Goal: Submit feedback/report problem: Submit feedback/report problem

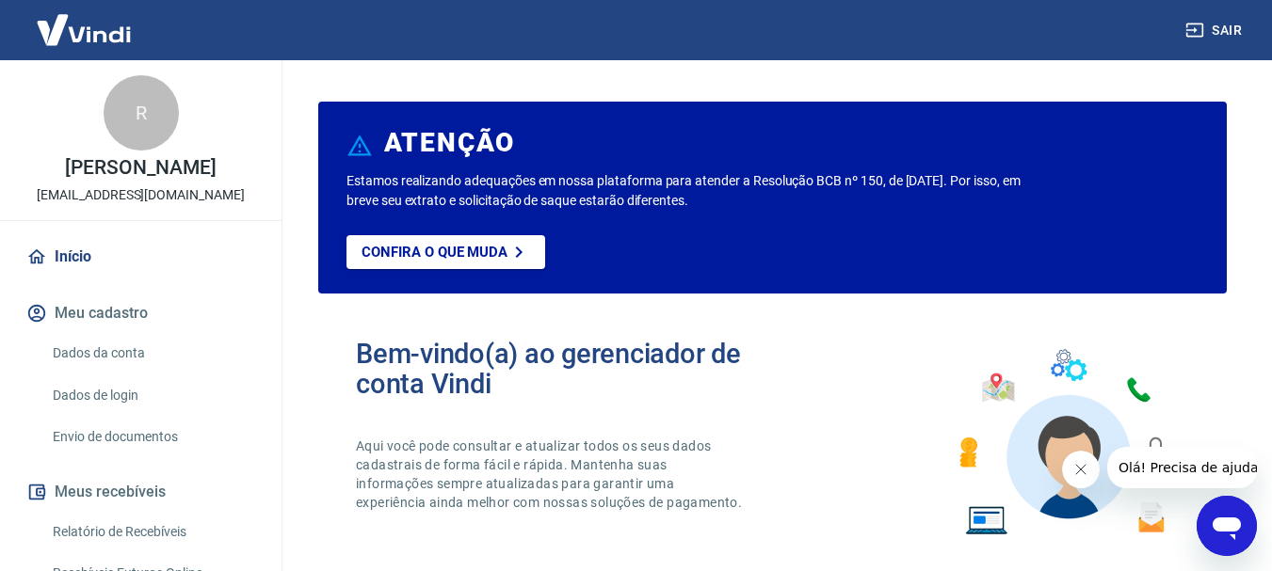
drag, startPoint x: 1237, startPoint y: 520, endPoint x: 2433, endPoint y: 1016, distance: 1295.0
click at [1237, 520] on icon "Abrir janela de mensagens" at bounding box center [1226, 529] width 28 height 23
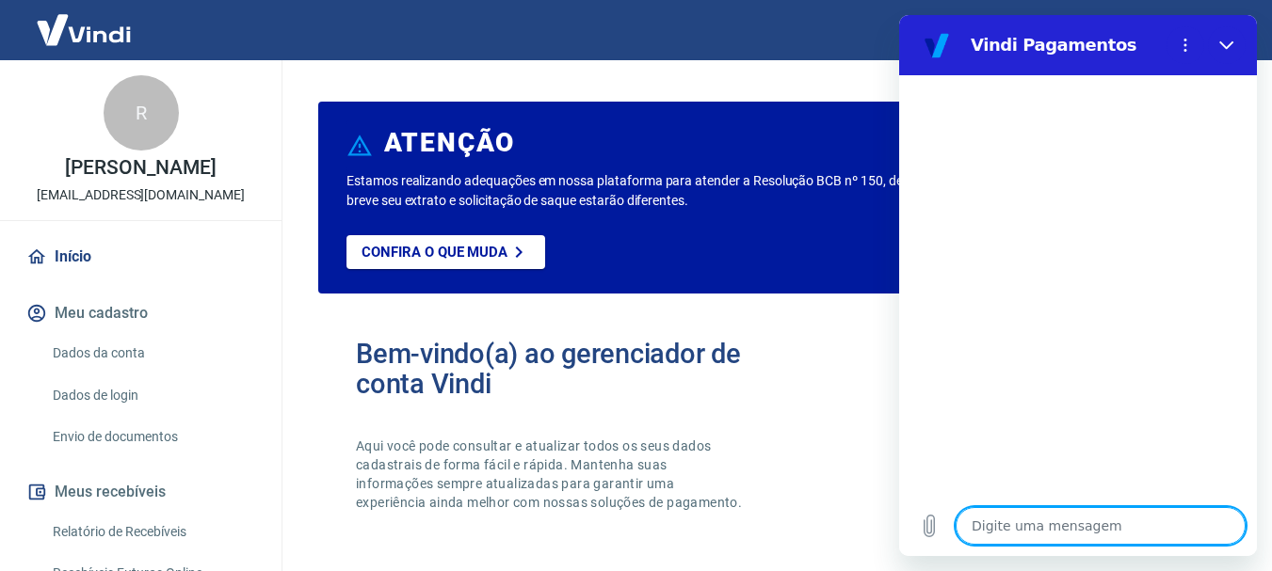
click at [1028, 528] on textarea at bounding box center [1100, 526] width 290 height 38
type textarea "O"
type textarea "x"
type textarea "OL"
type textarea "x"
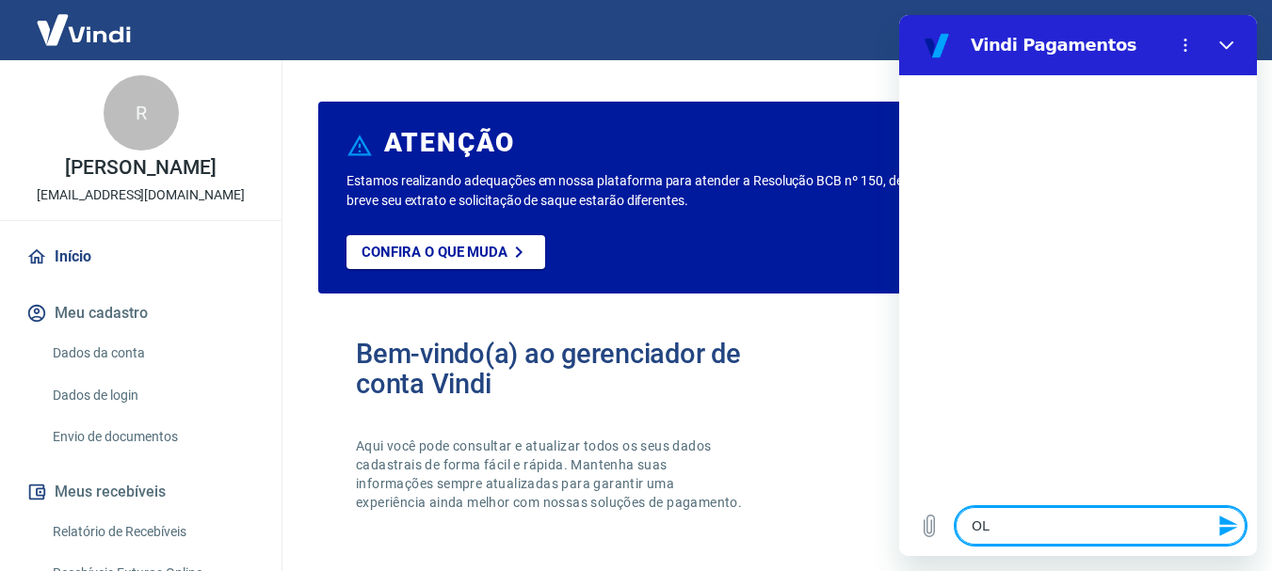
type textarea "OLA"
type textarea "x"
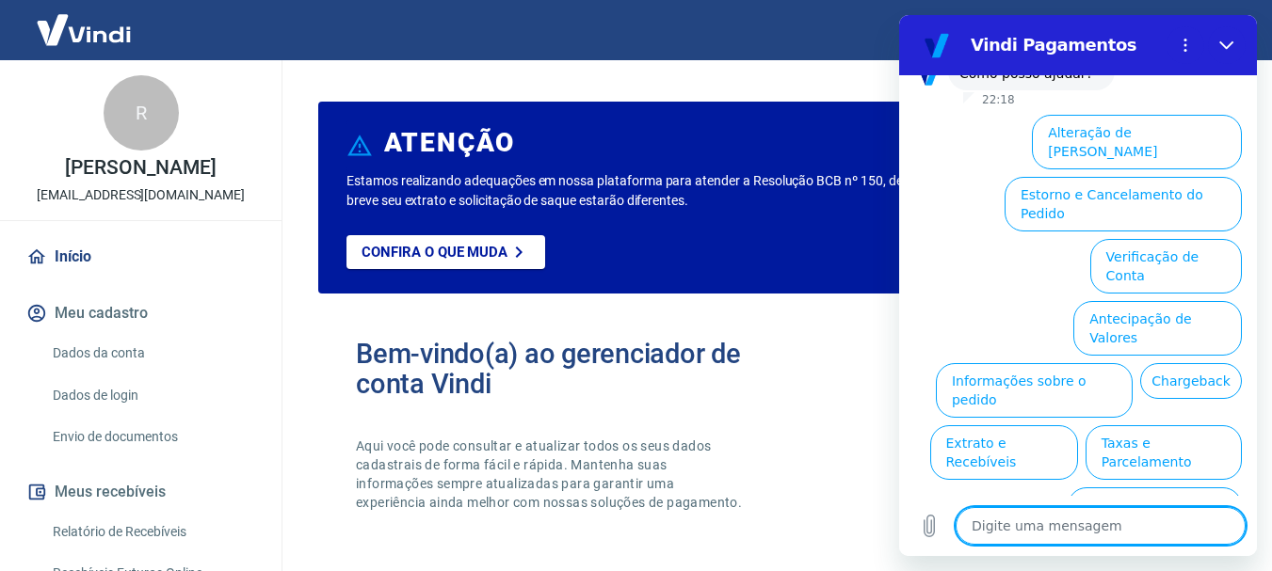
scroll to position [162, 0]
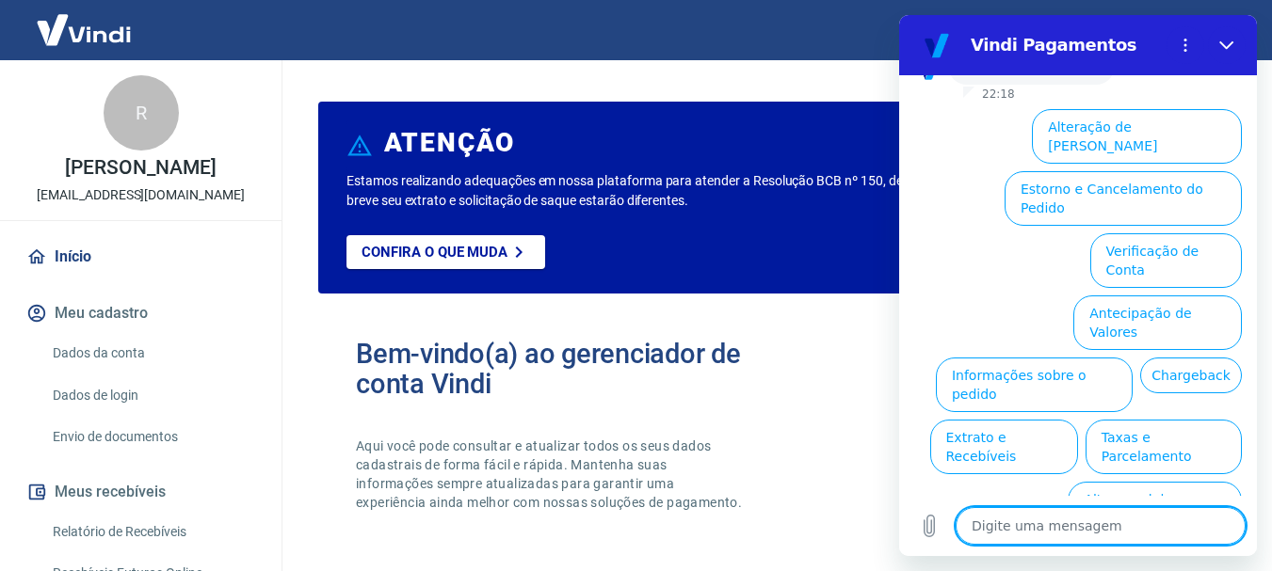
drag, startPoint x: 1248, startPoint y: 351, endPoint x: 2174, endPoint y: 426, distance: 929.2
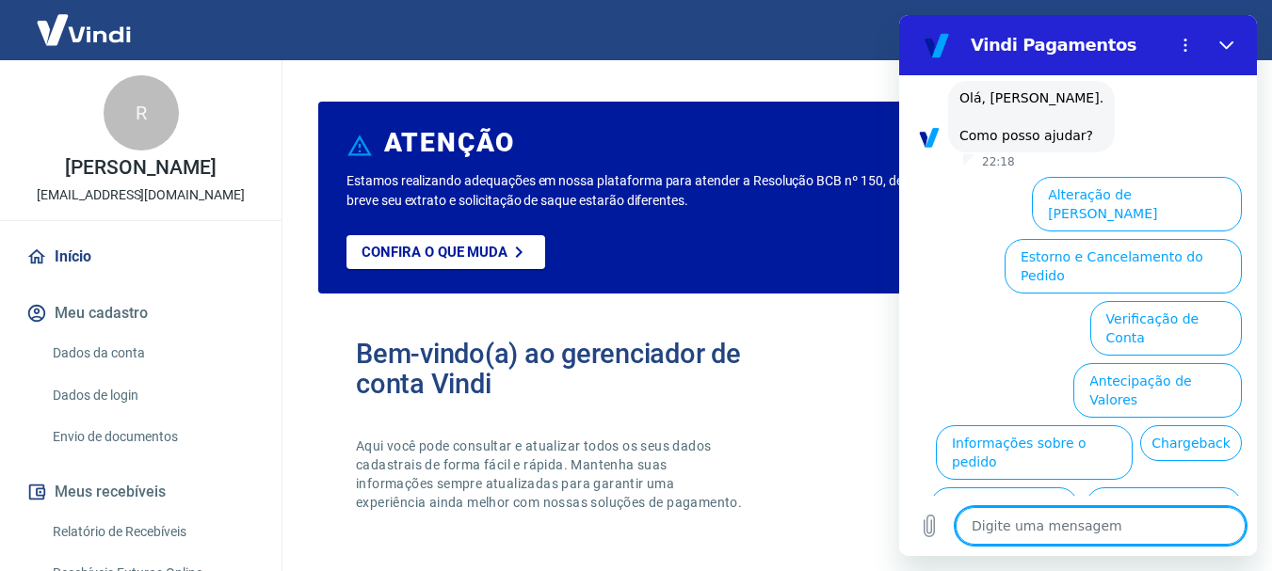
scroll to position [61, 0]
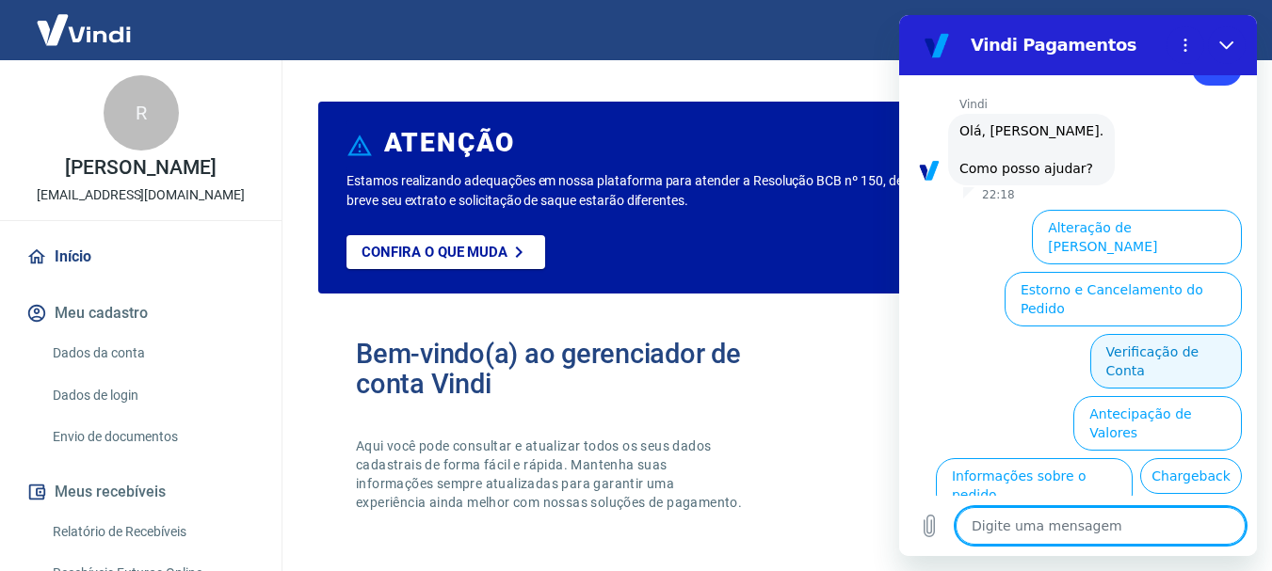
click at [1136, 334] on button "Verificação de Conta" at bounding box center [1166, 361] width 152 height 55
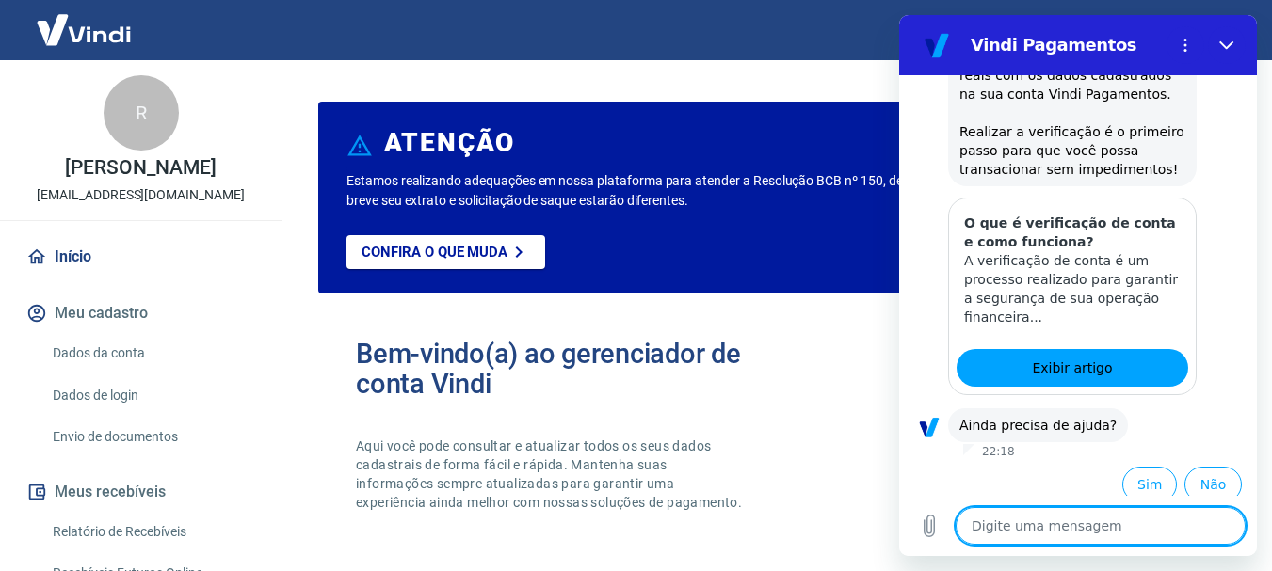
scroll to position [348, 0]
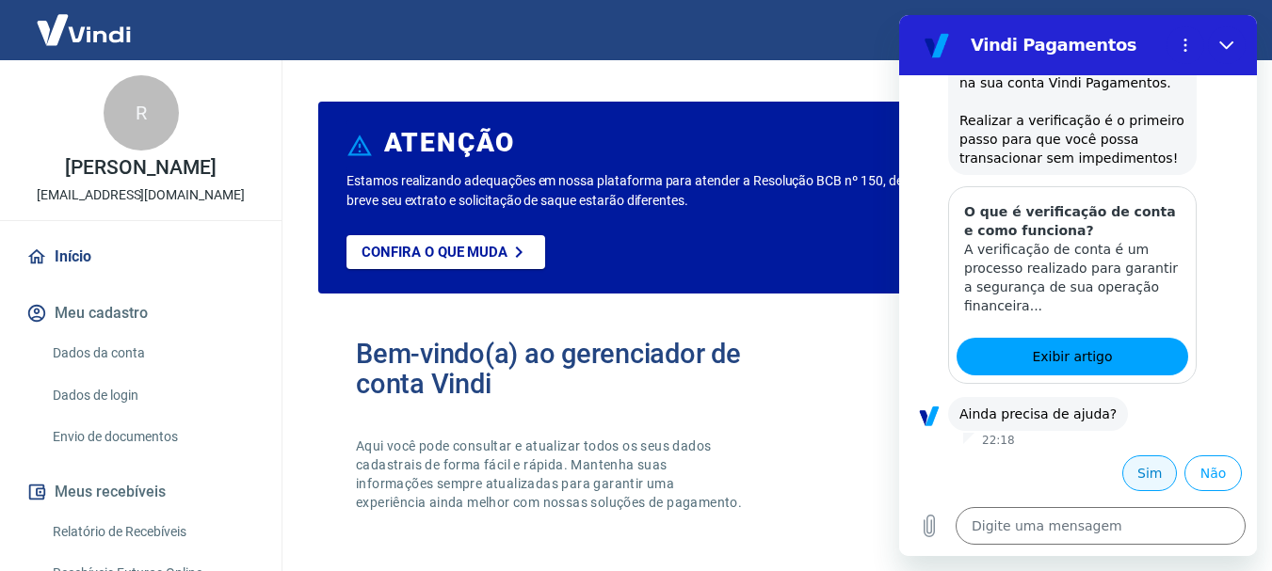
click at [1144, 479] on button "Sim" at bounding box center [1149, 474] width 55 height 36
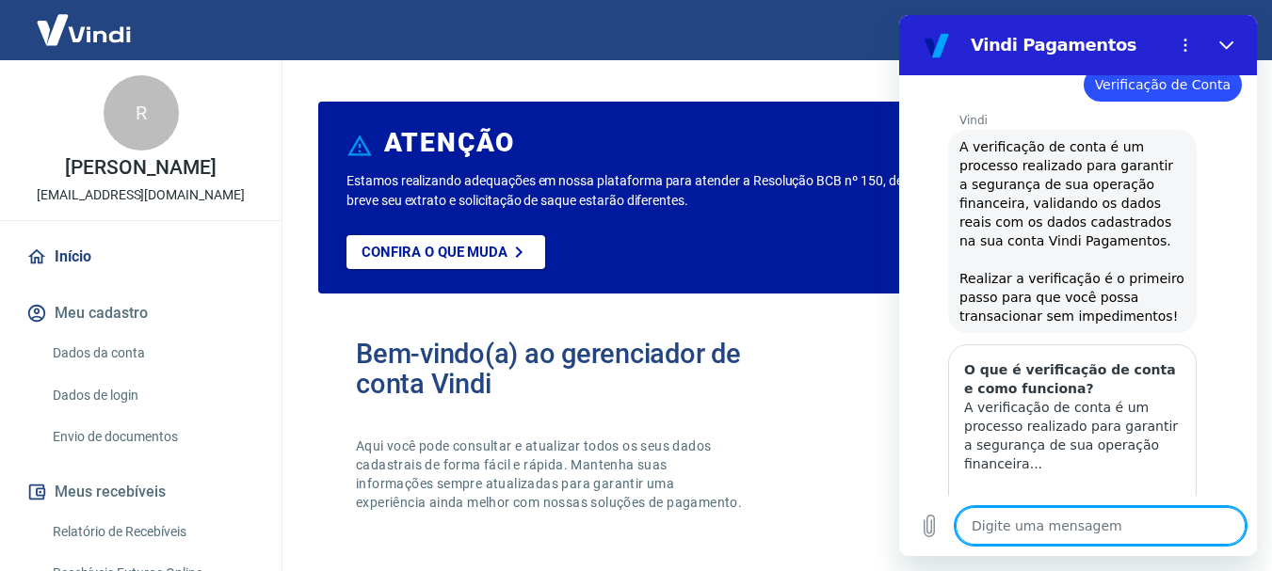
scroll to position [76, 0]
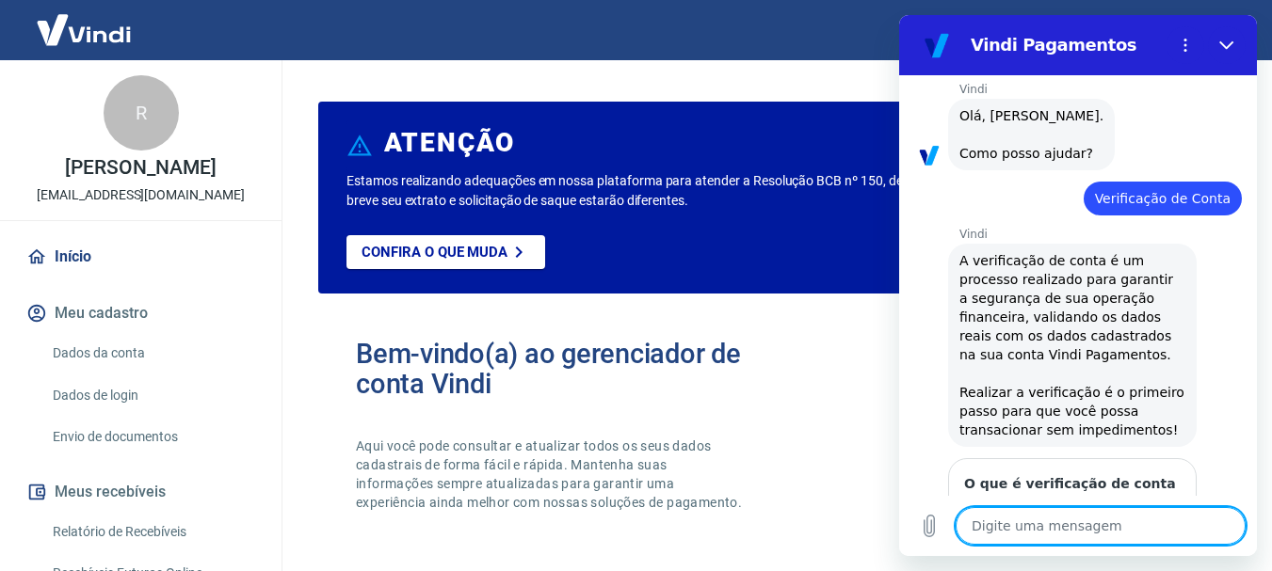
drag, startPoint x: 1250, startPoint y: 355, endPoint x: 2158, endPoint y: 136, distance: 934.3
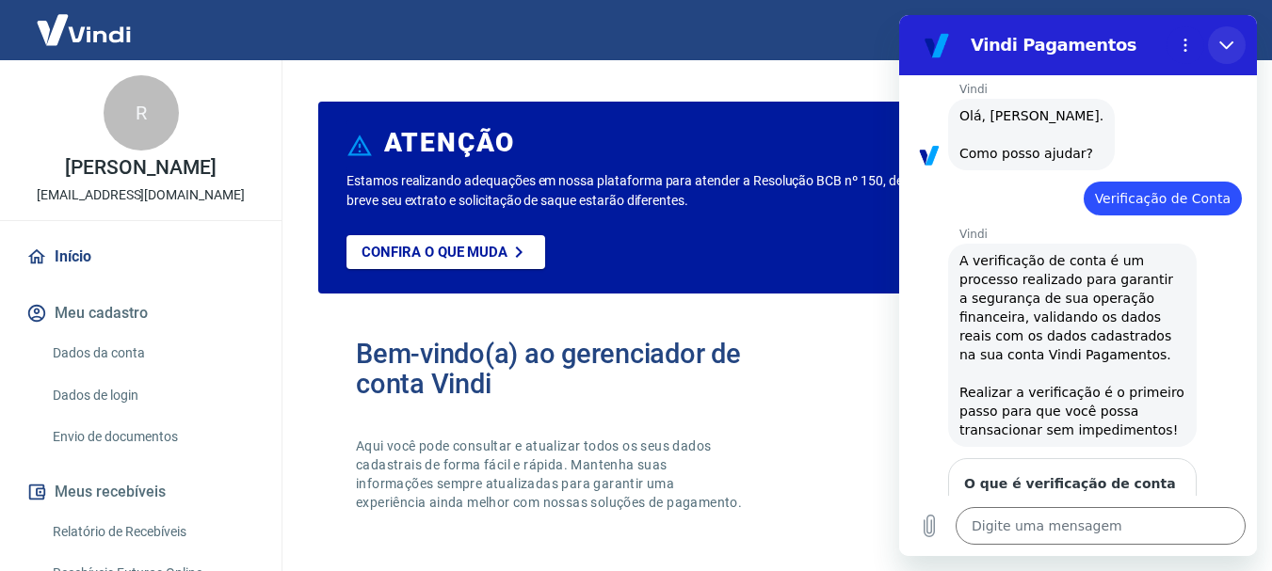
drag, startPoint x: 1225, startPoint y: 44, endPoint x: 2124, endPoint y: 59, distance: 899.0
click at [1225, 44] on icon "Fechar" at bounding box center [1226, 45] width 15 height 15
type textarea "x"
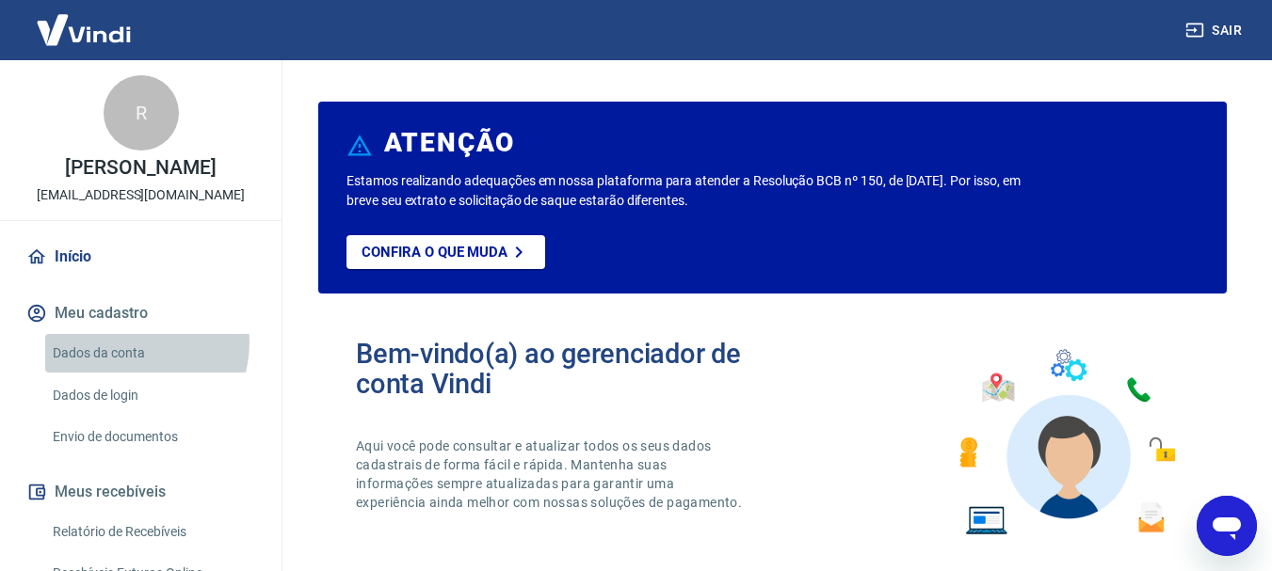
click at [129, 343] on link "Dados da conta" at bounding box center [152, 353] width 214 height 39
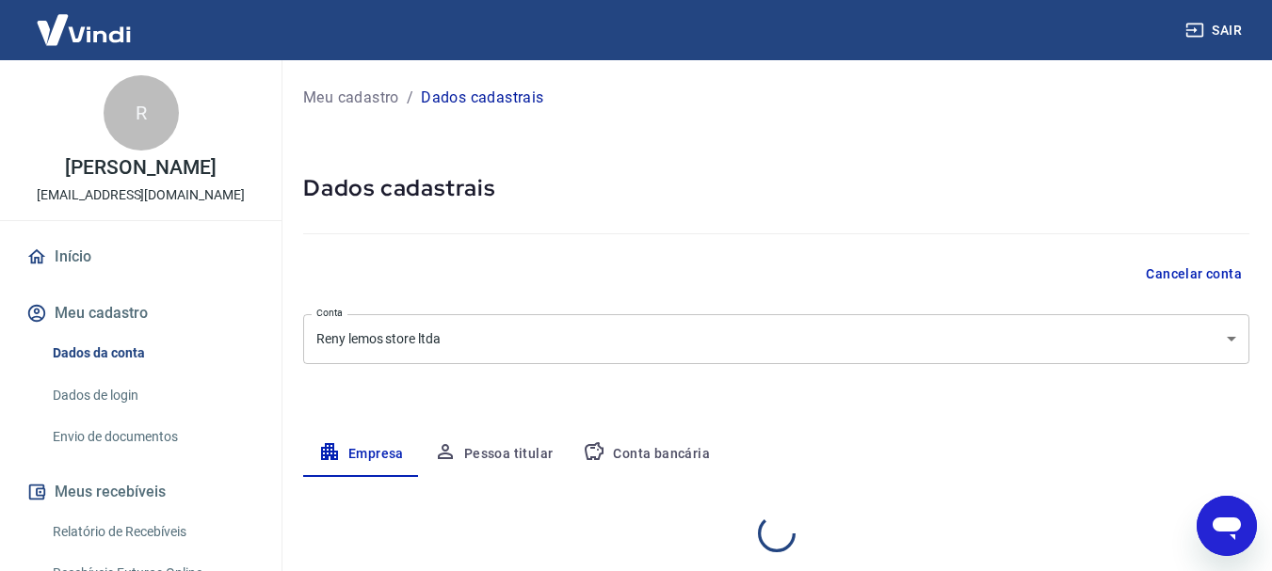
select select "SP"
select select "business"
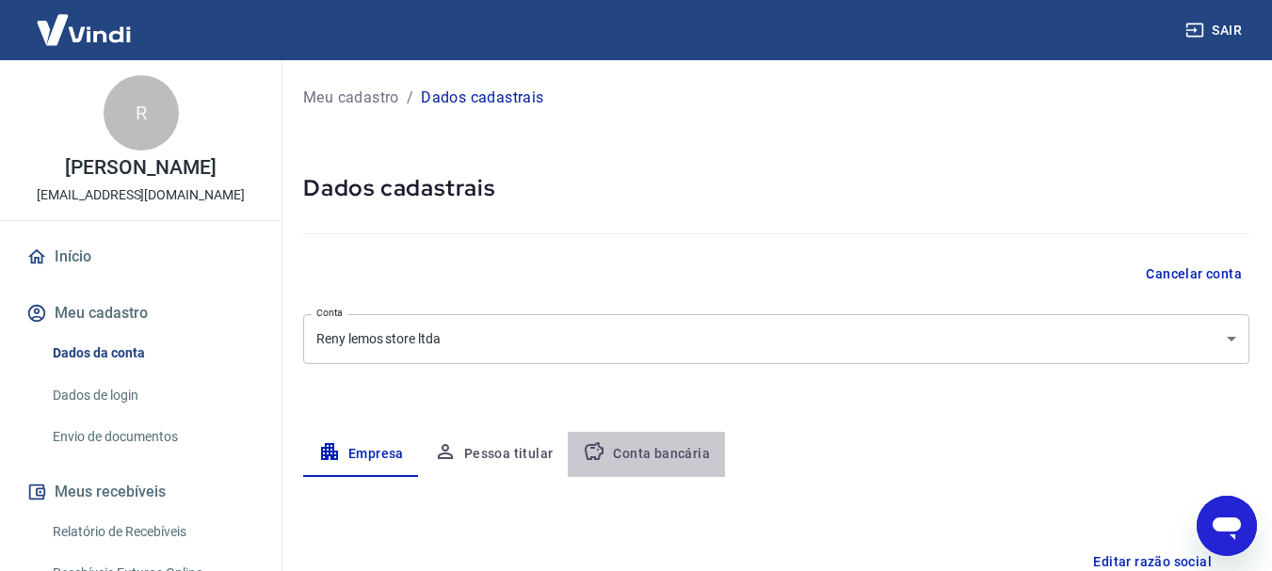
click at [687, 450] on button "Conta bancária" at bounding box center [646, 454] width 157 height 45
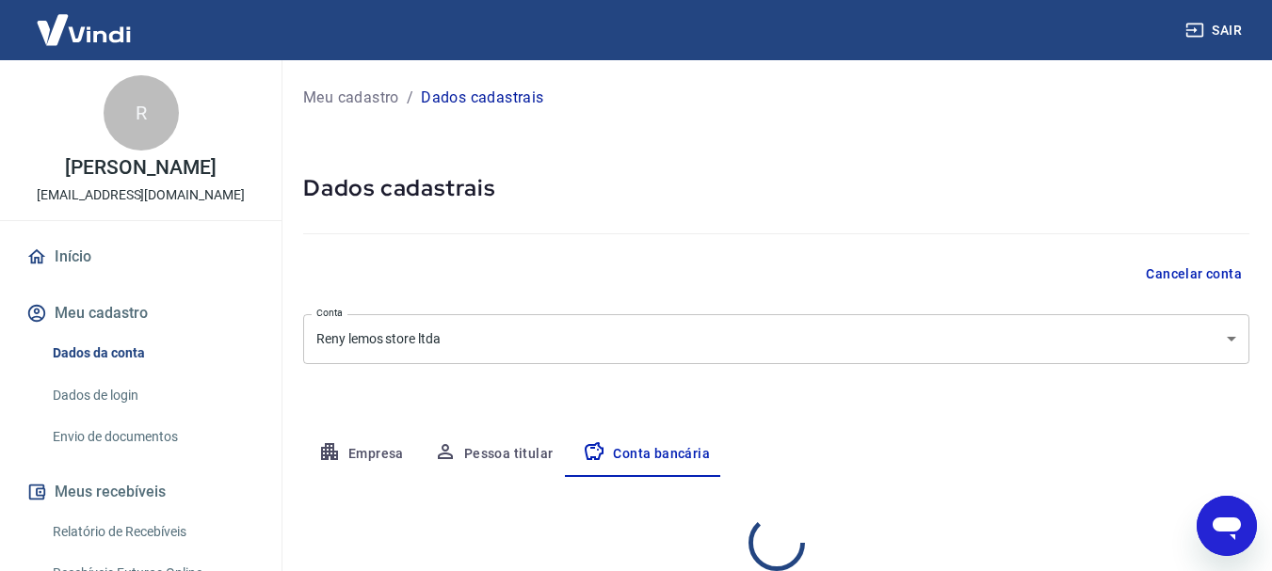
select select "1"
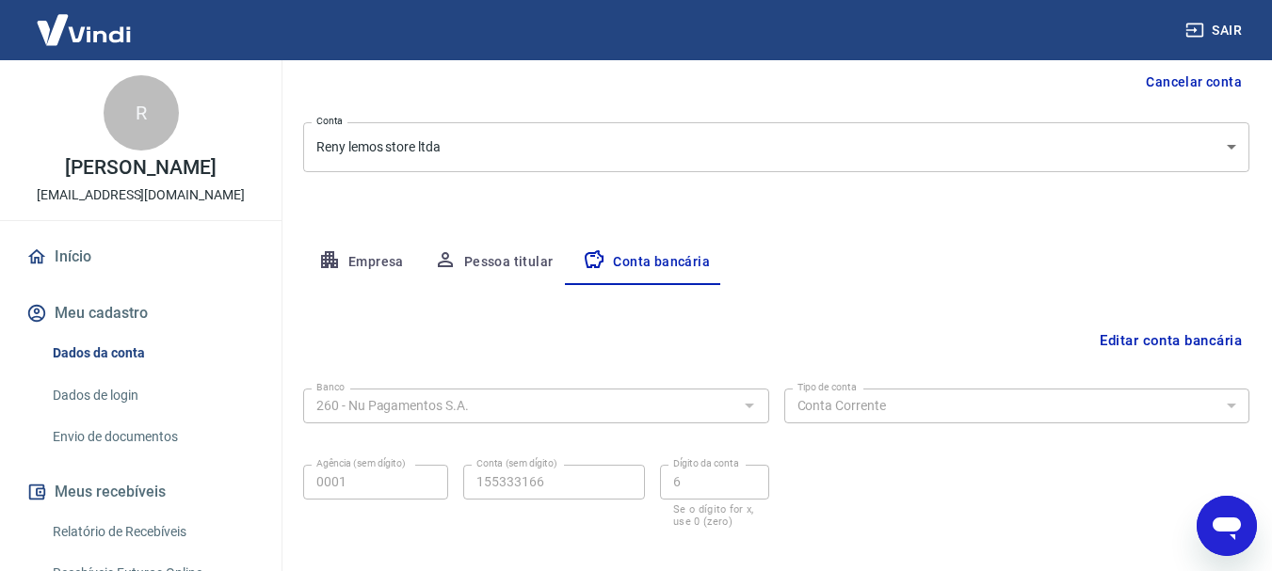
scroll to position [185, 0]
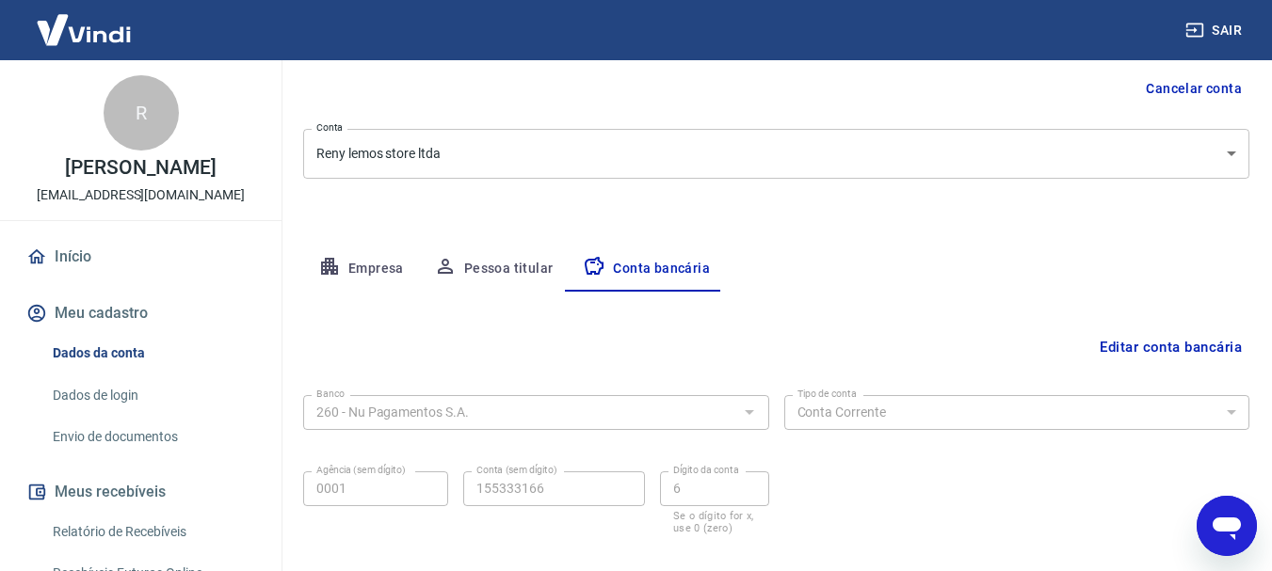
click at [394, 274] on button "Empresa" at bounding box center [361, 269] width 116 height 45
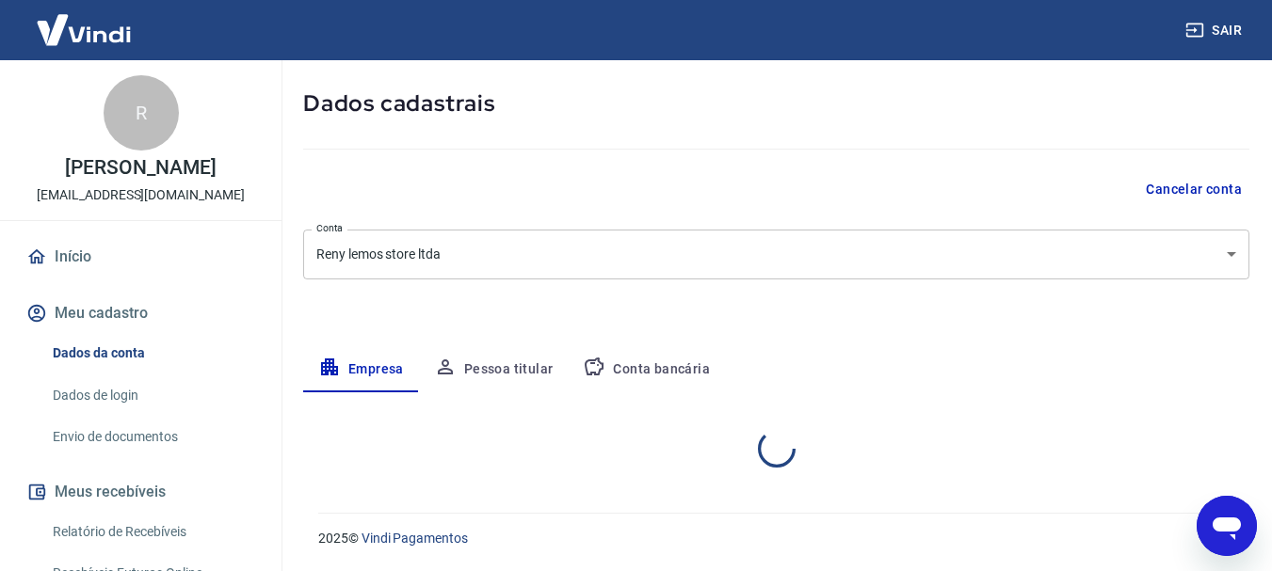
select select "SP"
select select "business"
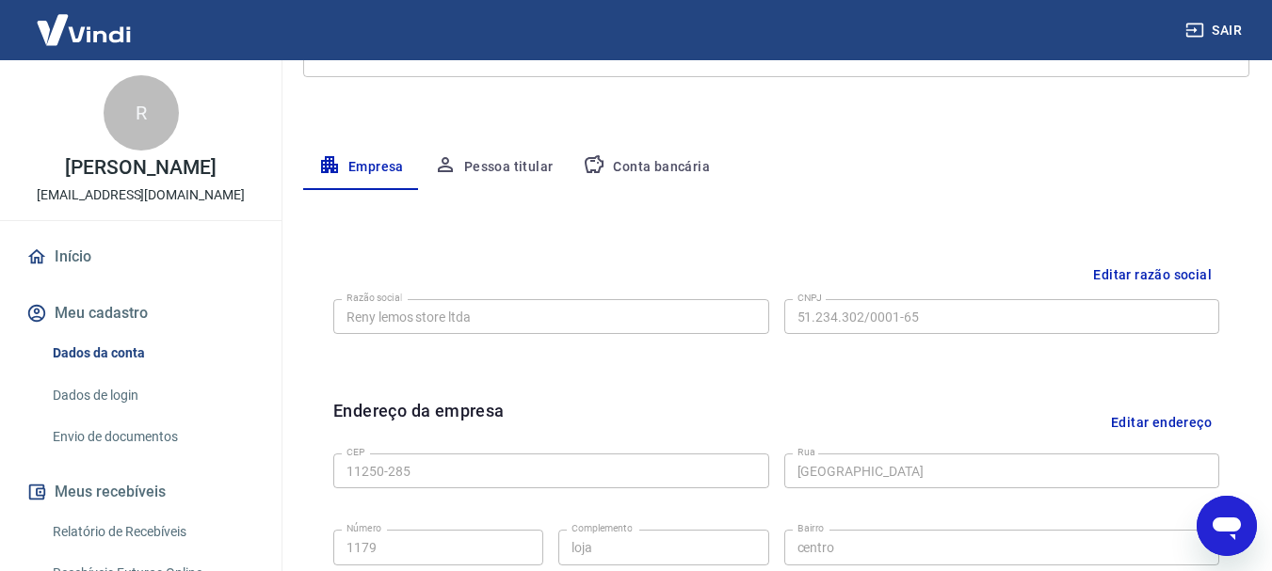
scroll to position [240, 0]
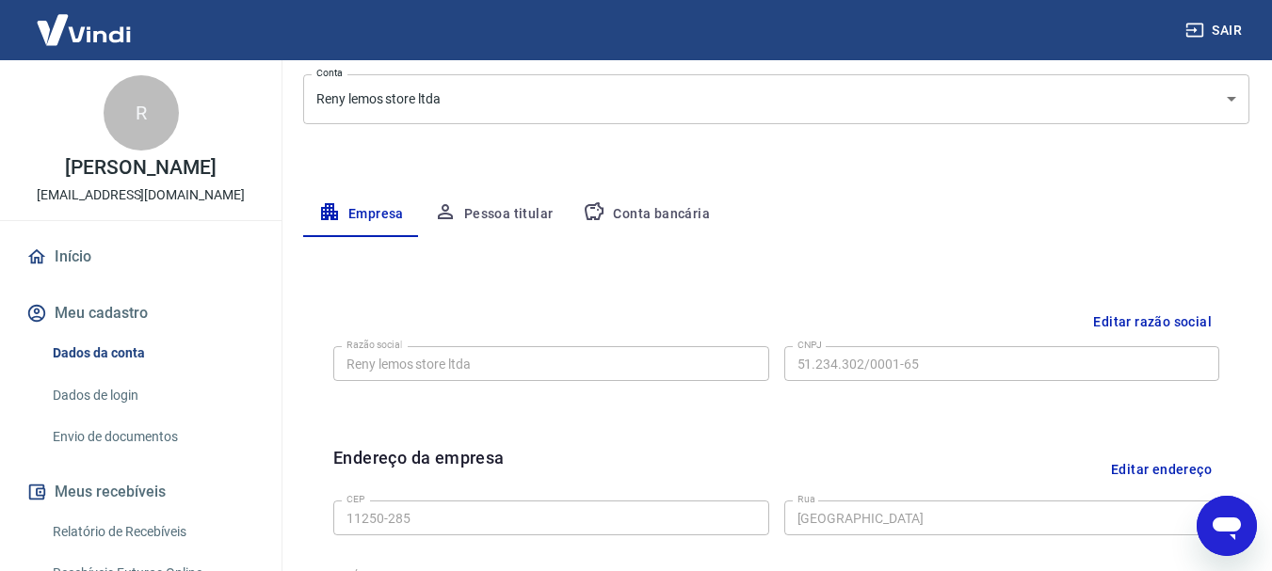
click at [523, 217] on button "Pessoa titular" at bounding box center [494, 214] width 150 height 45
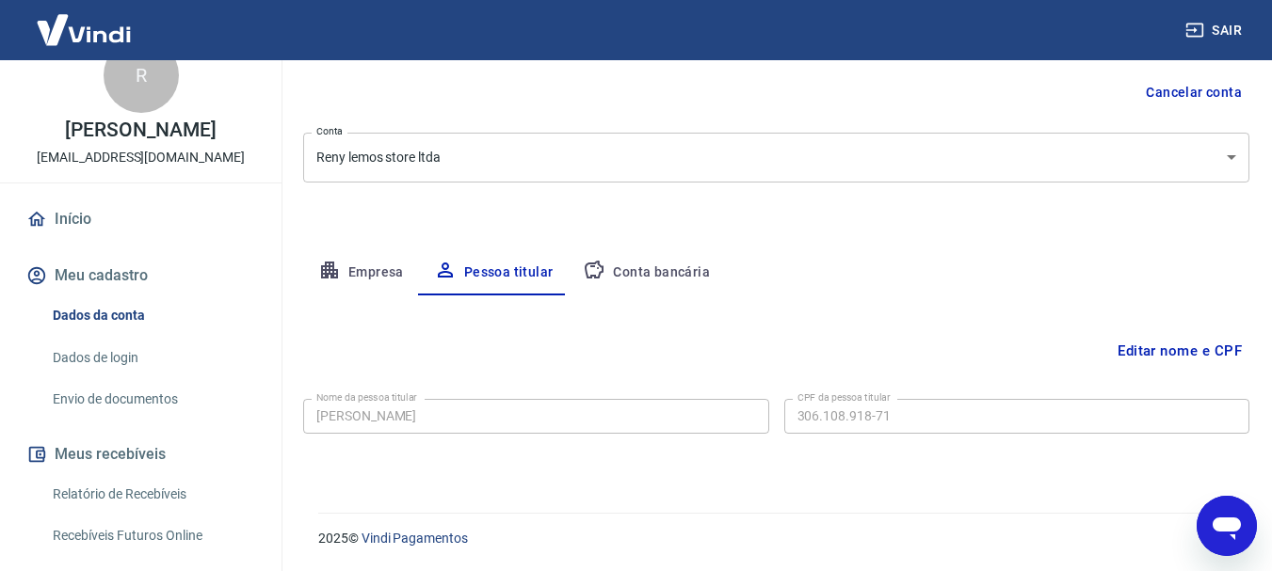
scroll to position [0, 0]
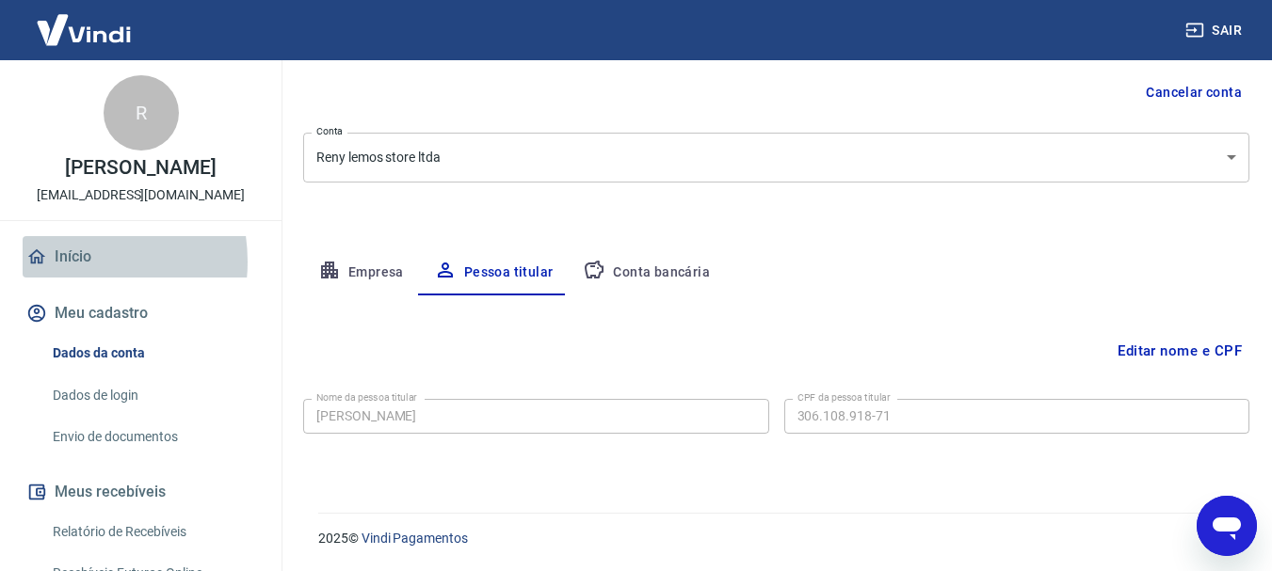
click at [64, 262] on link "Início" at bounding box center [141, 256] width 236 height 41
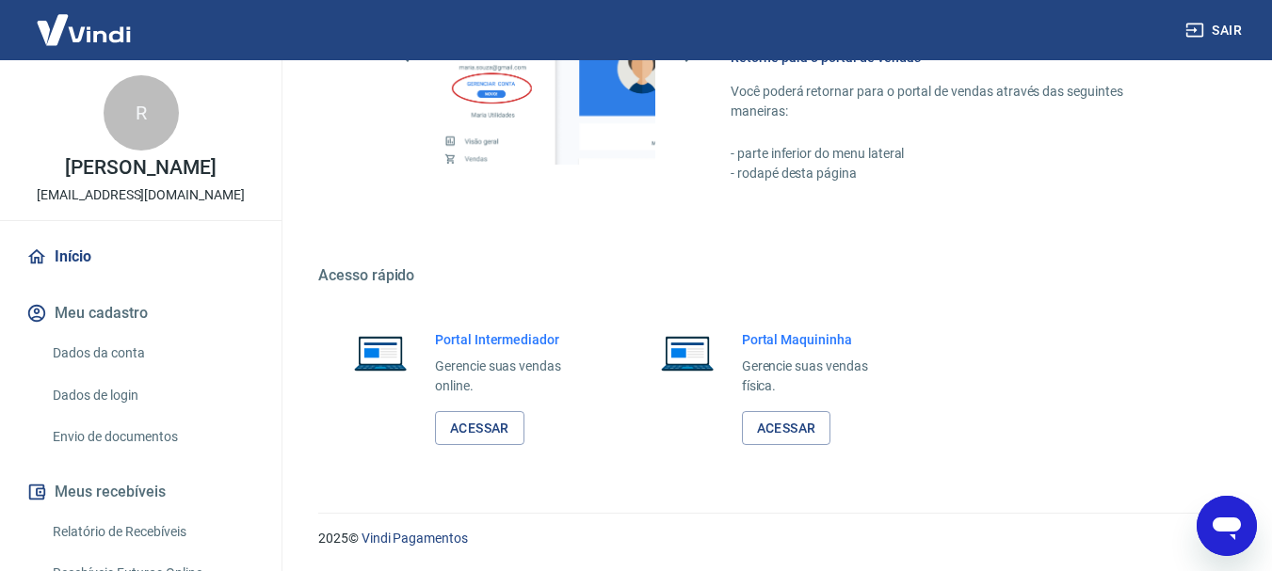
click at [112, 312] on button "Meu cadastro" at bounding box center [141, 313] width 236 height 41
click at [480, 426] on link "Acessar" at bounding box center [479, 428] width 89 height 35
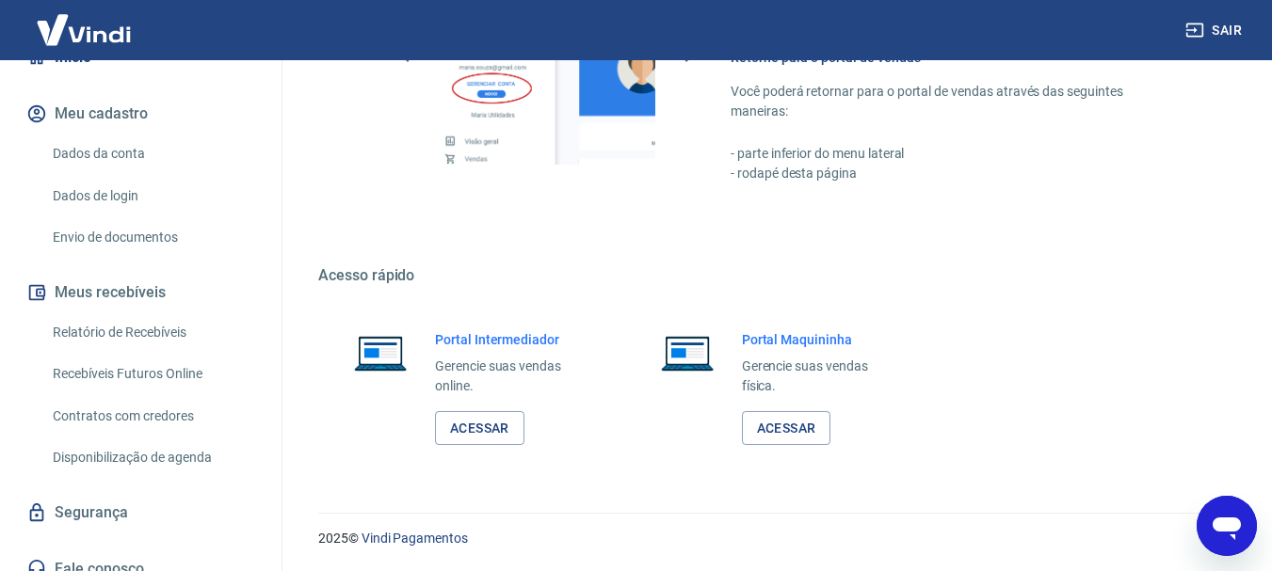
scroll to position [218, 0]
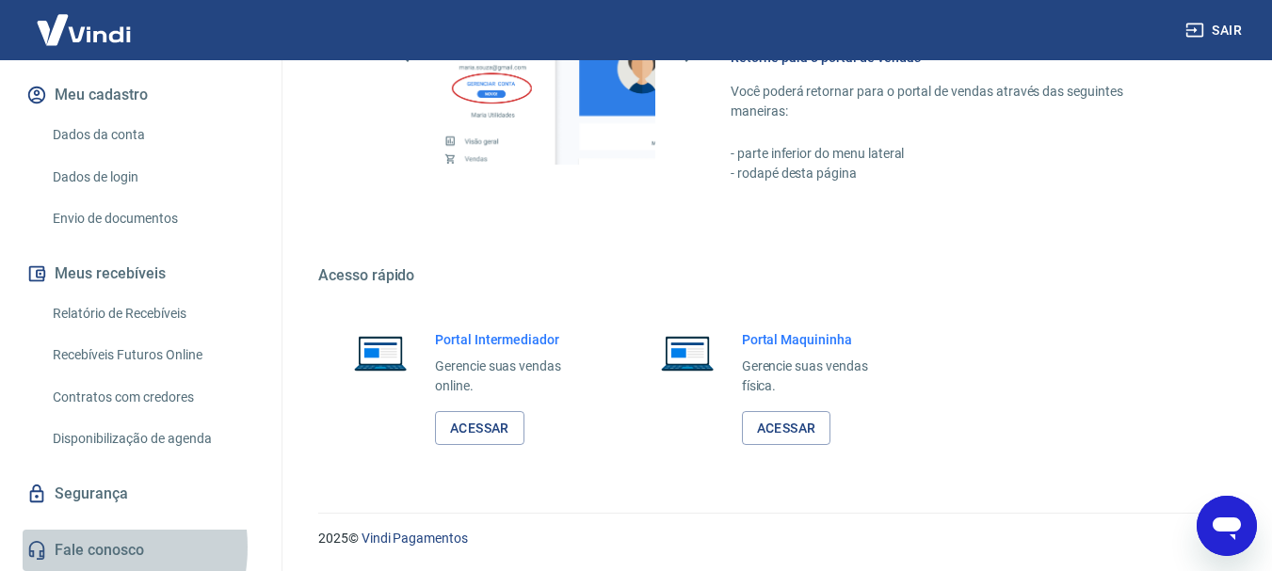
click at [79, 547] on link "Fale conosco" at bounding box center [141, 550] width 236 height 41
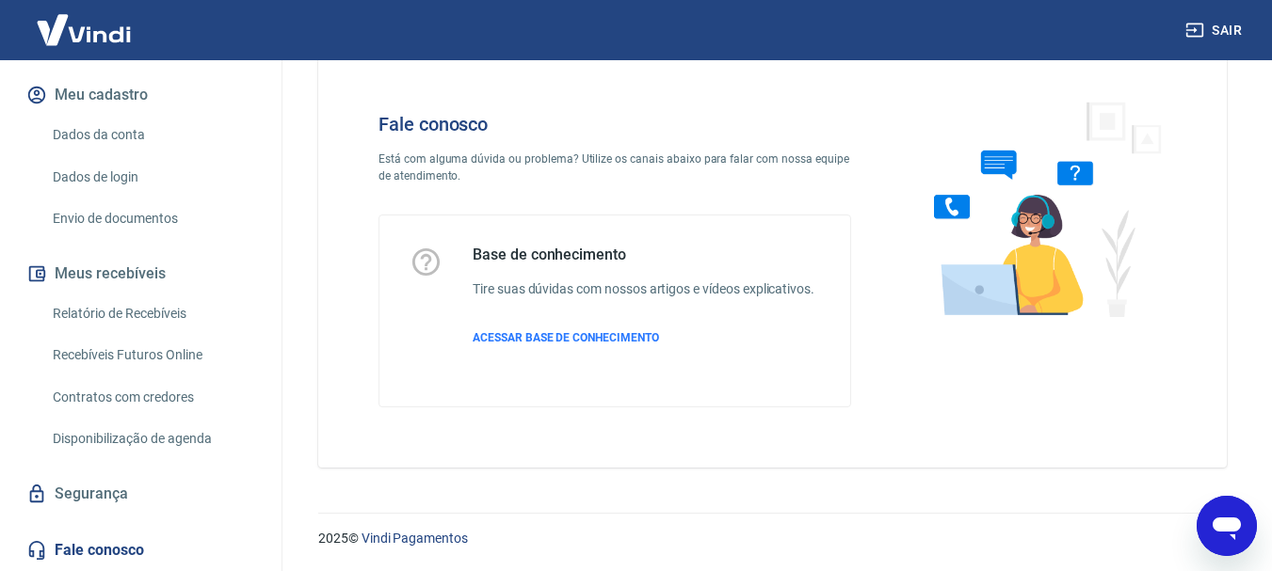
scroll to position [45, 0]
click at [571, 333] on span "ACESSAR BASE DE CONHECIMENTO" at bounding box center [565, 337] width 186 height 13
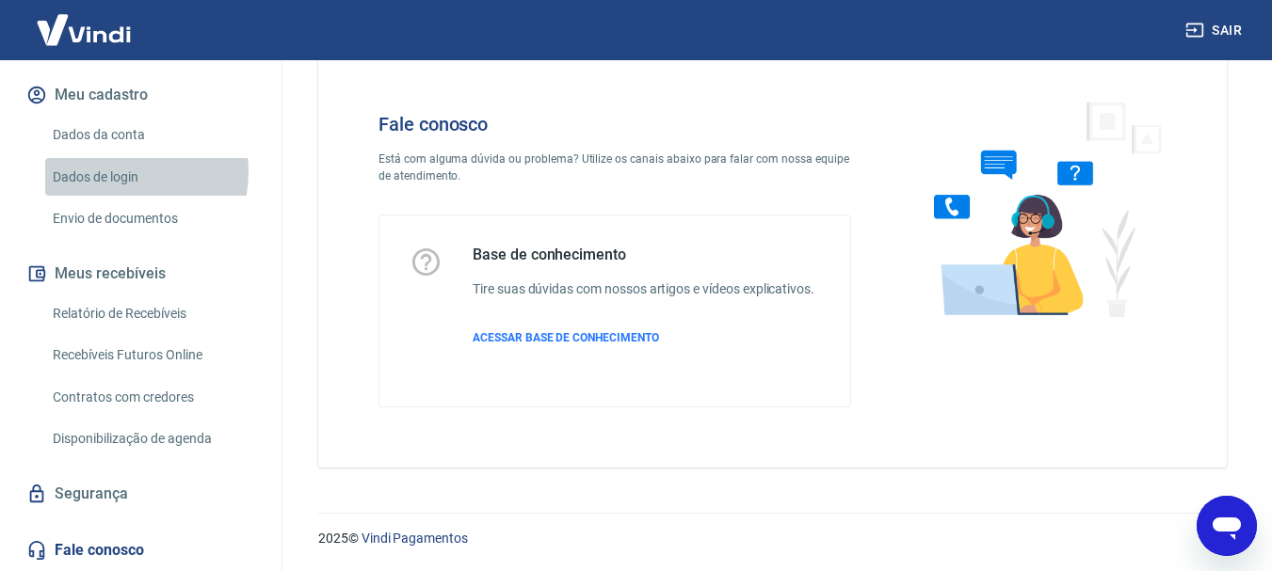
click at [111, 170] on link "Dados de login" at bounding box center [152, 177] width 214 height 39
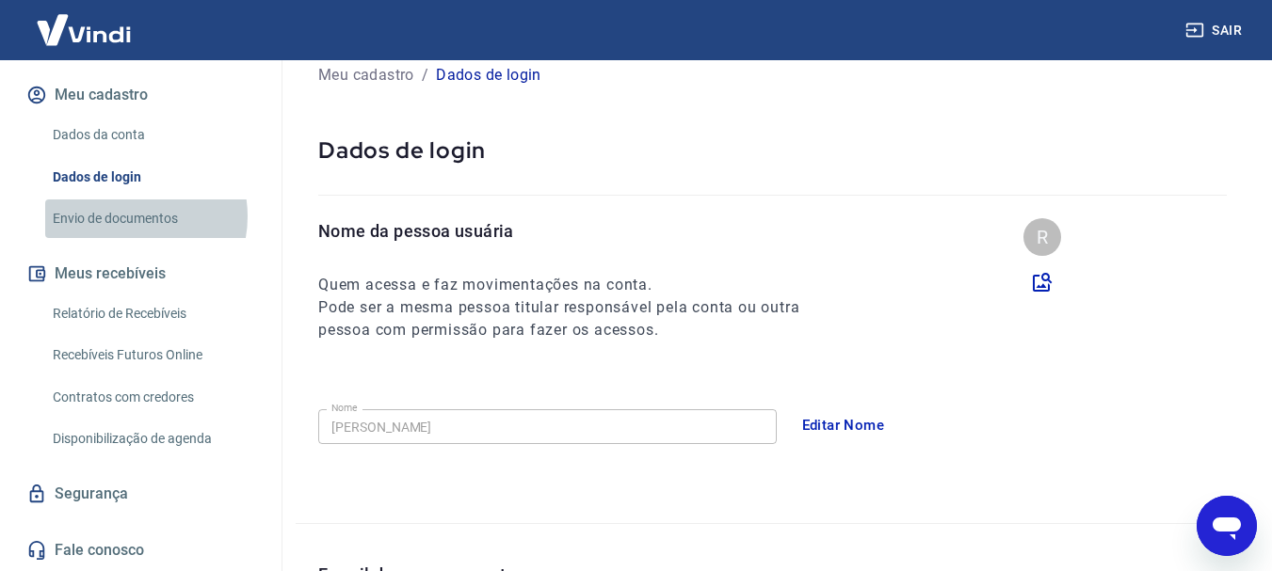
click at [124, 216] on link "Envio de documentos" at bounding box center [152, 219] width 214 height 39
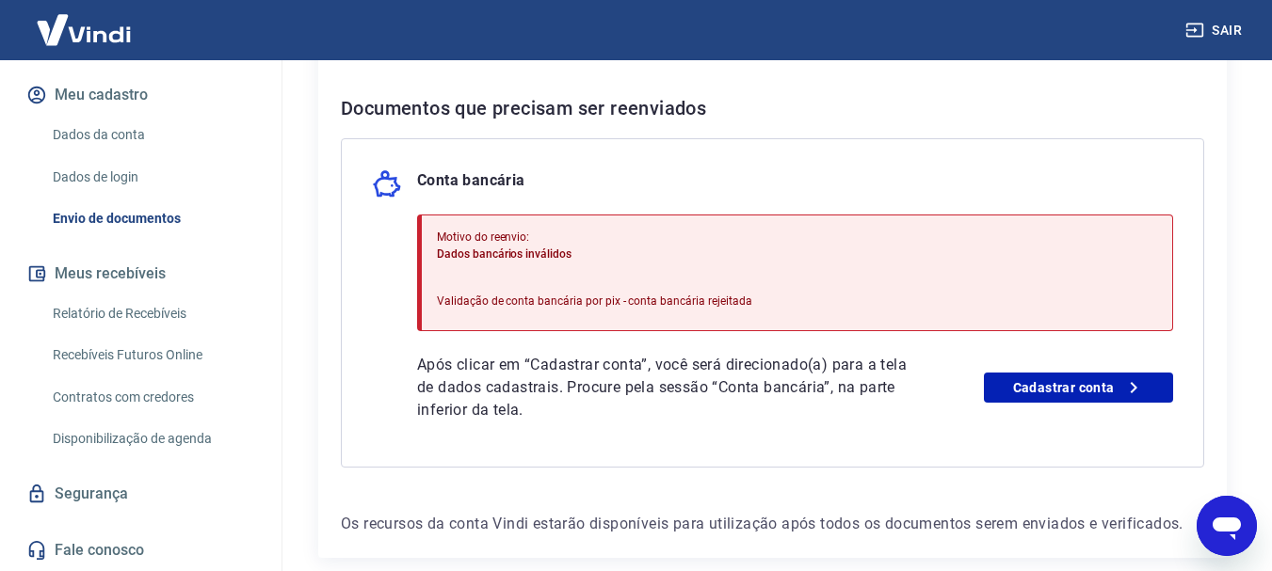
scroll to position [391, 0]
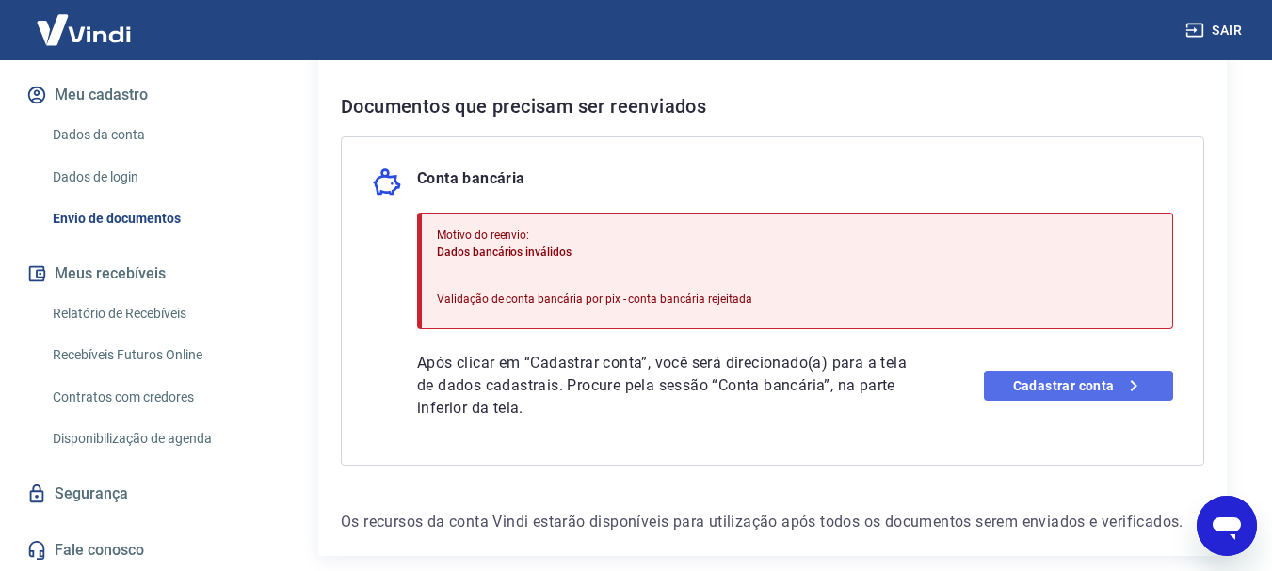
click at [1096, 390] on link "Cadastrar conta" at bounding box center [1078, 386] width 189 height 30
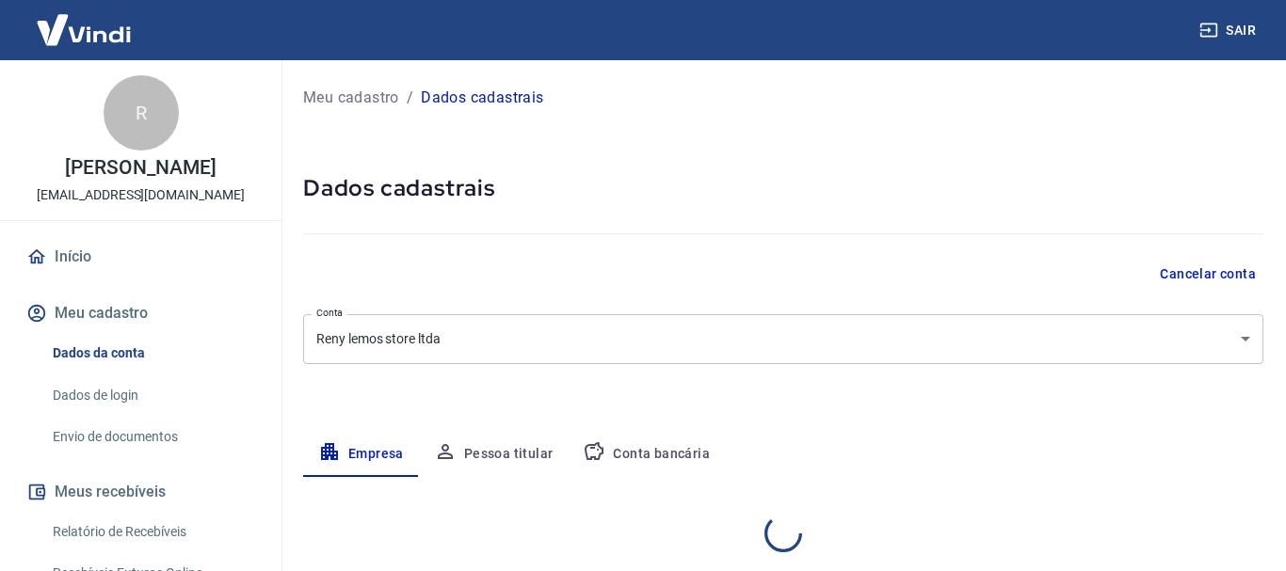
select select "SP"
select select "business"
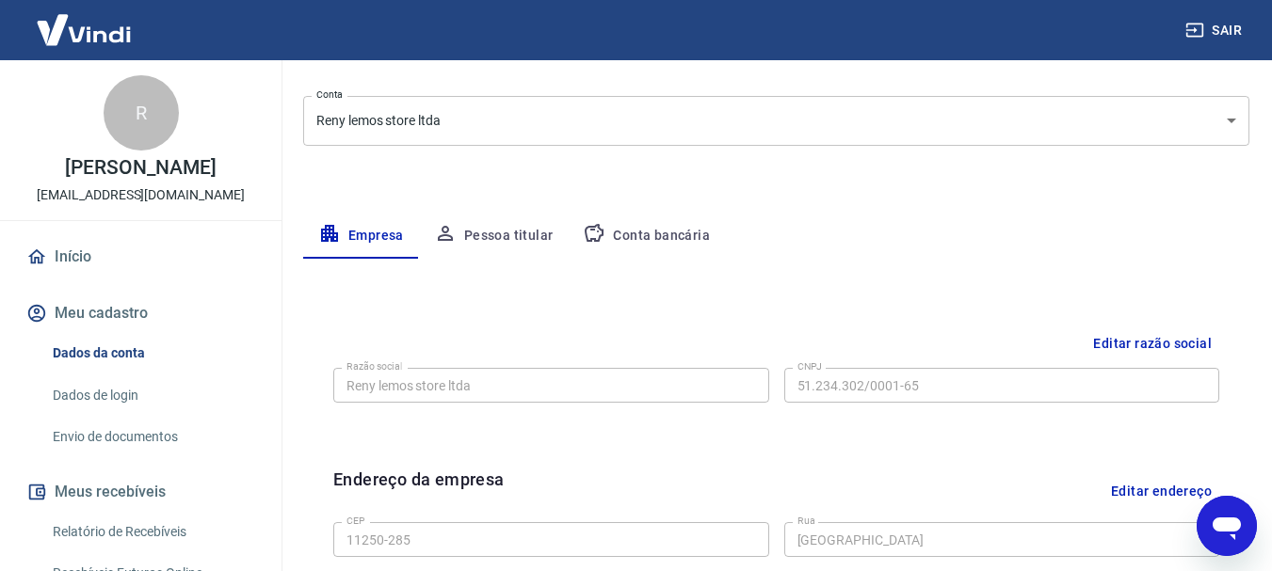
scroll to position [228, 0]
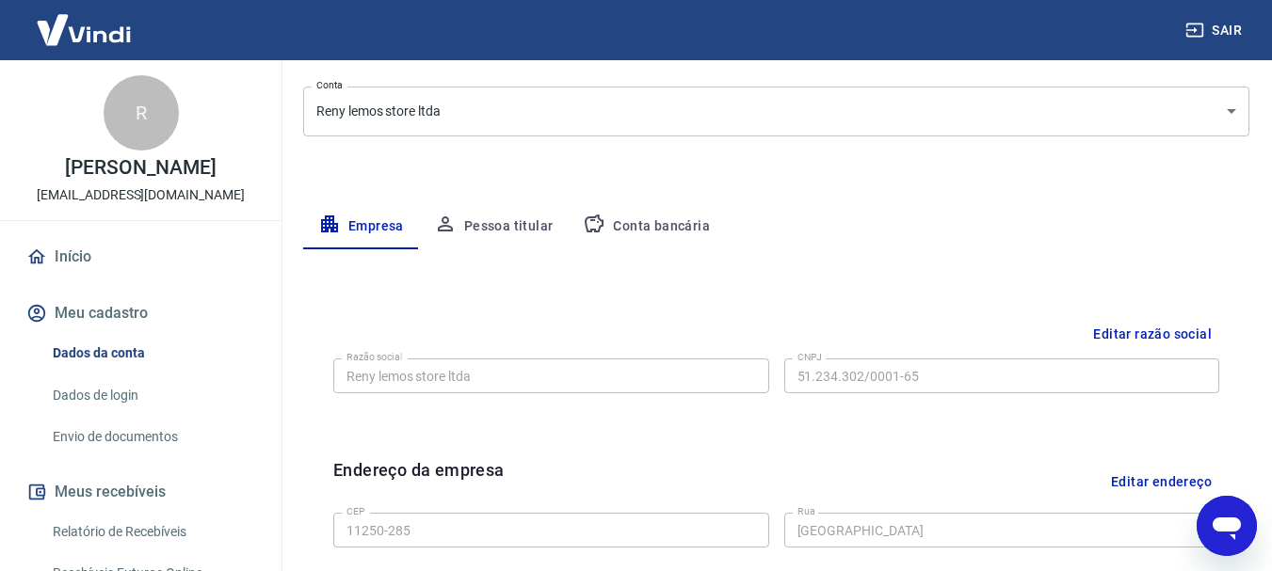
click at [1169, 331] on button "Editar razão social" at bounding box center [1152, 334] width 134 height 35
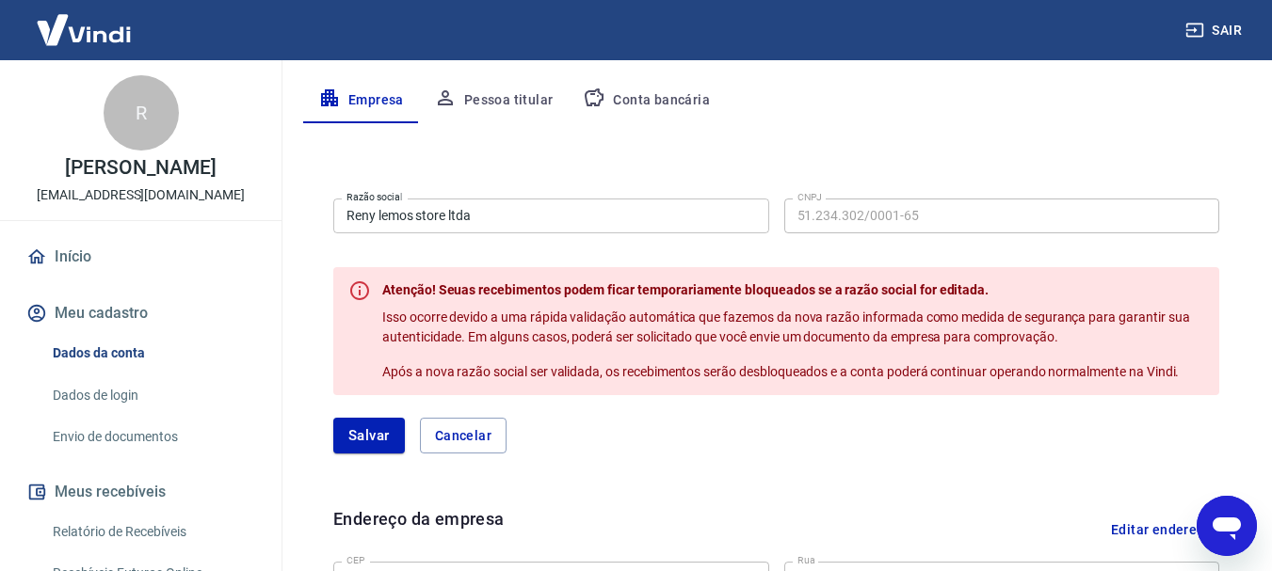
scroll to position [357, 0]
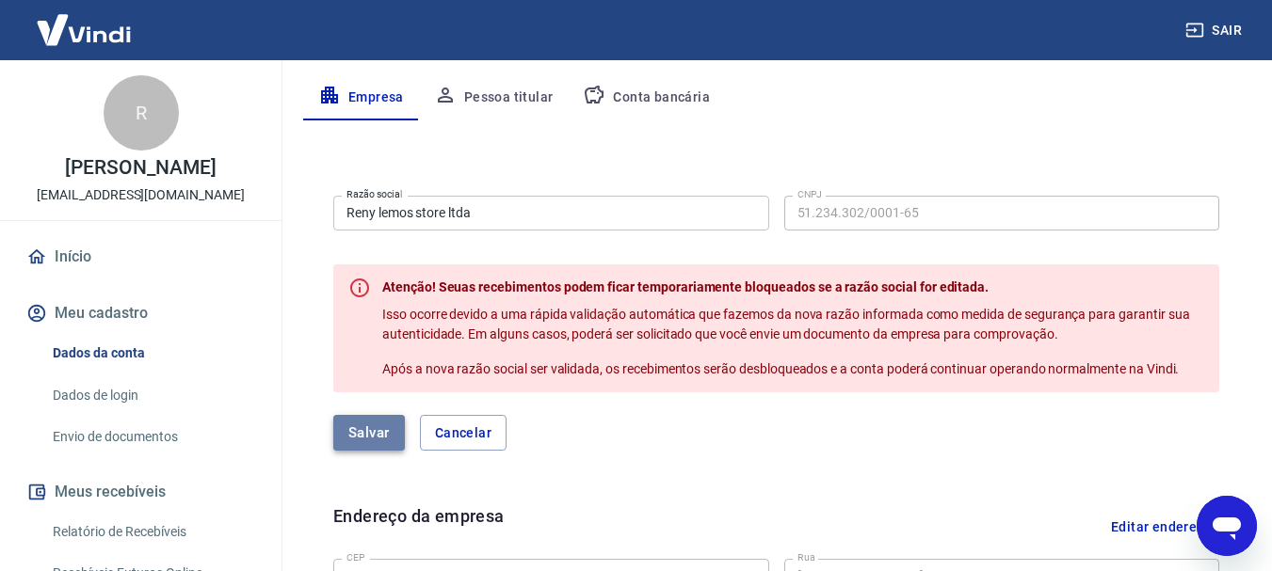
click at [378, 440] on button "Salvar" at bounding box center [369, 433] width 72 height 36
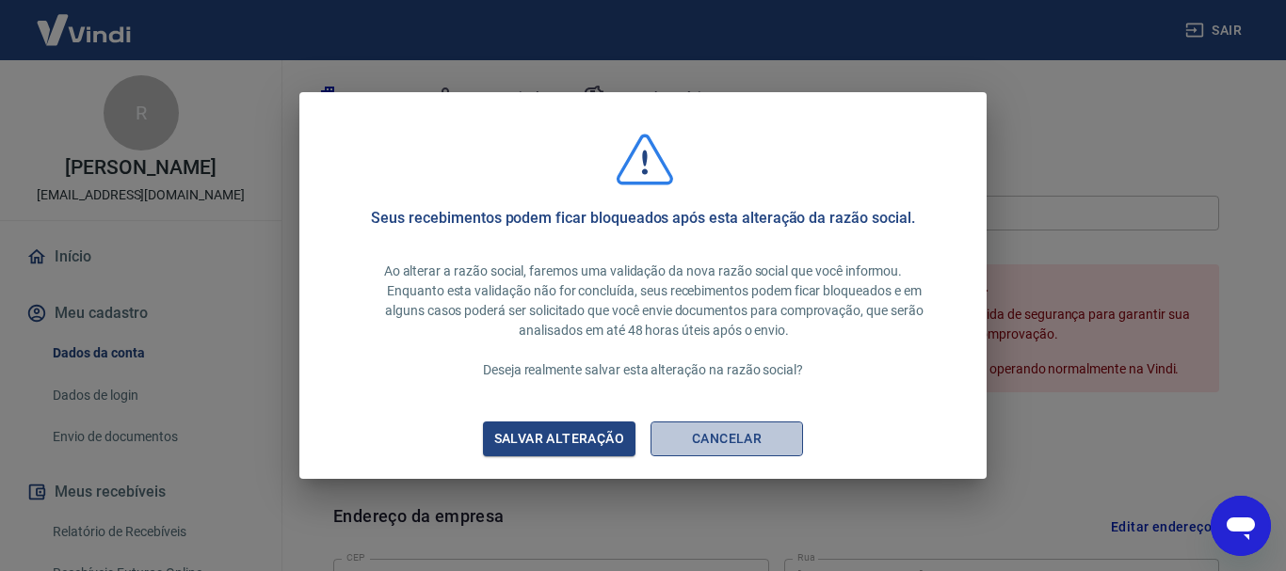
click at [687, 453] on button "Cancelar" at bounding box center [726, 439] width 152 height 35
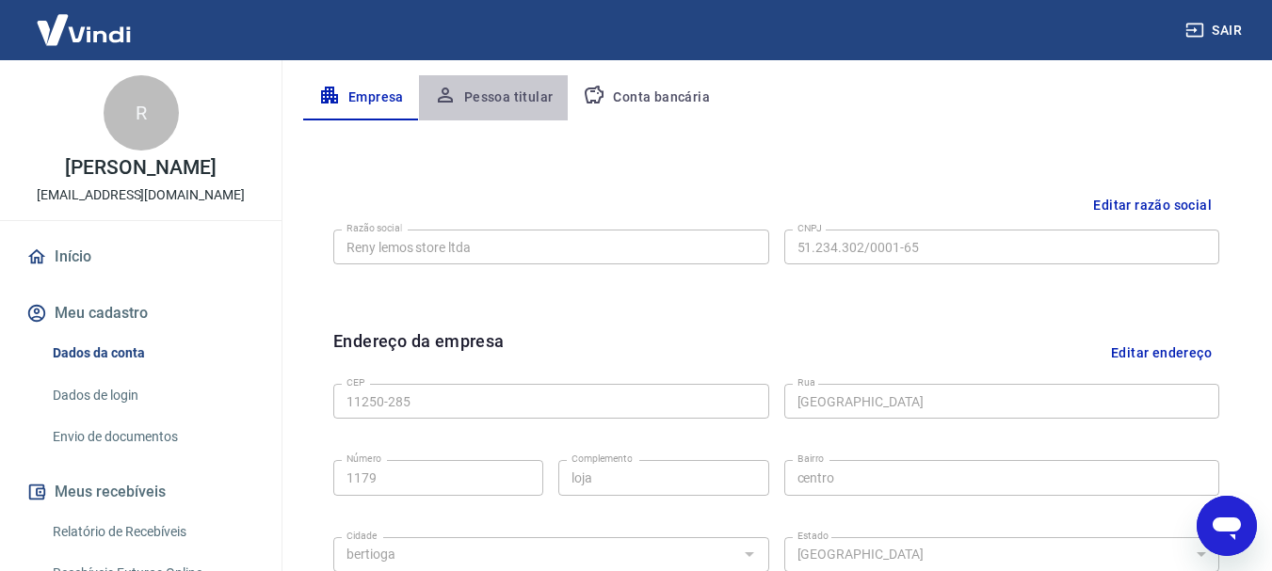
drag, startPoint x: 506, startPoint y: 102, endPoint x: 506, endPoint y: 80, distance: 21.6
click at [506, 85] on button "Pessoa titular" at bounding box center [494, 97] width 150 height 45
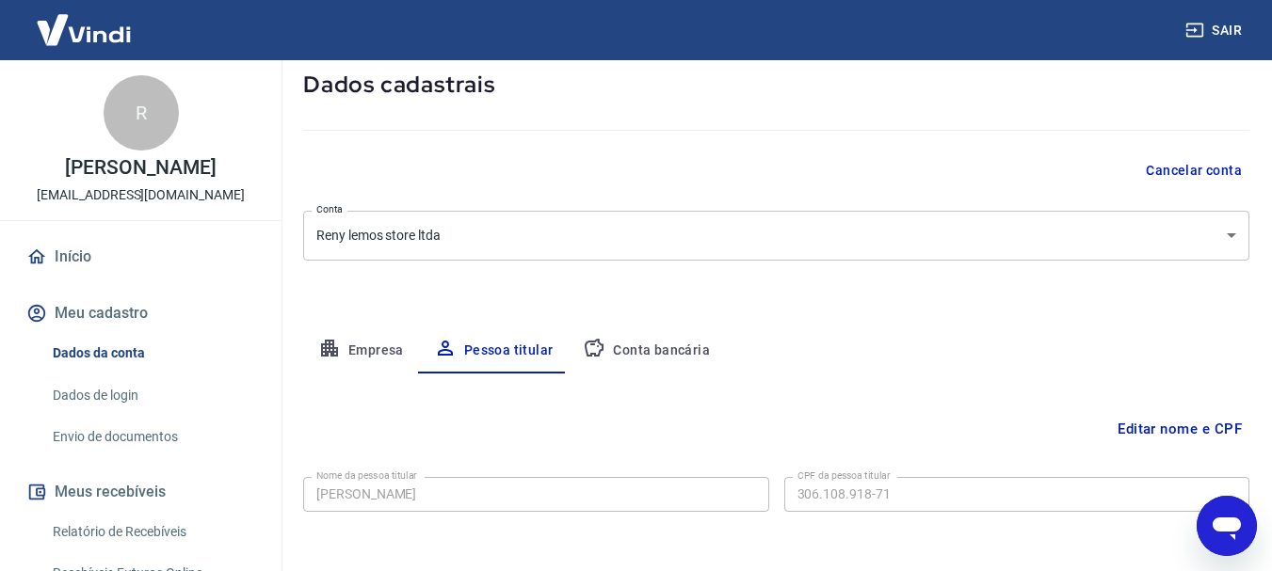
scroll to position [182, 0]
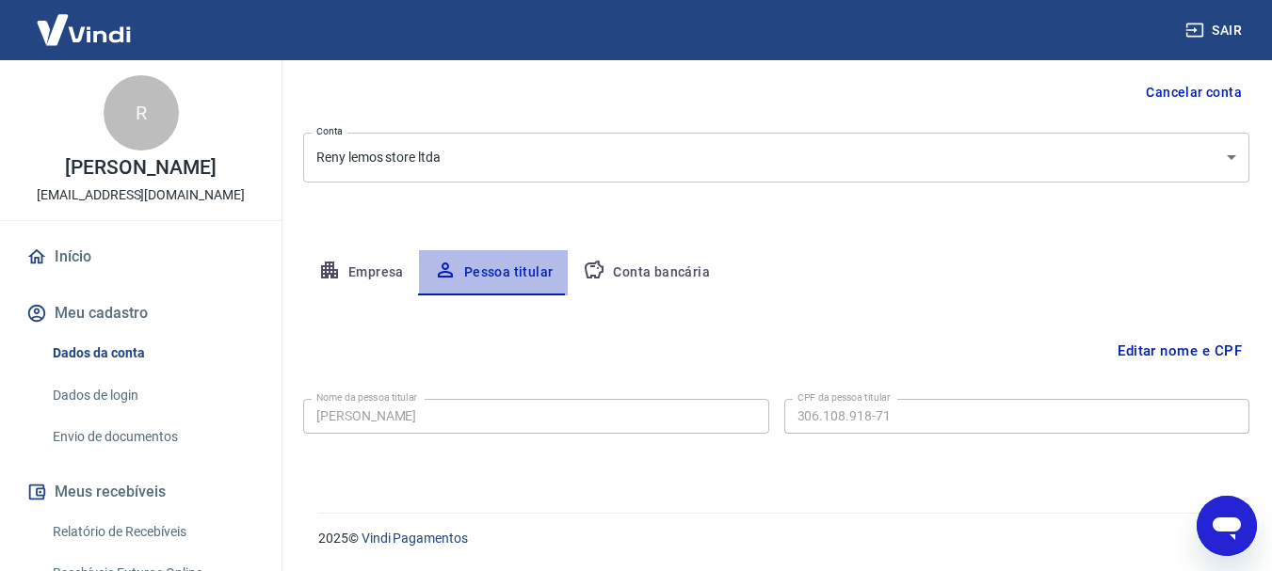
click at [516, 277] on button "Pessoa titular" at bounding box center [494, 272] width 150 height 45
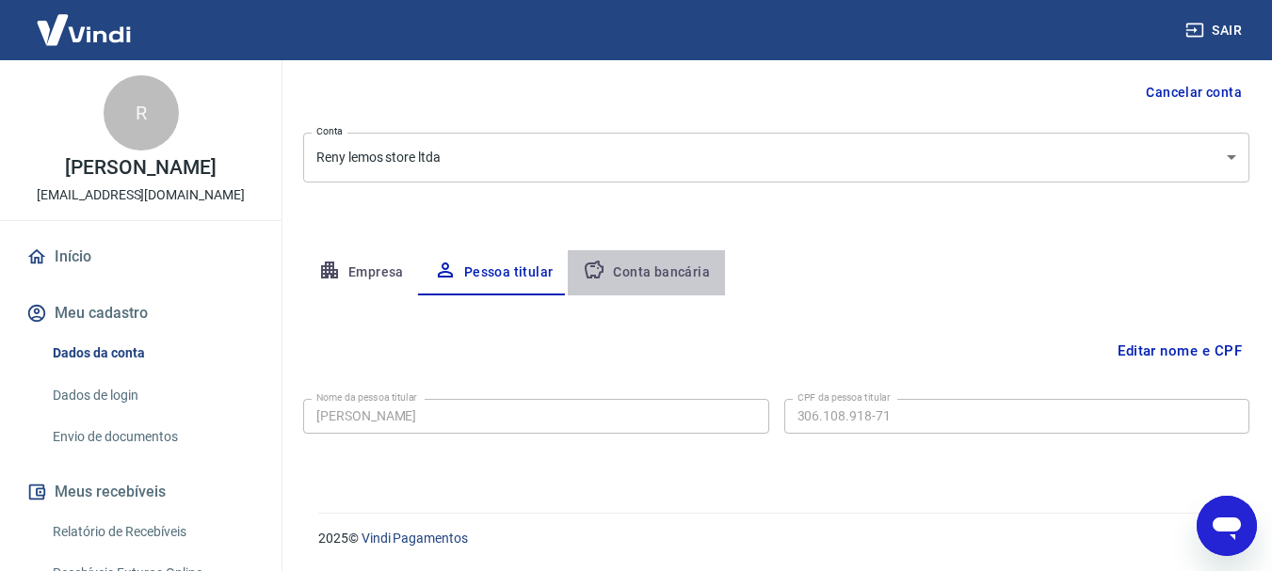
click at [685, 281] on button "Conta bancária" at bounding box center [646, 272] width 157 height 45
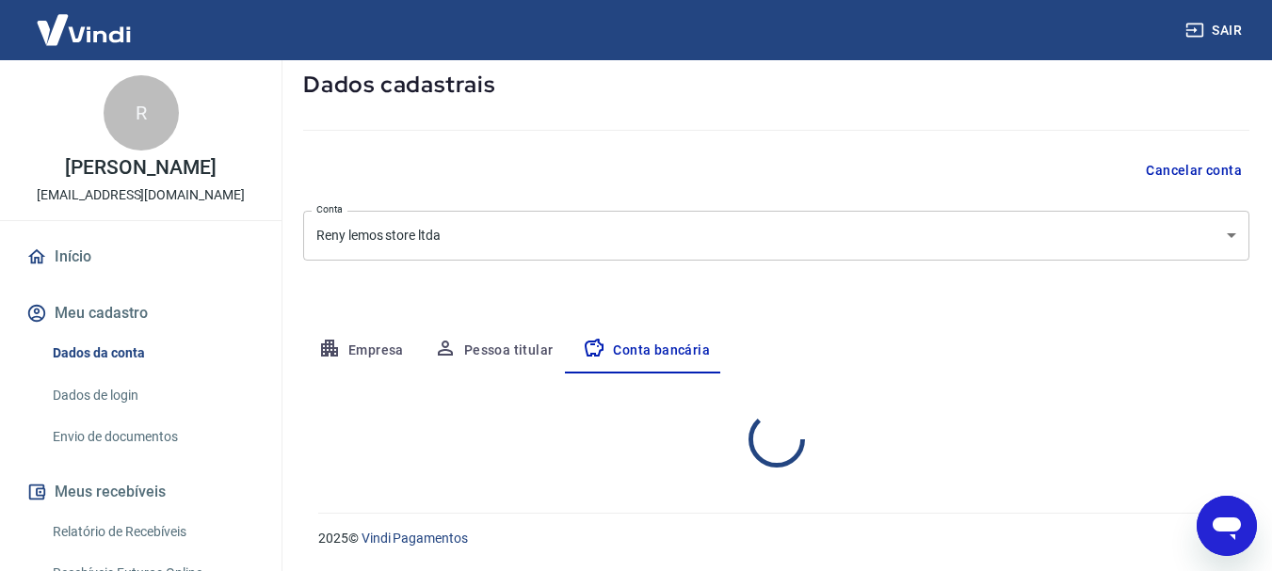
scroll to position [104, 0]
select select "1"
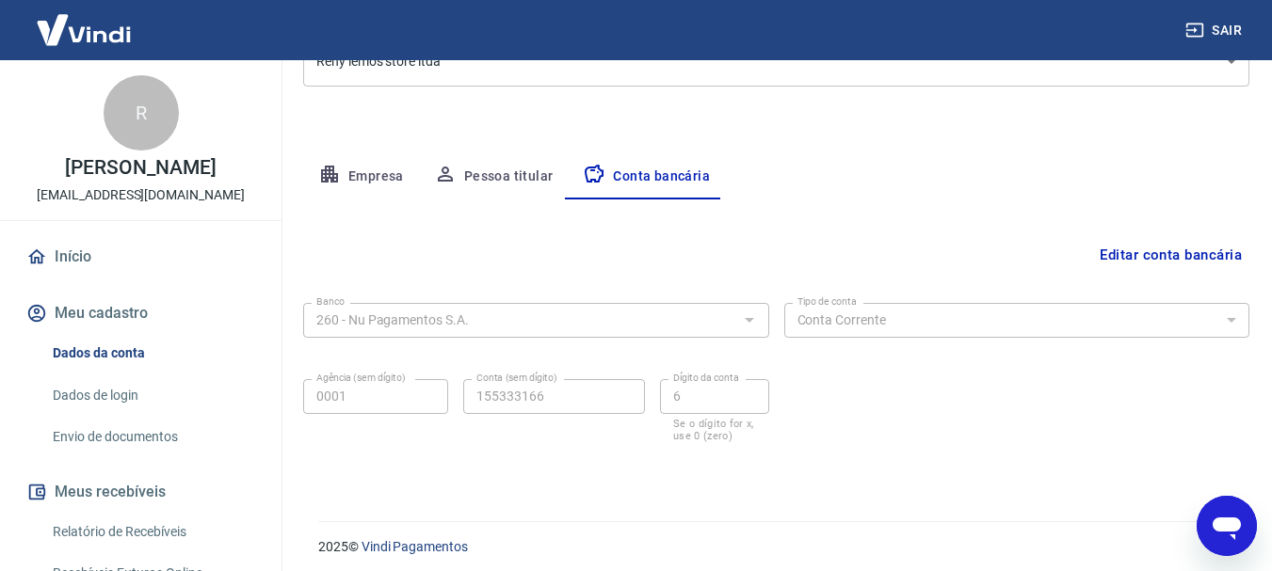
scroll to position [286, 0]
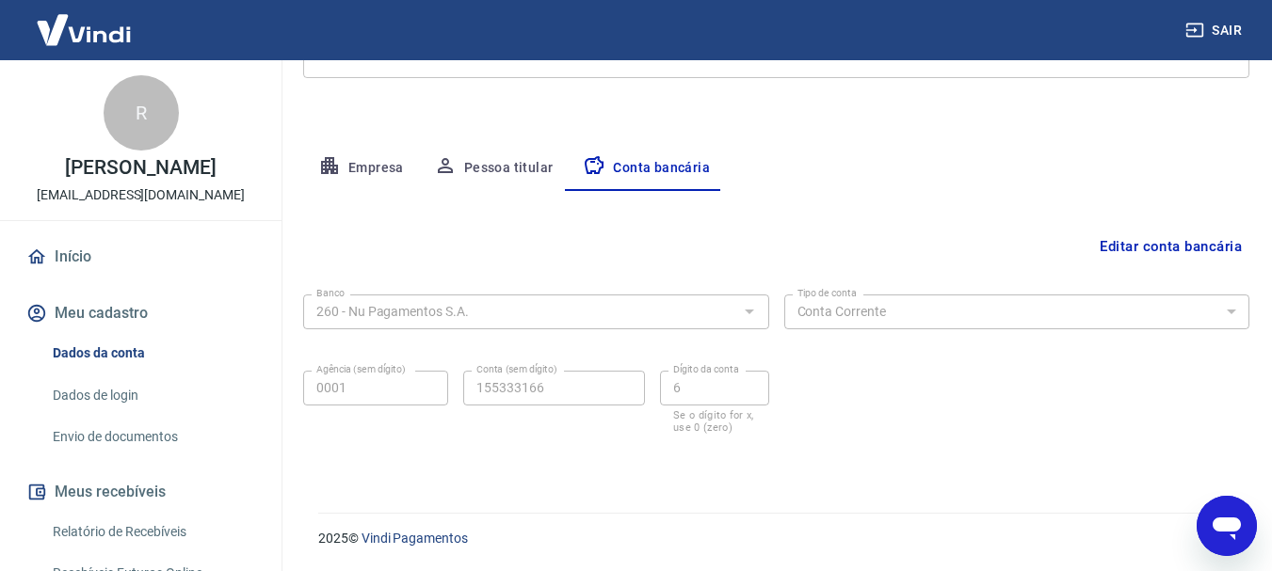
click at [745, 313] on div at bounding box center [748, 311] width 24 height 26
click at [750, 312] on div at bounding box center [748, 311] width 24 height 26
click at [752, 312] on div at bounding box center [748, 311] width 24 height 26
click at [1112, 254] on button "Editar conta bancária" at bounding box center [1170, 247] width 157 height 36
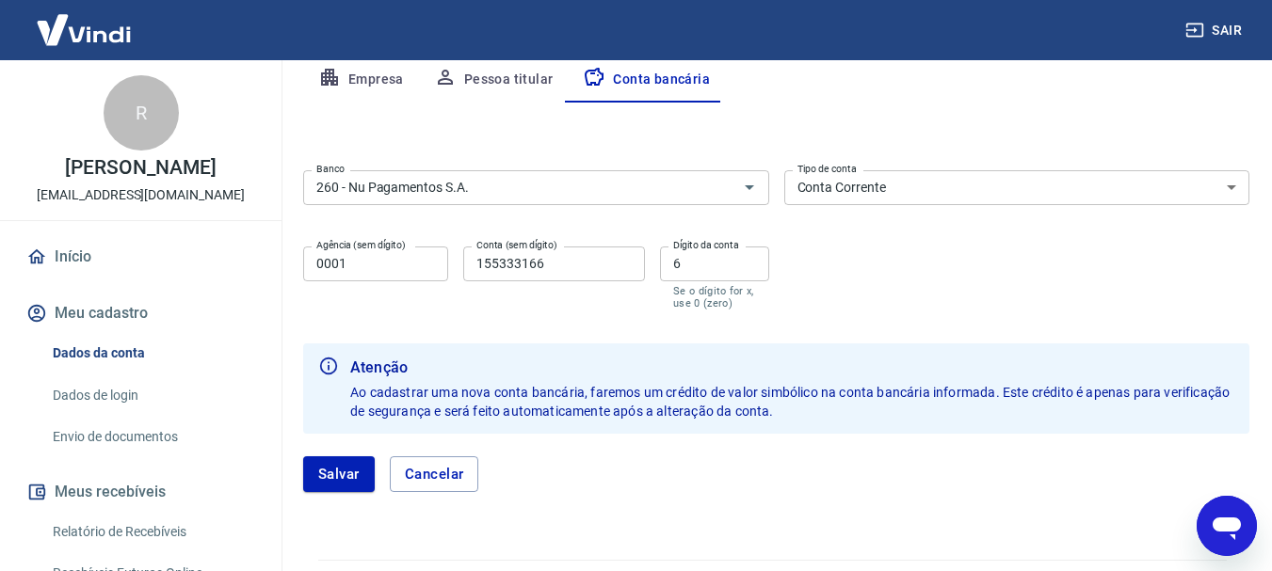
scroll to position [422, 0]
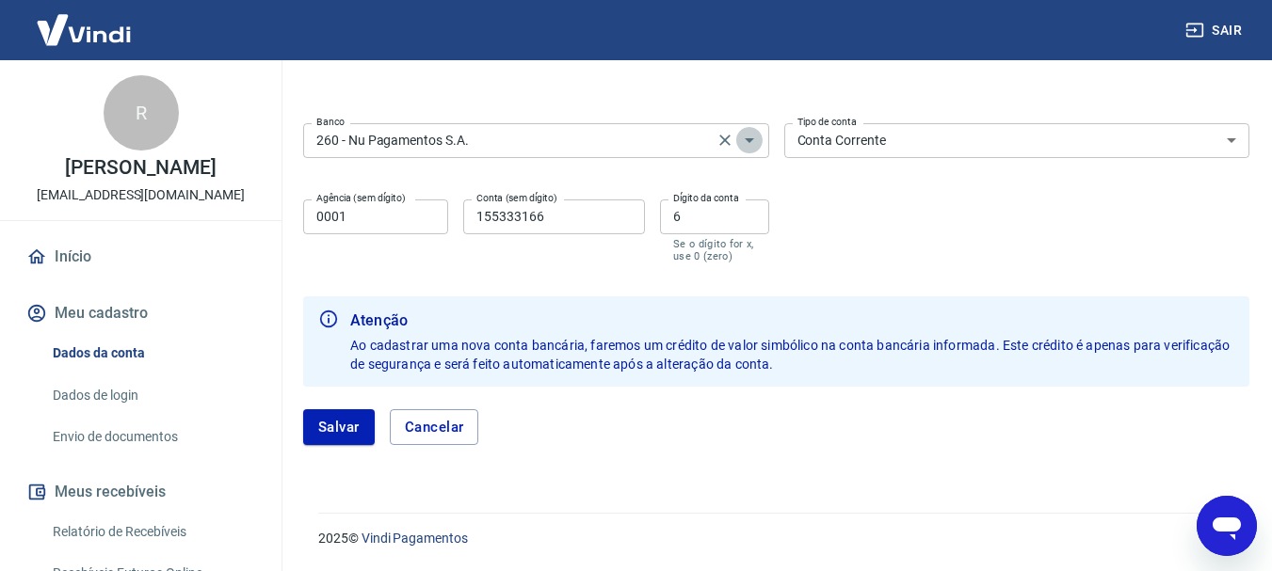
click at [759, 142] on icon "Abrir" at bounding box center [749, 140] width 23 height 23
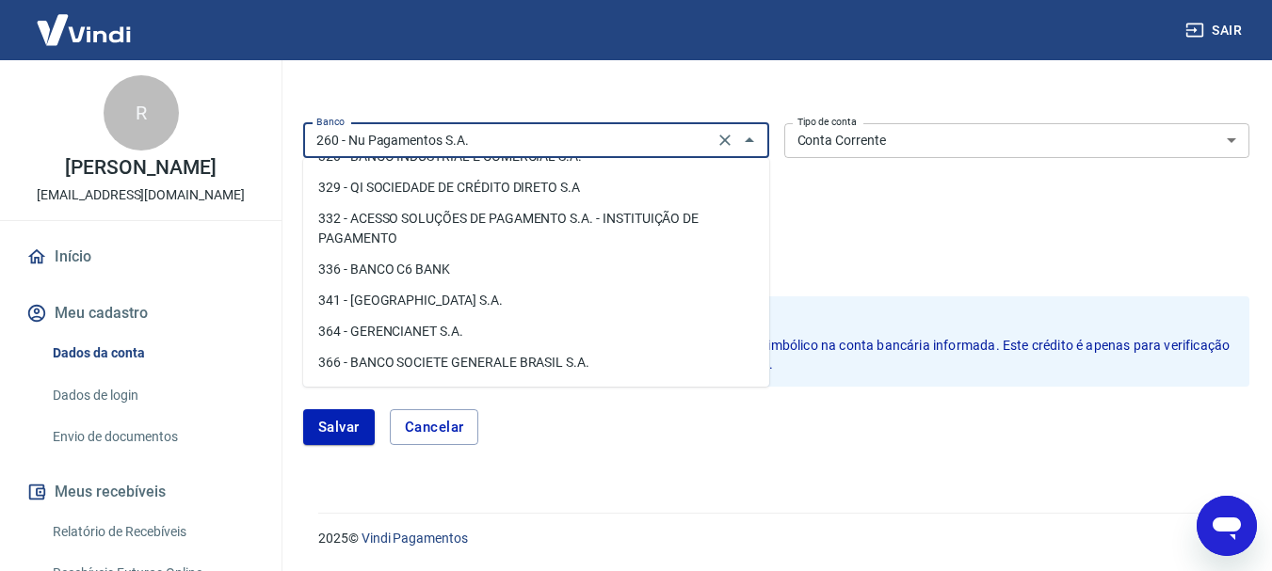
scroll to position [1791, 0]
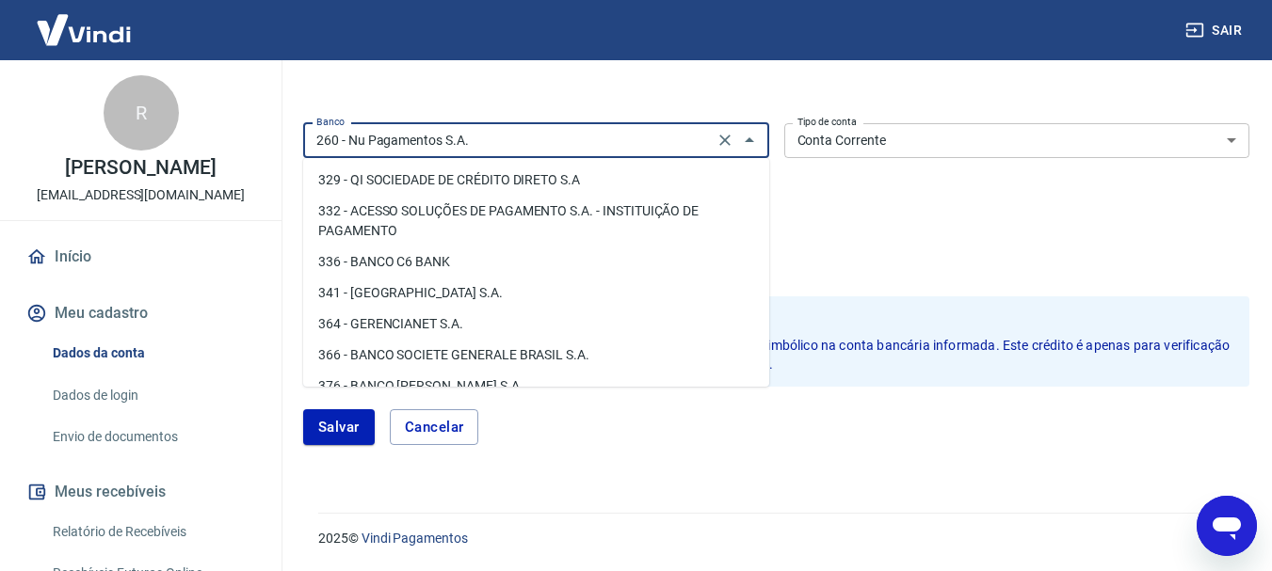
click at [431, 309] on li "341 - [GEOGRAPHIC_DATA] S.A." at bounding box center [536, 293] width 466 height 31
type input "341 - [GEOGRAPHIC_DATA] S.A."
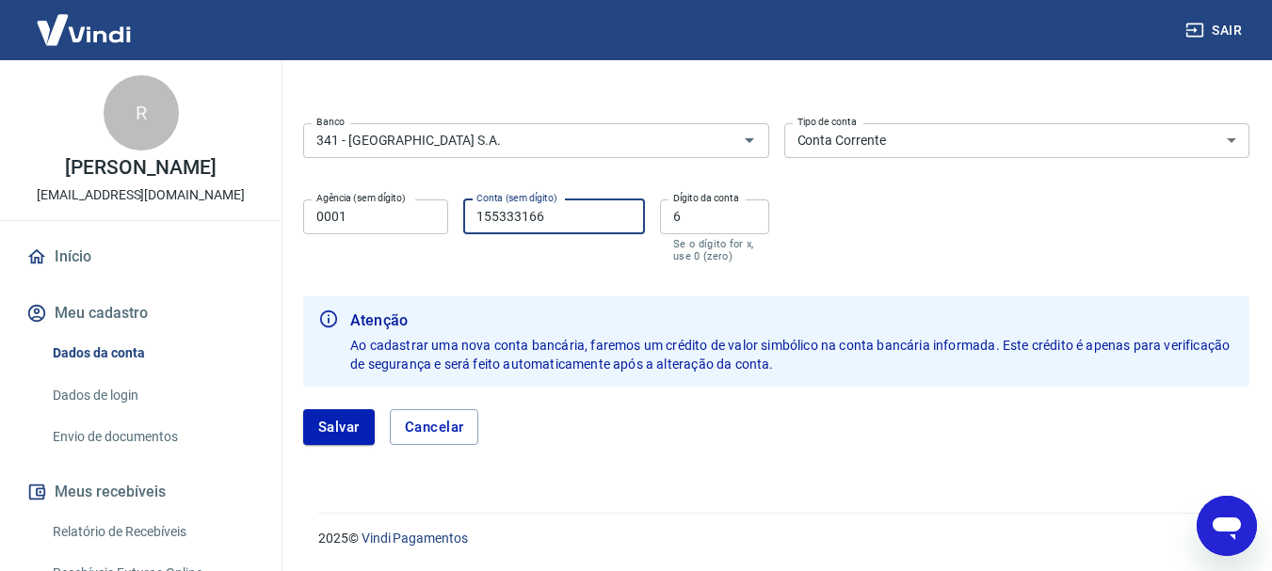
click at [567, 224] on input "155333166" at bounding box center [554, 217] width 182 height 35
drag, startPoint x: 357, startPoint y: 210, endPoint x: 275, endPoint y: 222, distance: 82.8
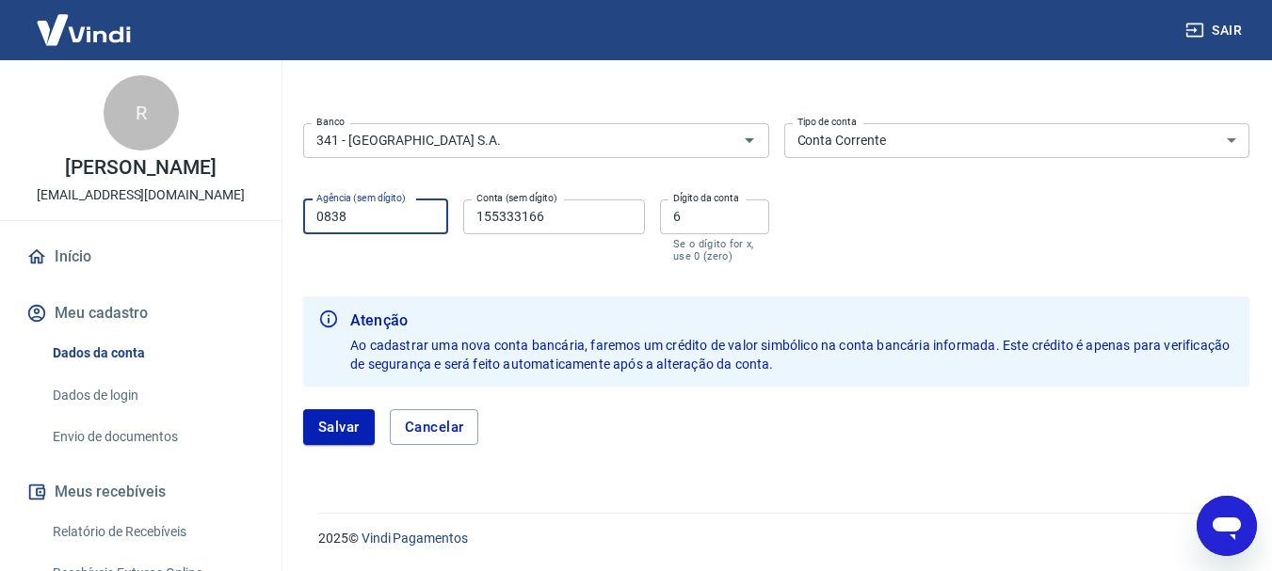
type input "0838"
drag, startPoint x: 565, startPoint y: 219, endPoint x: 434, endPoint y: 200, distance: 132.3
click at [434, 200] on div "Agência (sem dígito) 0838 Agência (sem dígito) Conta (sem dígito) 155333166 Con…" at bounding box center [536, 229] width 466 height 74
type input "992964"
drag, startPoint x: 718, startPoint y: 220, endPoint x: 623, endPoint y: 208, distance: 95.8
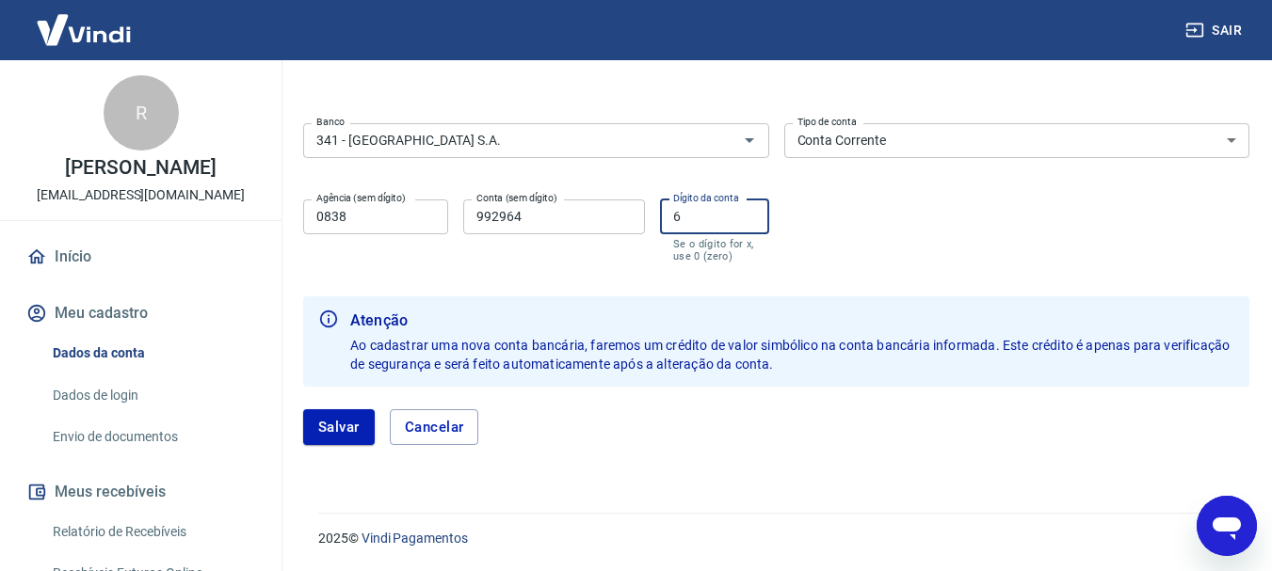
click at [623, 208] on div "Agência (sem dígito) 0838 Agência (sem dígito) Conta (sem dígito) 992964 Conta …" at bounding box center [536, 229] width 466 height 74
type input "4"
click at [343, 435] on button "Salvar" at bounding box center [339, 427] width 72 height 36
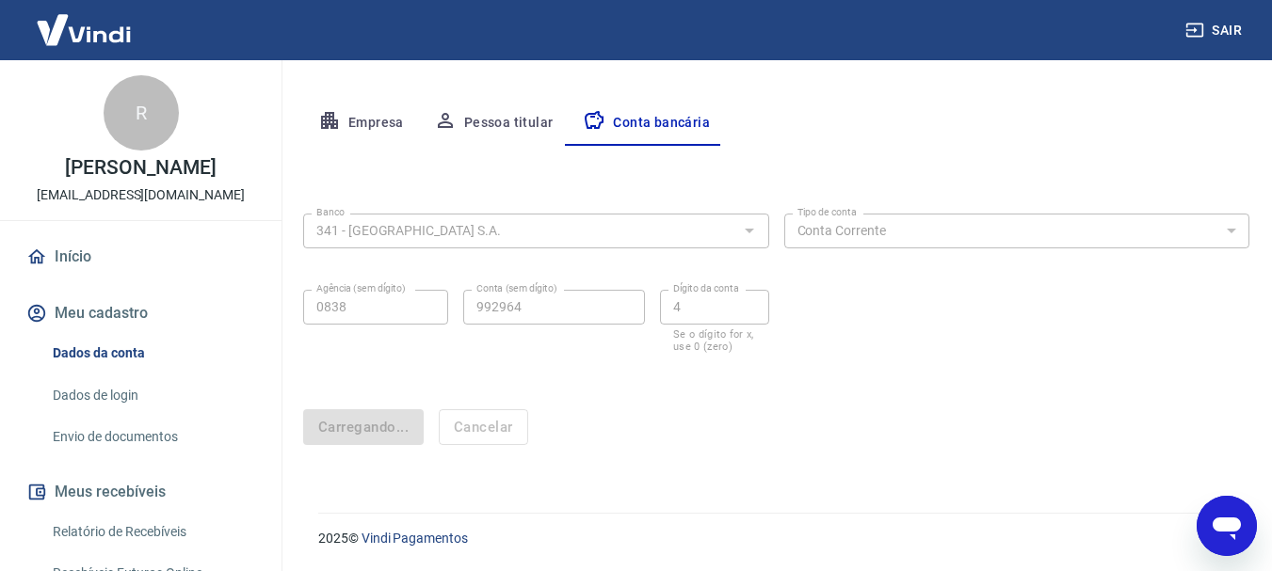
scroll to position [331, 0]
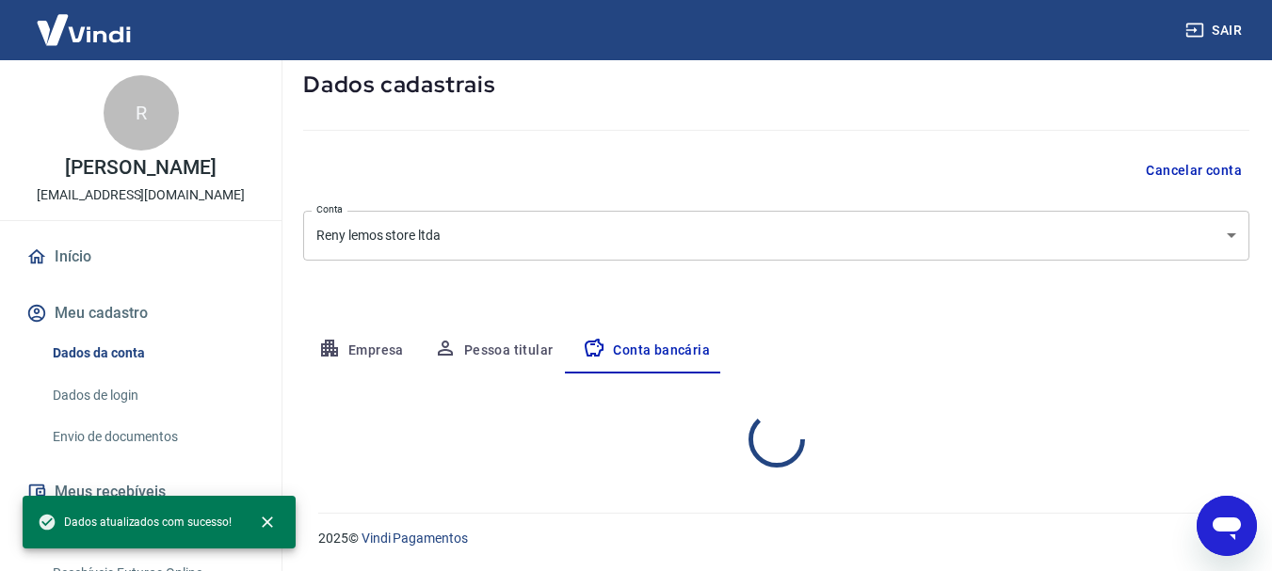
select select "1"
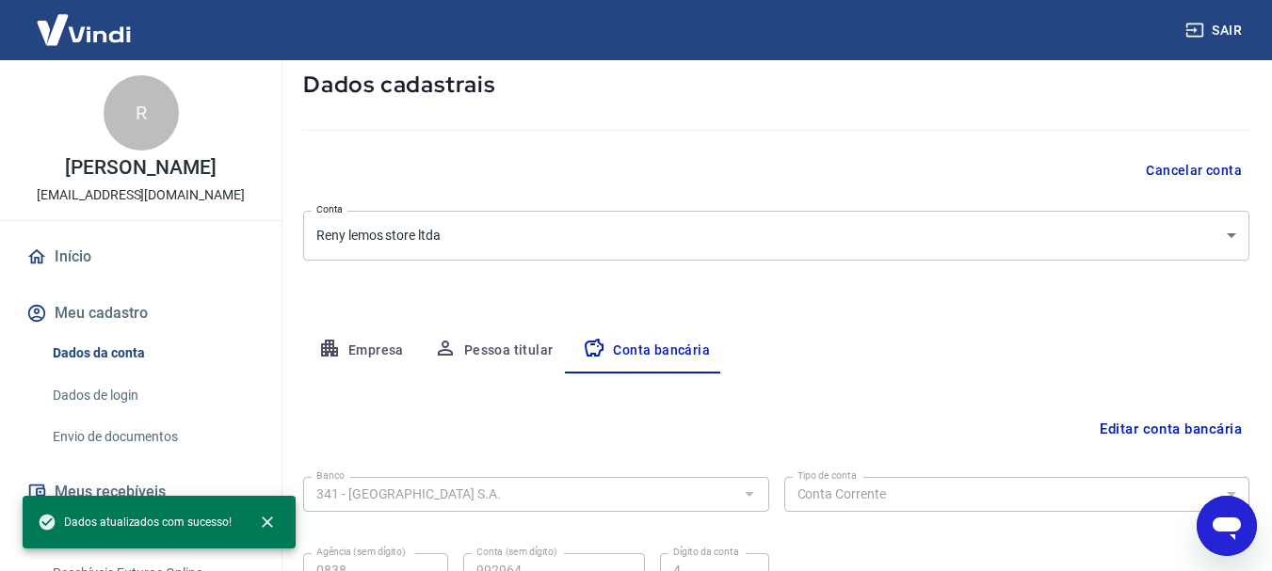
scroll to position [286, 0]
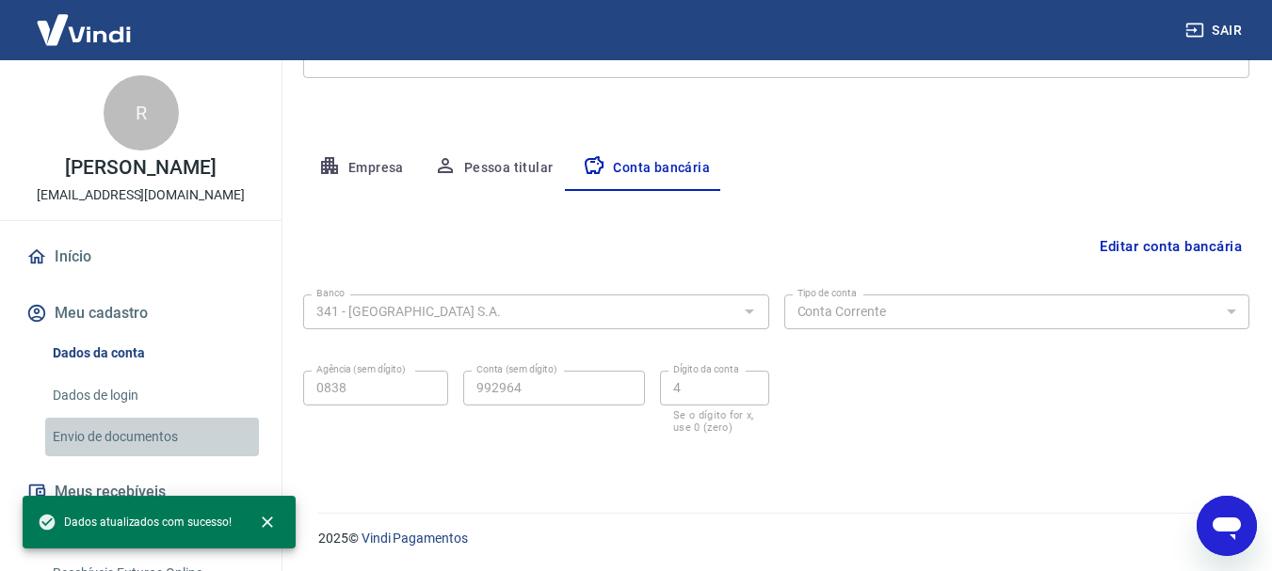
click at [153, 433] on link "Envio de documentos" at bounding box center [152, 437] width 214 height 39
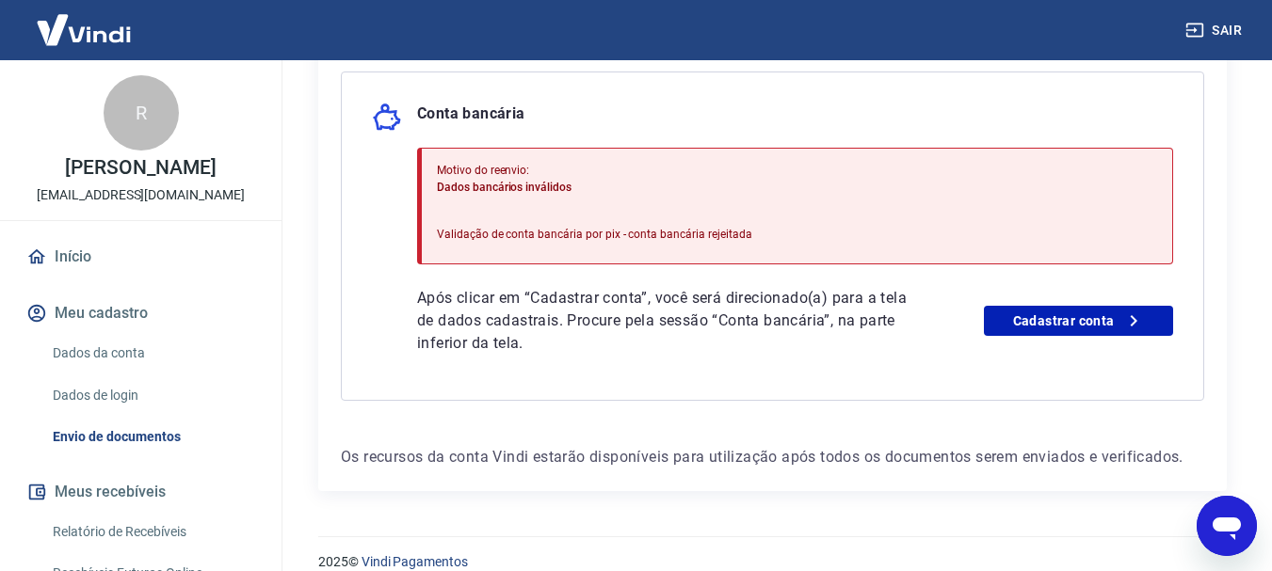
scroll to position [458, 0]
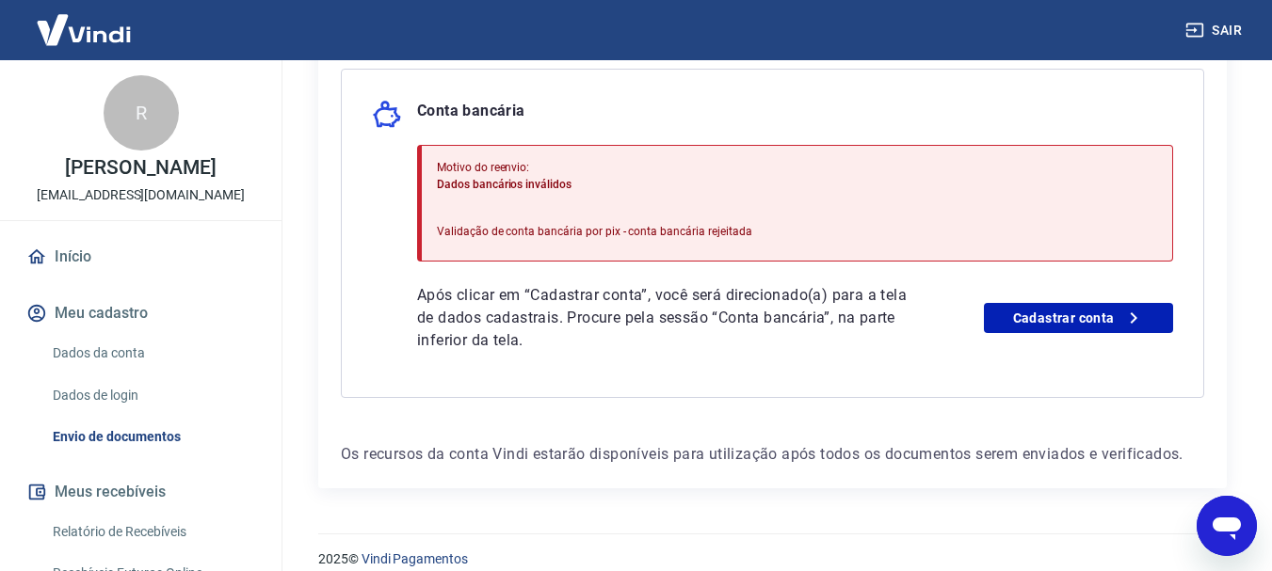
click at [694, 233] on p "Validação de conta bancária por pix - conta bancária rejeitada" at bounding box center [594, 231] width 315 height 17
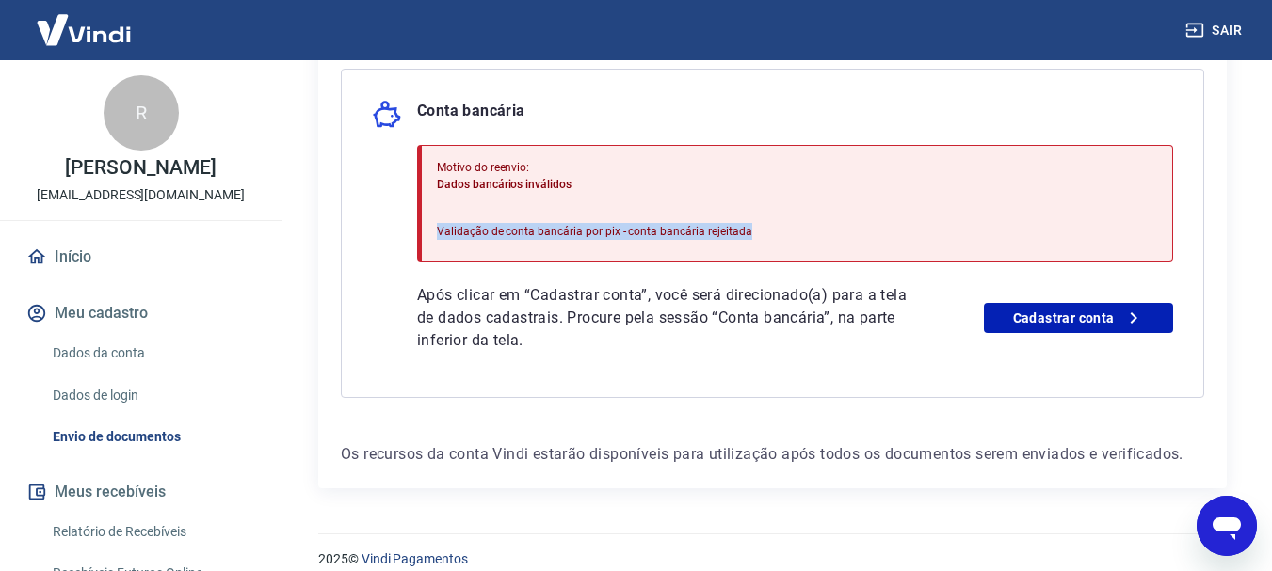
click at [694, 233] on p "Validação de conta bancária por pix - conta bancária rejeitada" at bounding box center [594, 231] width 315 height 17
click at [1035, 312] on link "Cadastrar conta" at bounding box center [1078, 318] width 189 height 30
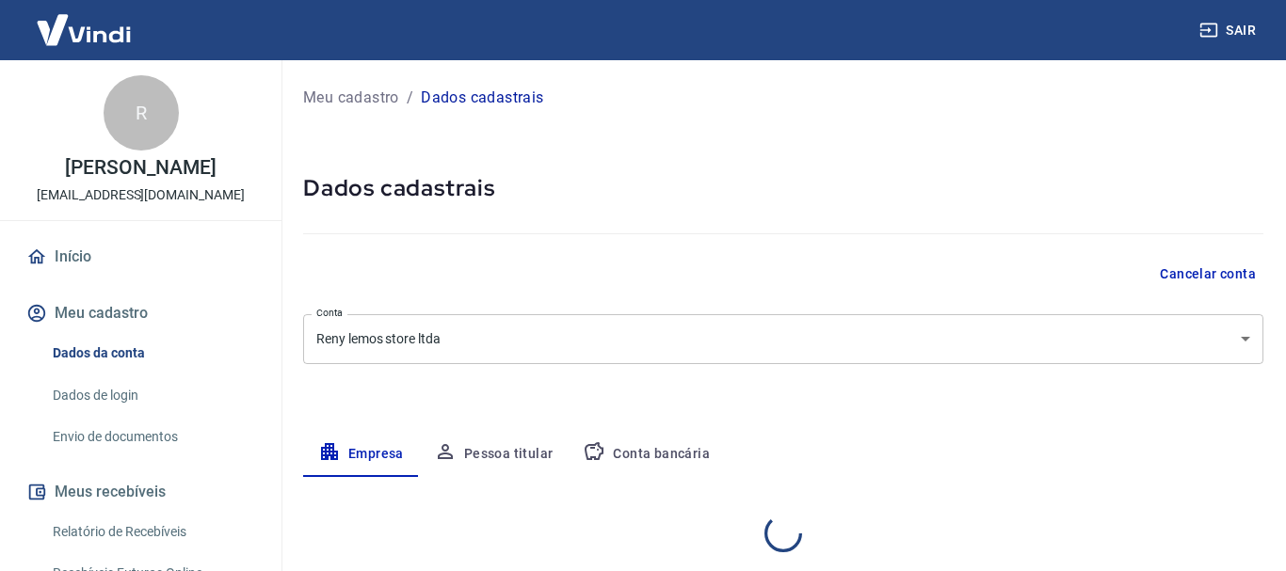
select select "SP"
select select "business"
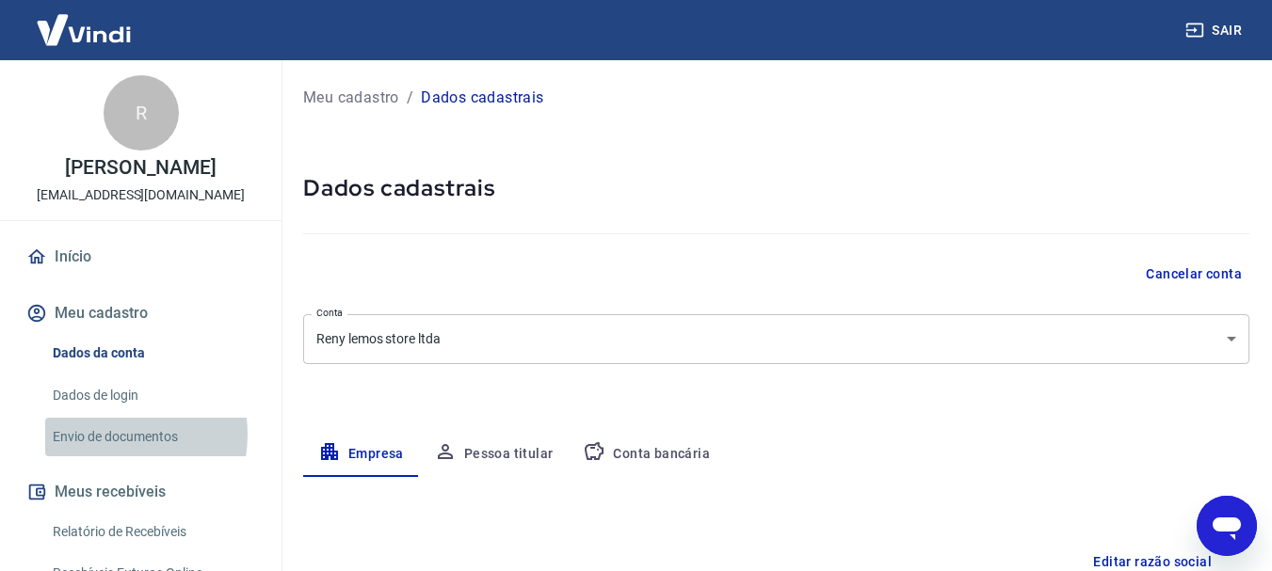
click at [110, 435] on link "Envio de documentos" at bounding box center [152, 437] width 214 height 39
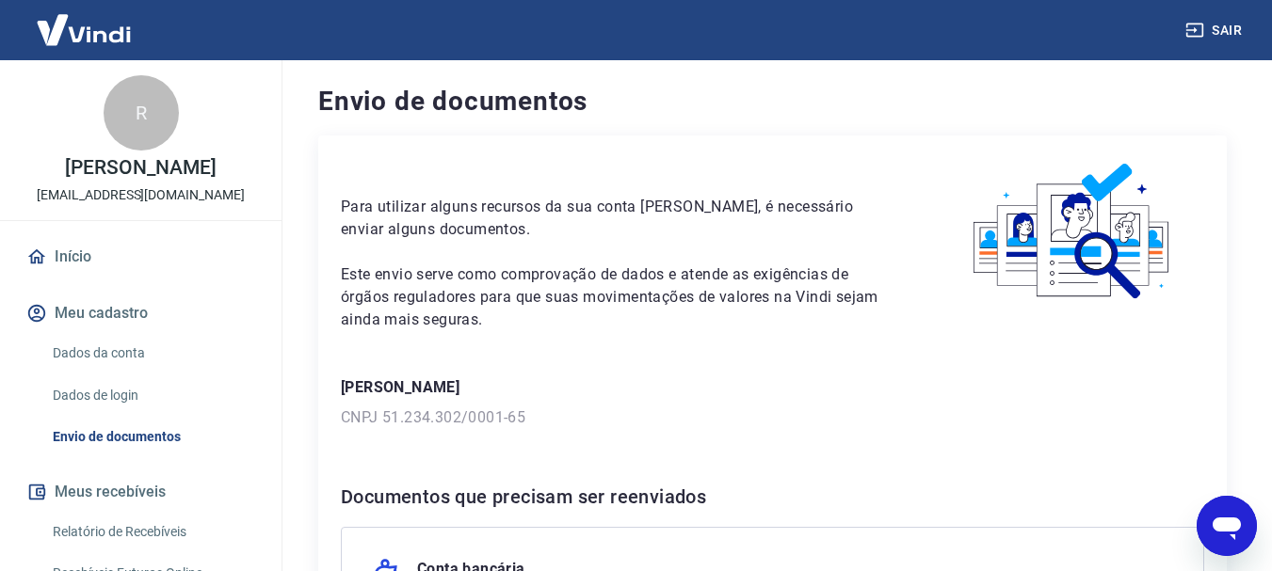
click at [1053, 245] on img at bounding box center [1072, 232] width 263 height 148
click at [410, 413] on p "CNPJ 51.234.302/0001-65" at bounding box center [772, 418] width 863 height 23
drag, startPoint x: 410, startPoint y: 413, endPoint x: 863, endPoint y: 404, distance: 452.8
click at [459, 409] on p "CNPJ 51.234.302/0001-65" at bounding box center [772, 418] width 863 height 23
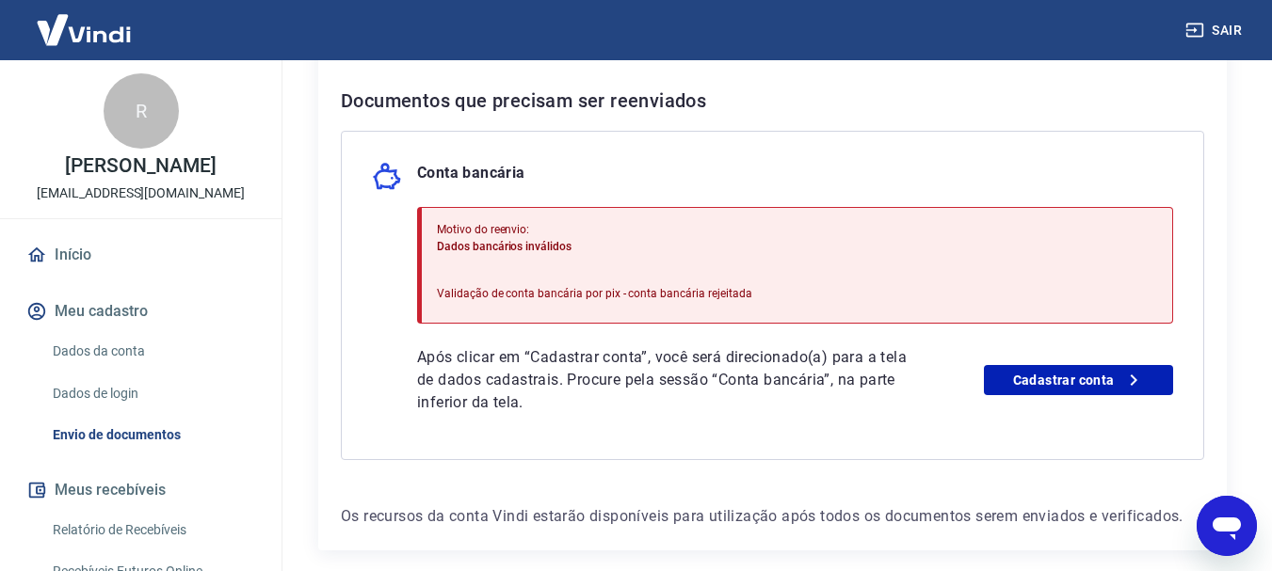
scroll to position [8, 0]
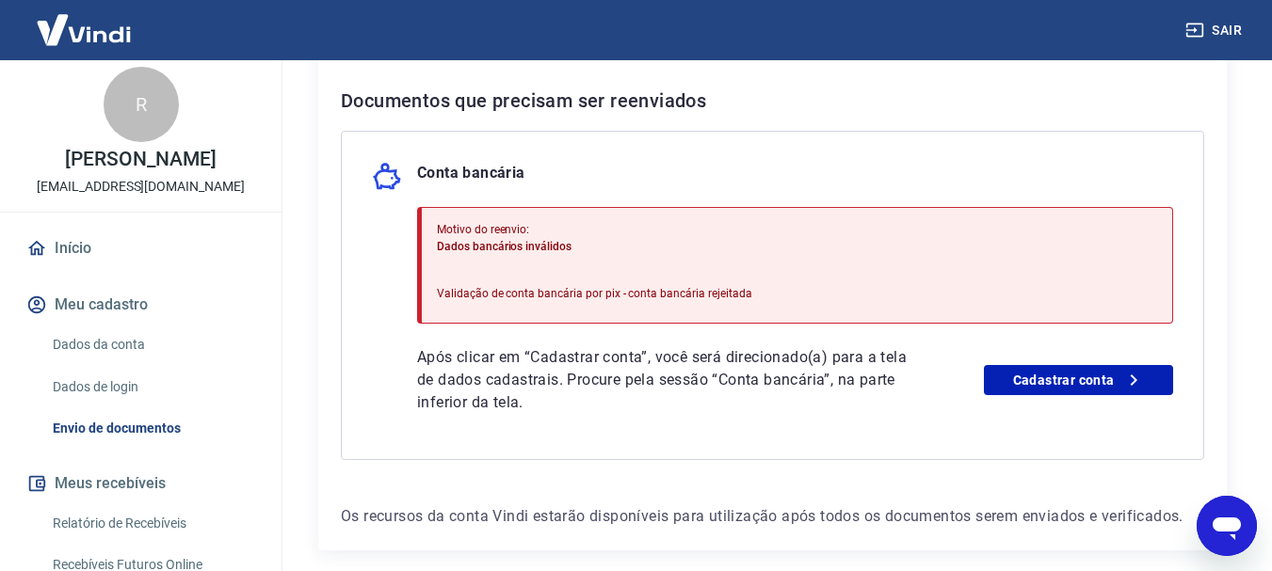
click at [535, 274] on div "Motivo do reenvio: Dados bancários inválidos Validação de conta bancária por pi…" at bounding box center [594, 266] width 315 height 104
drag, startPoint x: 535, startPoint y: 274, endPoint x: 524, endPoint y: 235, distance: 40.0
click at [534, 266] on div "Motivo do reenvio: Dados bancários inválidos Validação de conta bancária por pi…" at bounding box center [594, 266] width 315 height 104
click at [520, 228] on p "Motivo do reenvio:" at bounding box center [594, 229] width 315 height 17
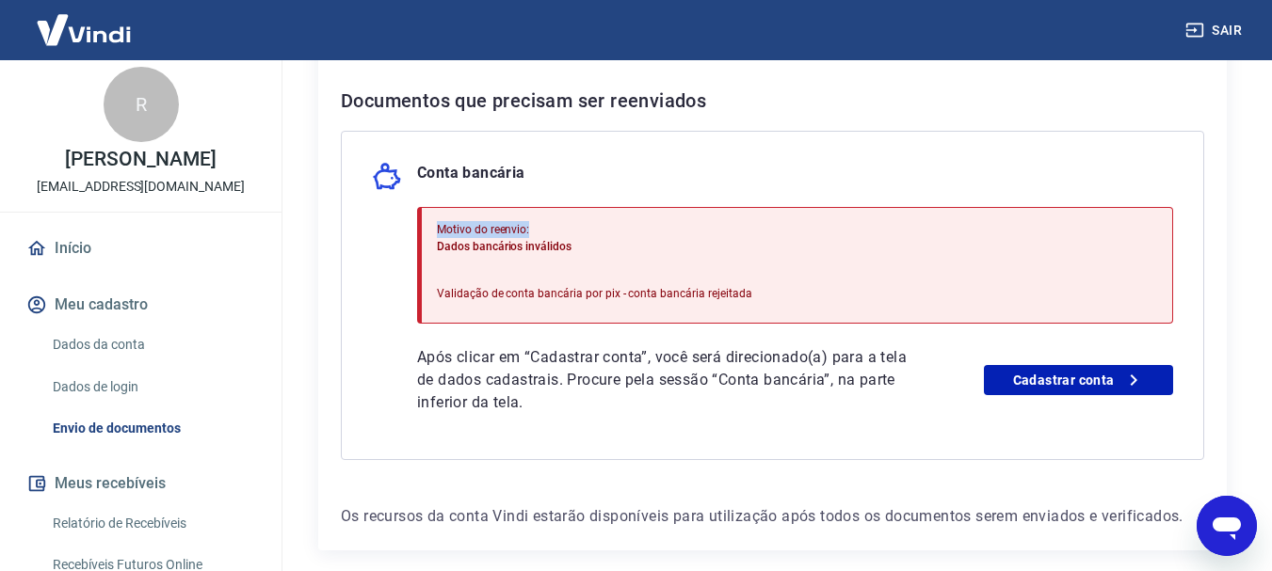
click at [520, 228] on p "Motivo do reenvio:" at bounding box center [594, 229] width 315 height 17
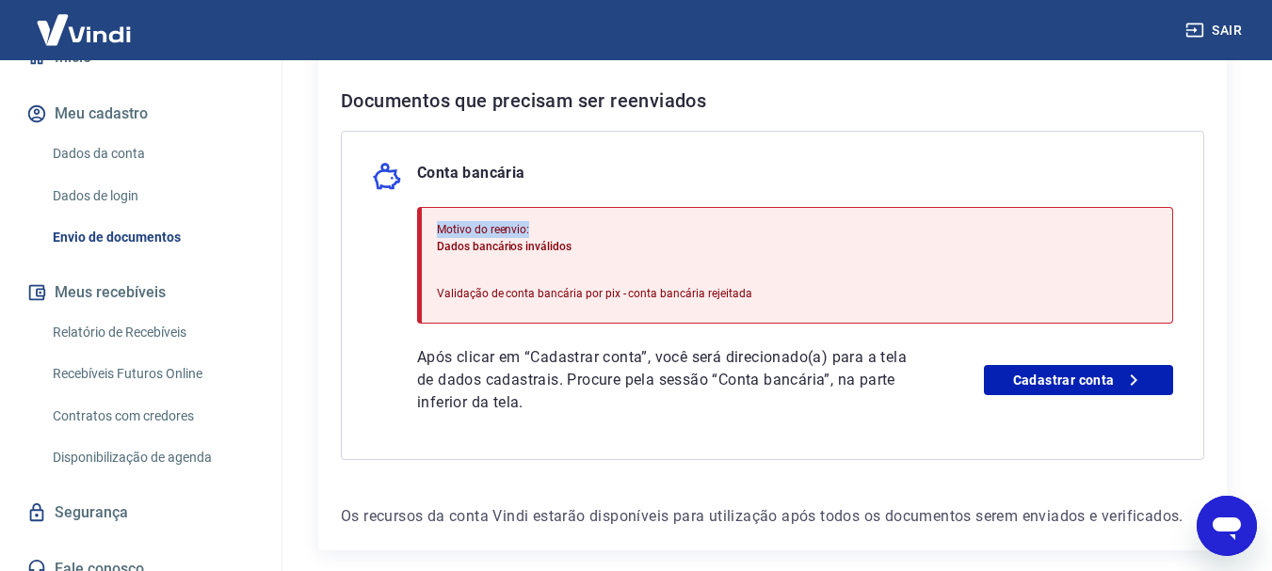
scroll to position [218, 0]
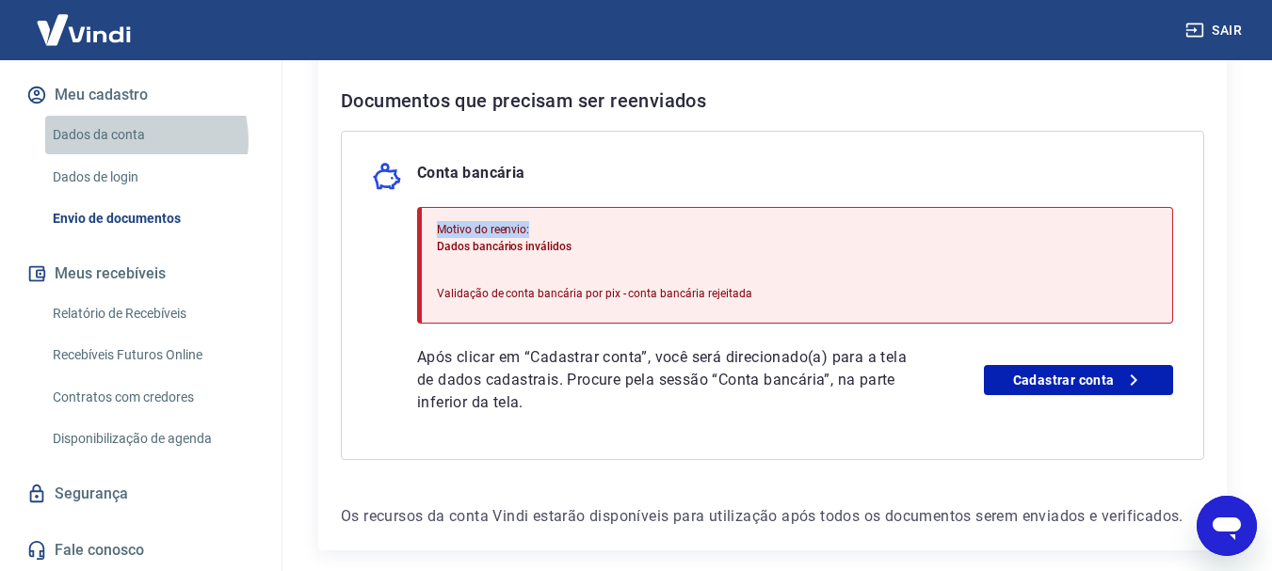
click at [133, 140] on link "Dados da conta" at bounding box center [152, 135] width 214 height 39
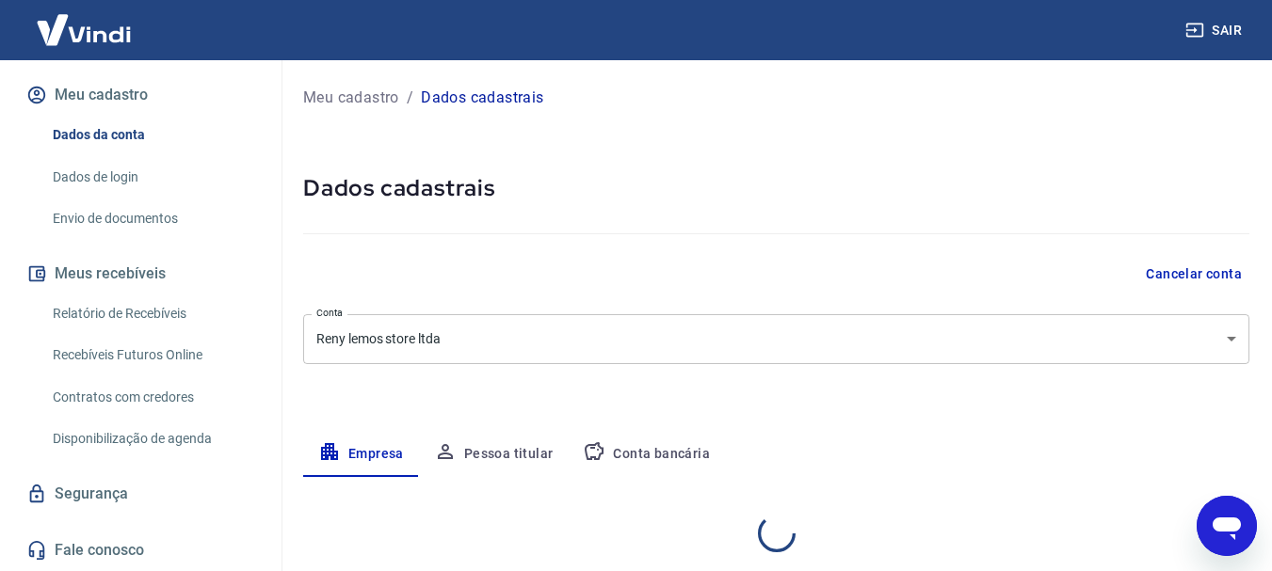
select select "SP"
select select "business"
click at [136, 388] on link "Contratos com credores" at bounding box center [152, 397] width 214 height 39
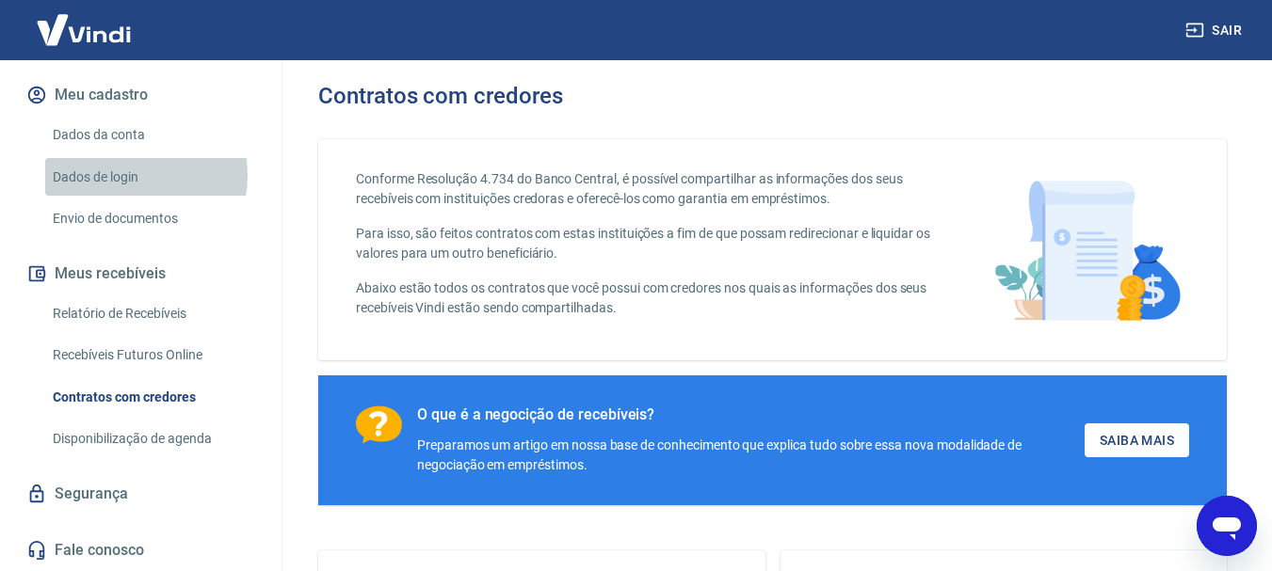
click at [135, 175] on link "Dados de login" at bounding box center [152, 177] width 214 height 39
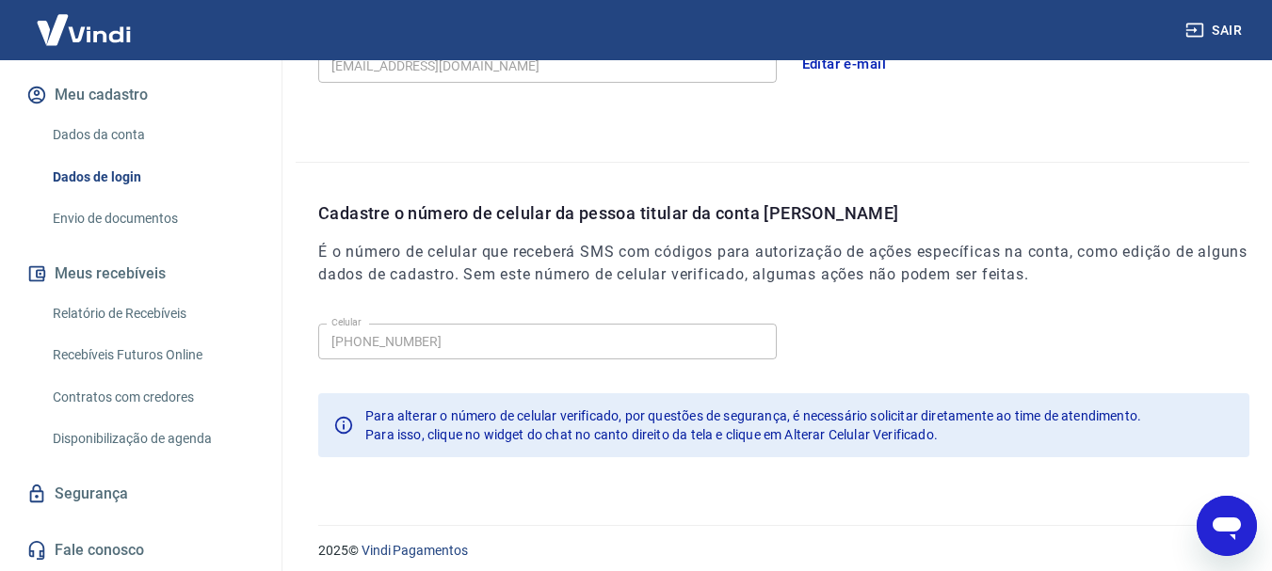
scroll to position [634, 0]
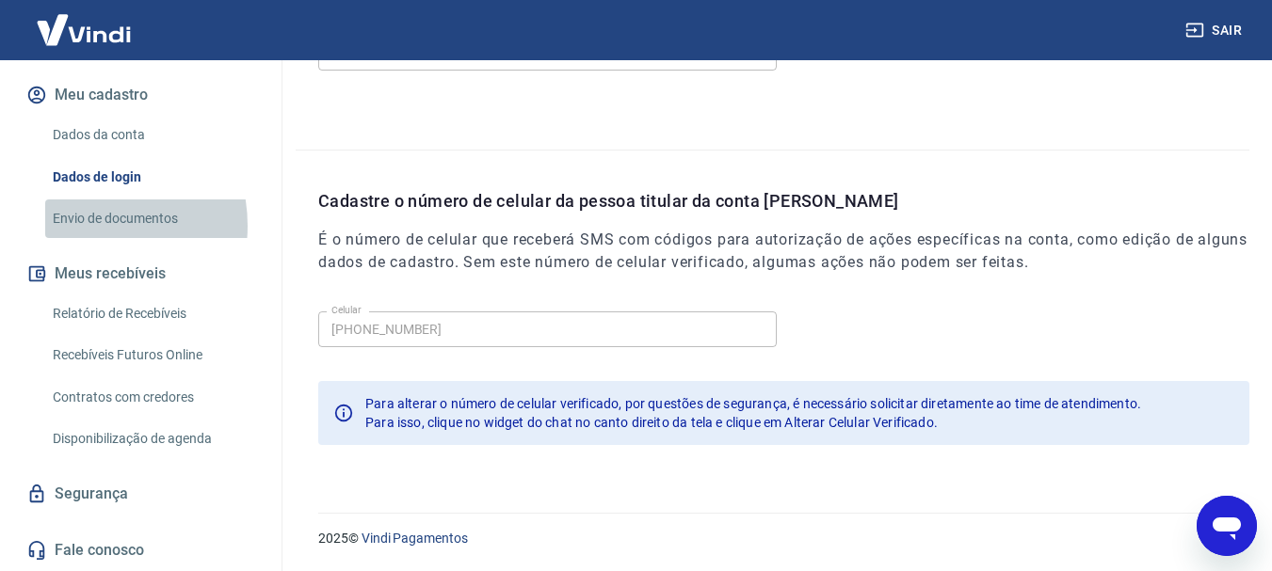
click at [76, 226] on link "Envio de documentos" at bounding box center [152, 219] width 214 height 39
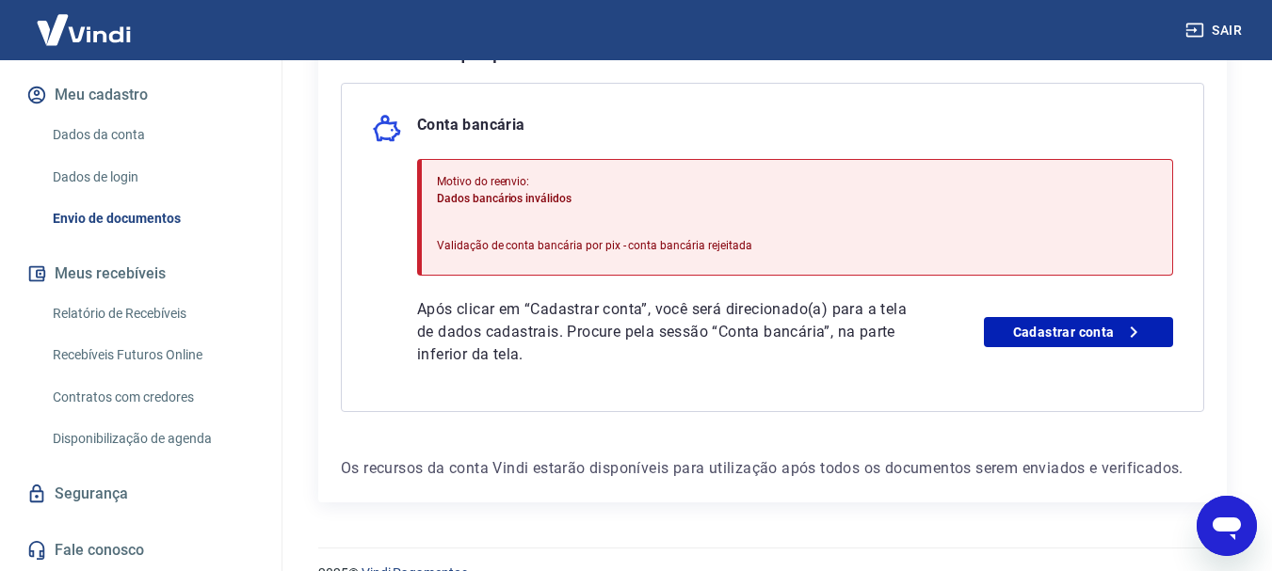
scroll to position [479, 0]
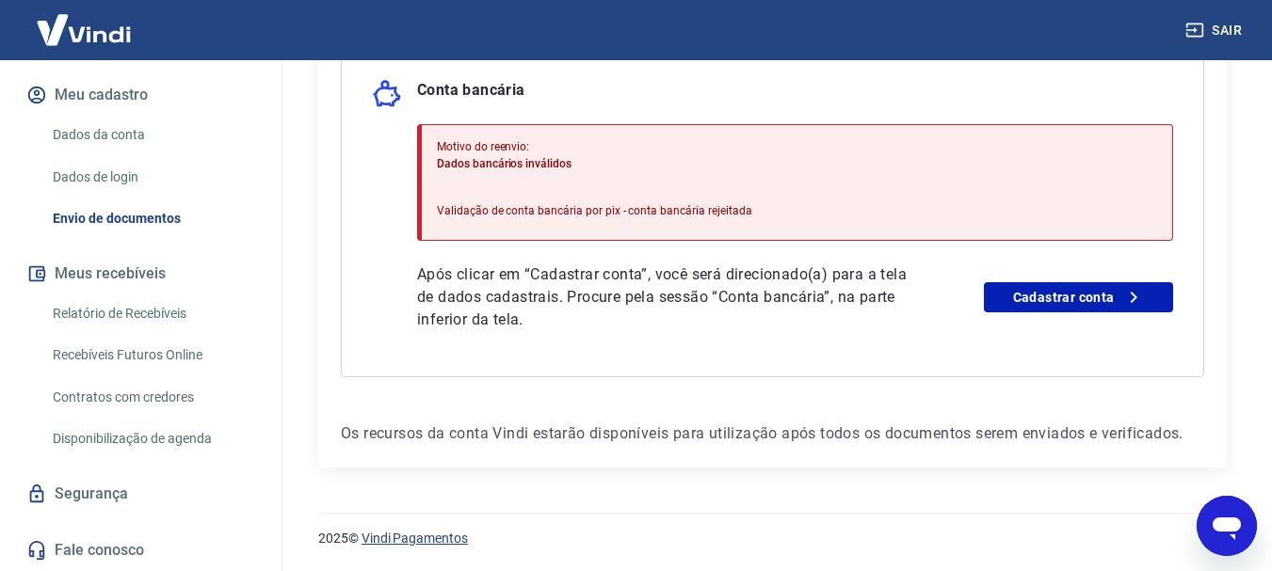
click at [428, 538] on link "Vindi Pagamentos" at bounding box center [414, 538] width 106 height 15
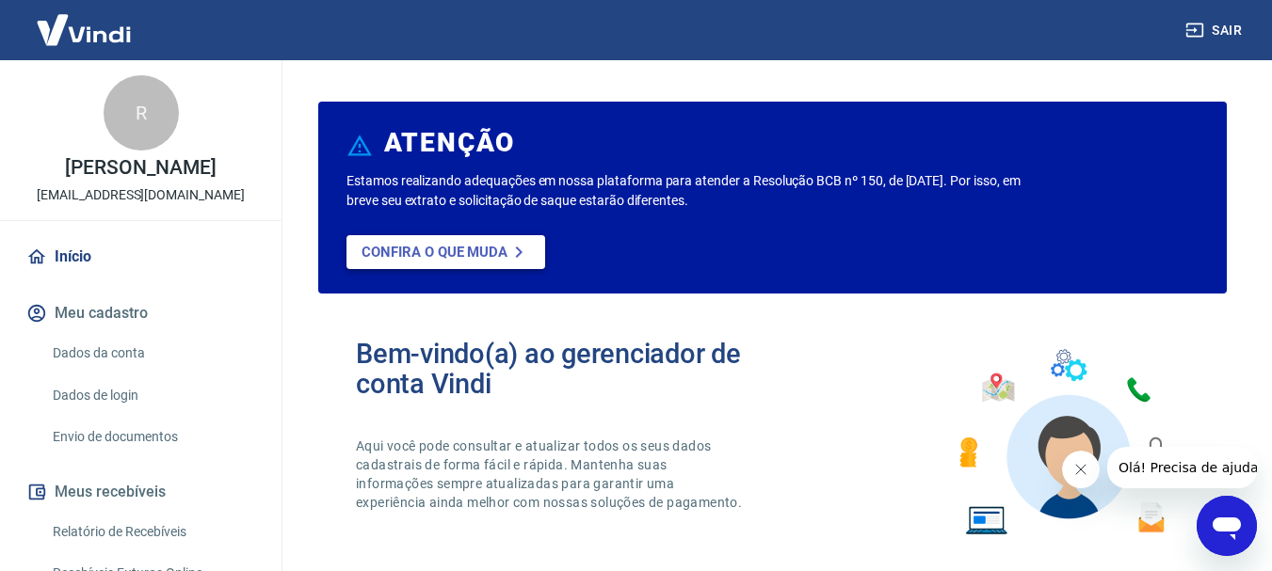
click at [397, 244] on p "Confira o que muda" at bounding box center [434, 252] width 146 height 17
click at [507, 255] on icon at bounding box center [518, 252] width 23 height 23
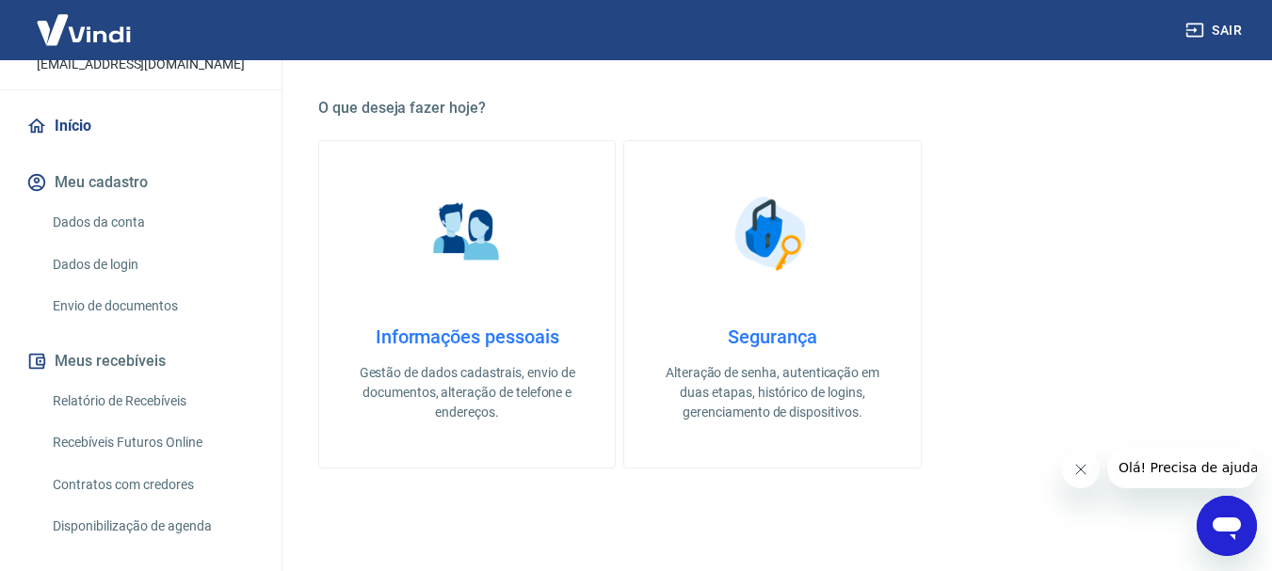
scroll to position [585, 0]
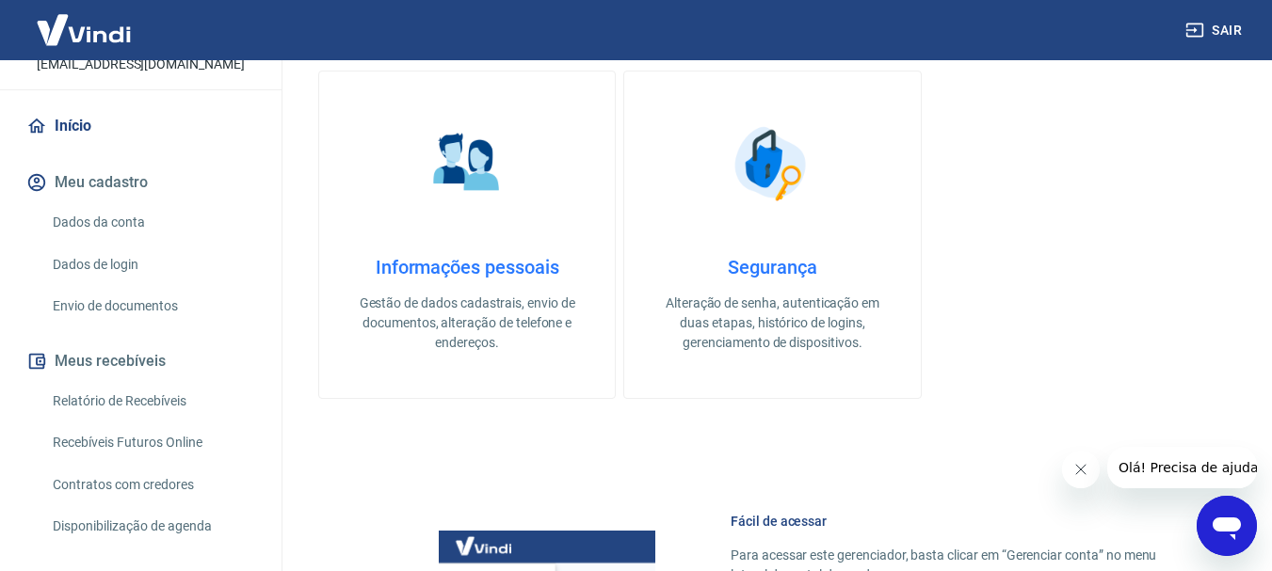
click at [453, 281] on div "Informações pessoais Gestão de dados cadastrais, envio de documentos, alteração…" at bounding box center [466, 304] width 235 height 97
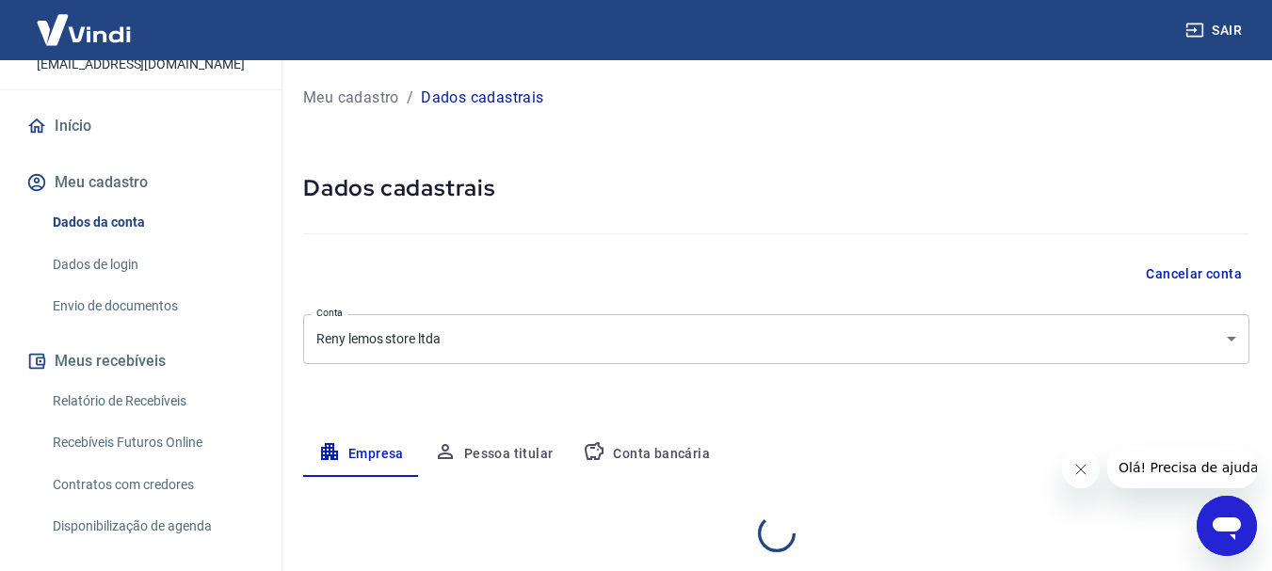
select select "SP"
select select "business"
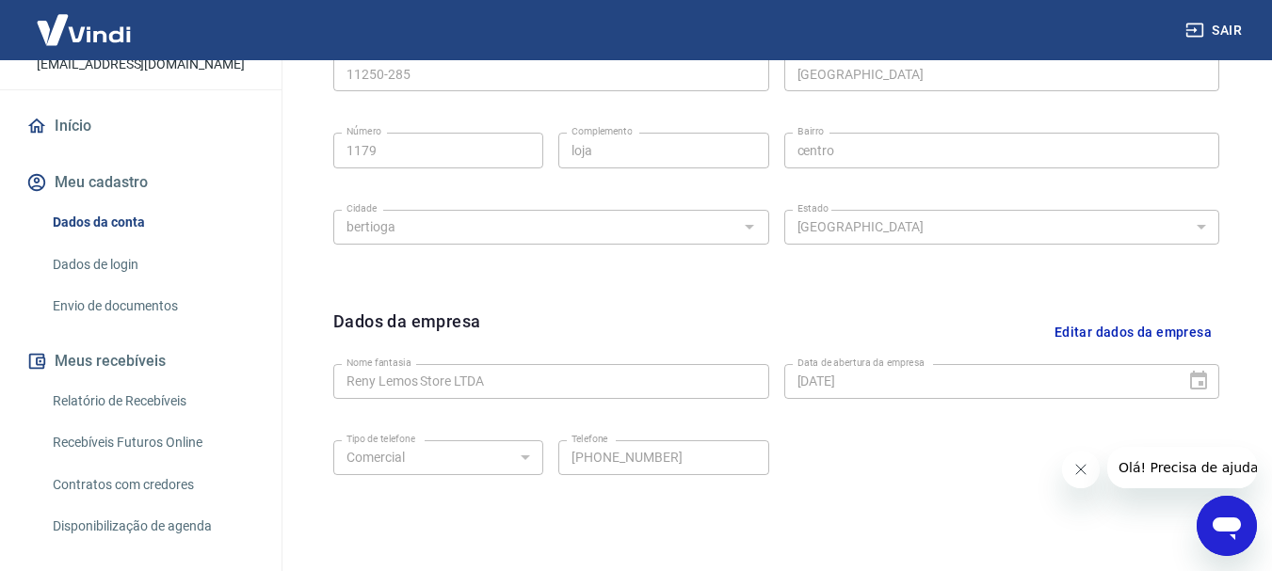
scroll to position [700, 0]
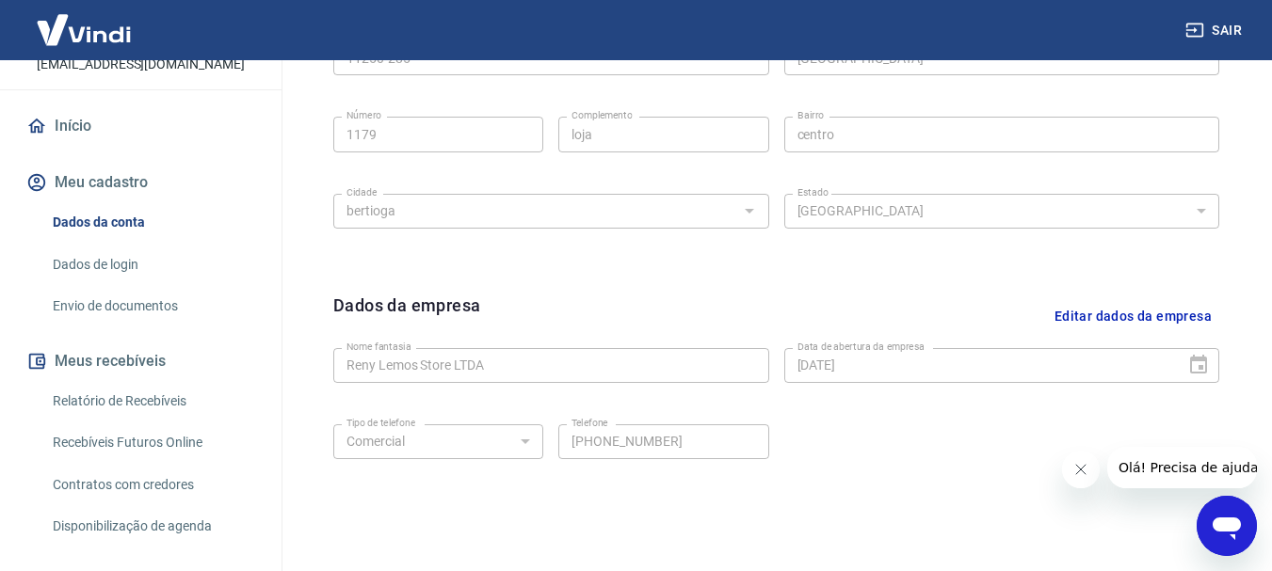
click at [1191, 366] on div "29/06/2023 Data de abertura da empresa" at bounding box center [1002, 365] width 436 height 35
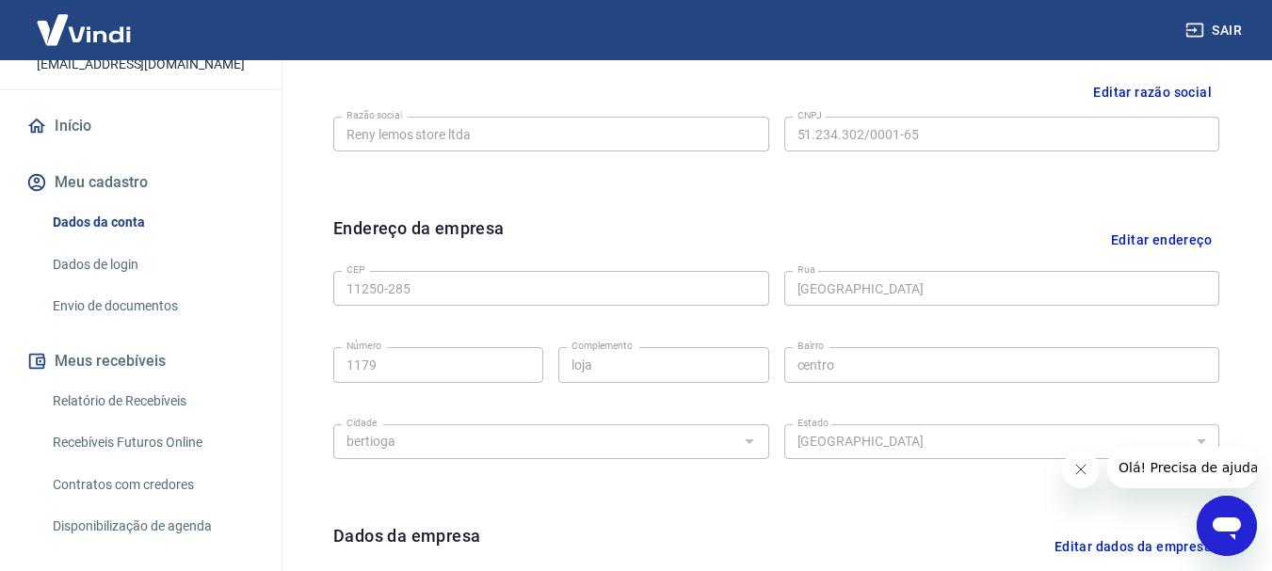
scroll to position [396, 0]
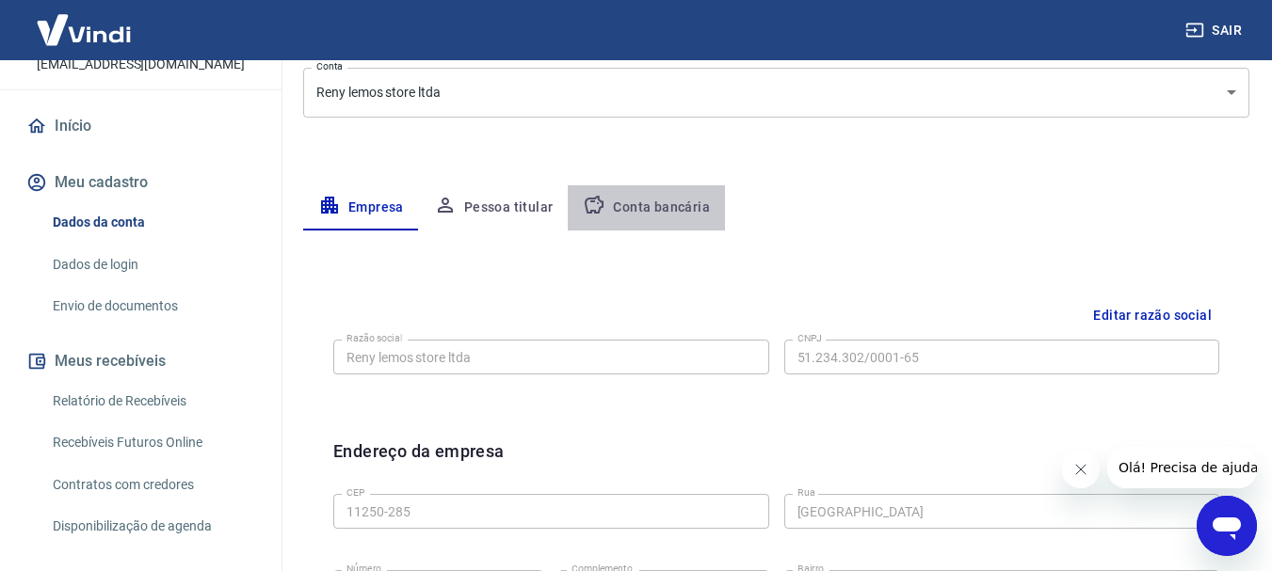
click at [688, 215] on button "Conta bancária" at bounding box center [646, 207] width 157 height 45
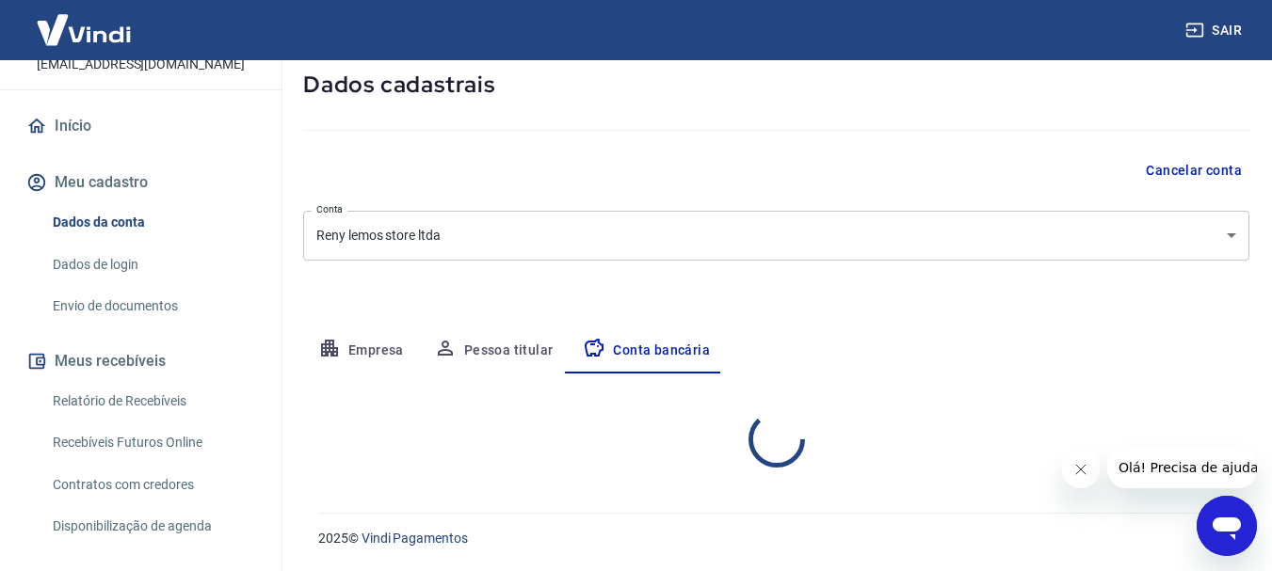
select select "1"
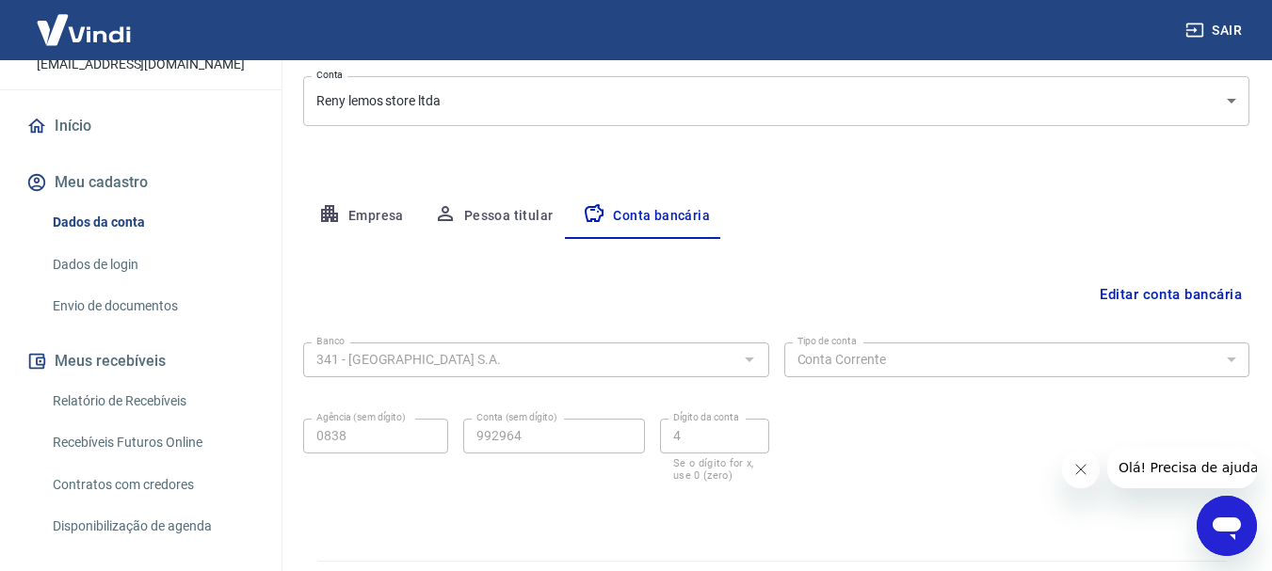
scroll to position [286, 0]
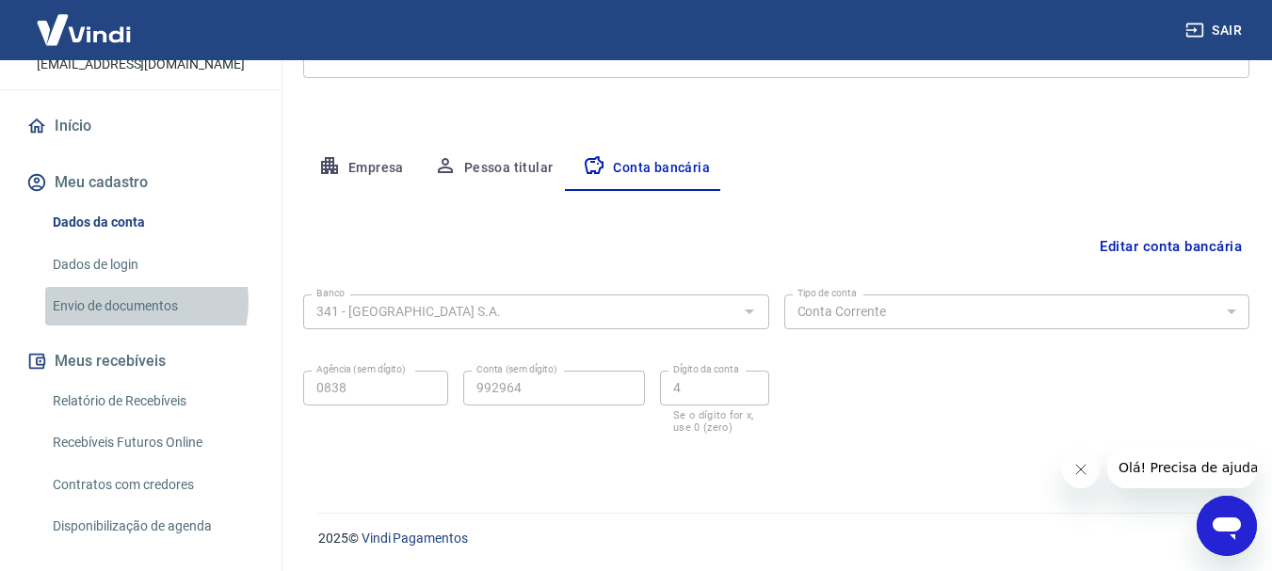
click at [133, 302] on link "Envio de documentos" at bounding box center [152, 306] width 214 height 39
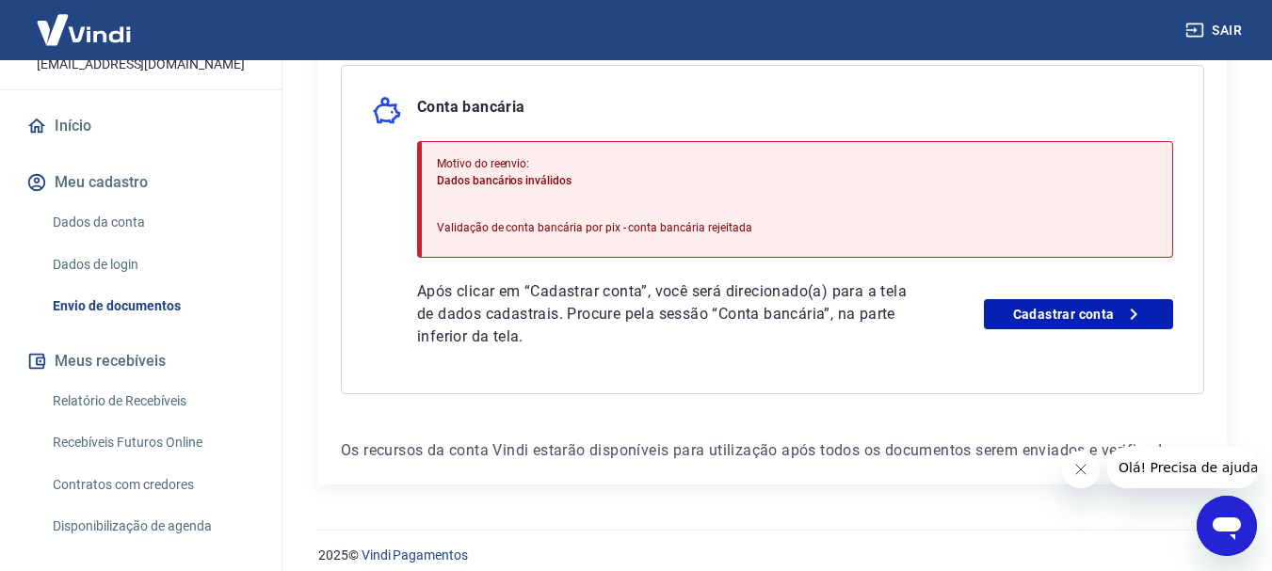
scroll to position [479, 0]
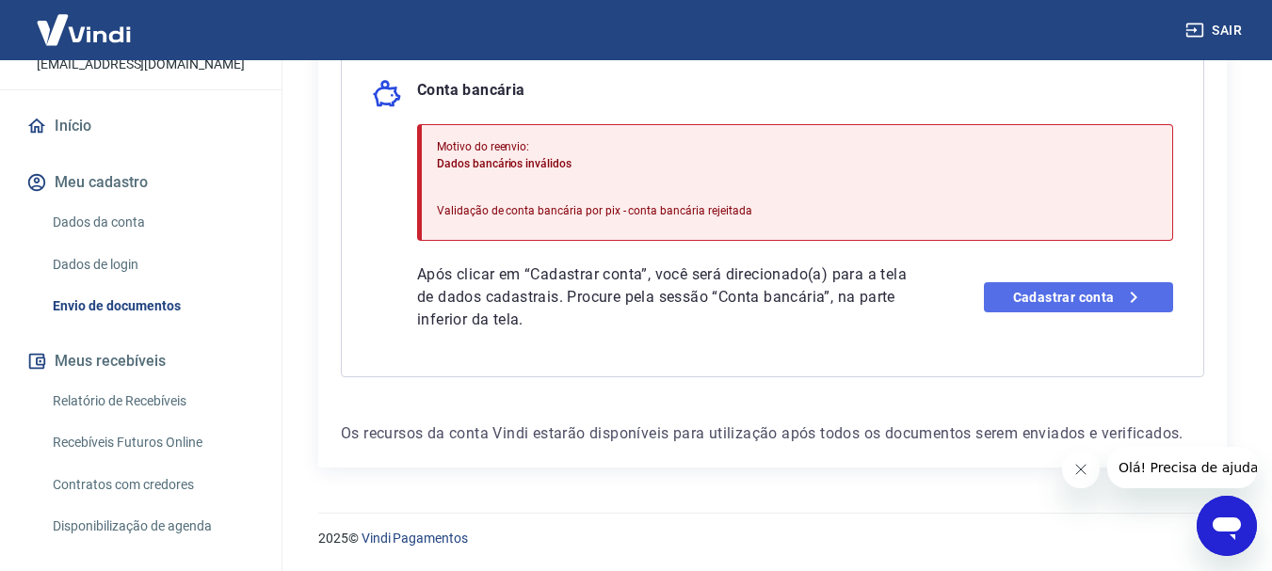
click at [1149, 300] on link "Cadastrar conta" at bounding box center [1078, 297] width 189 height 30
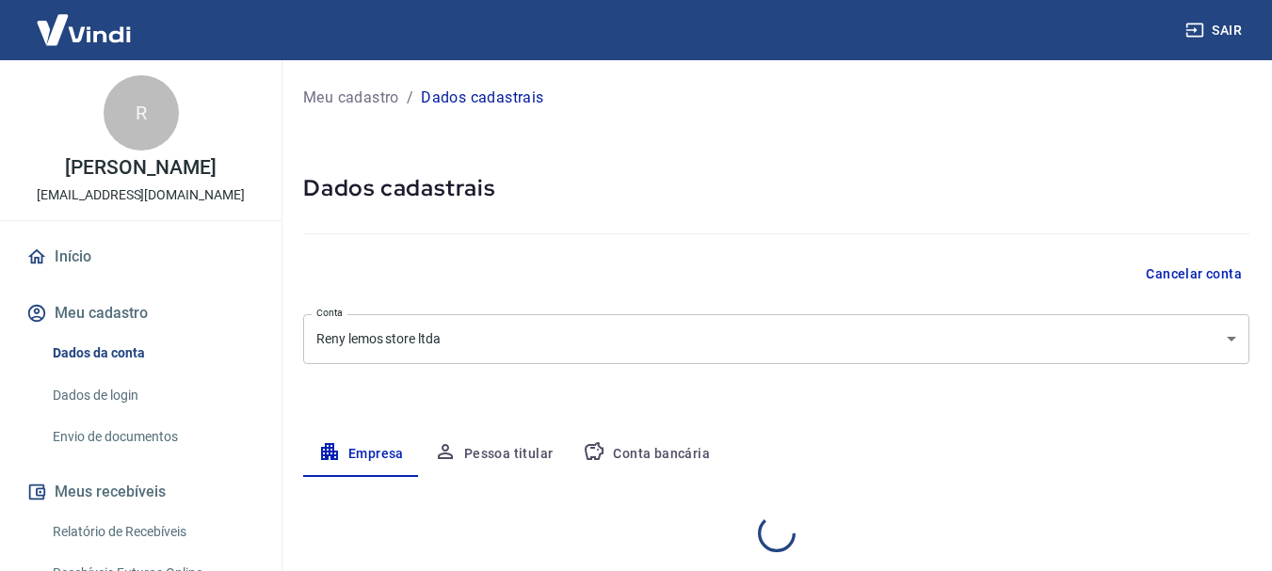
select select "SP"
select select "business"
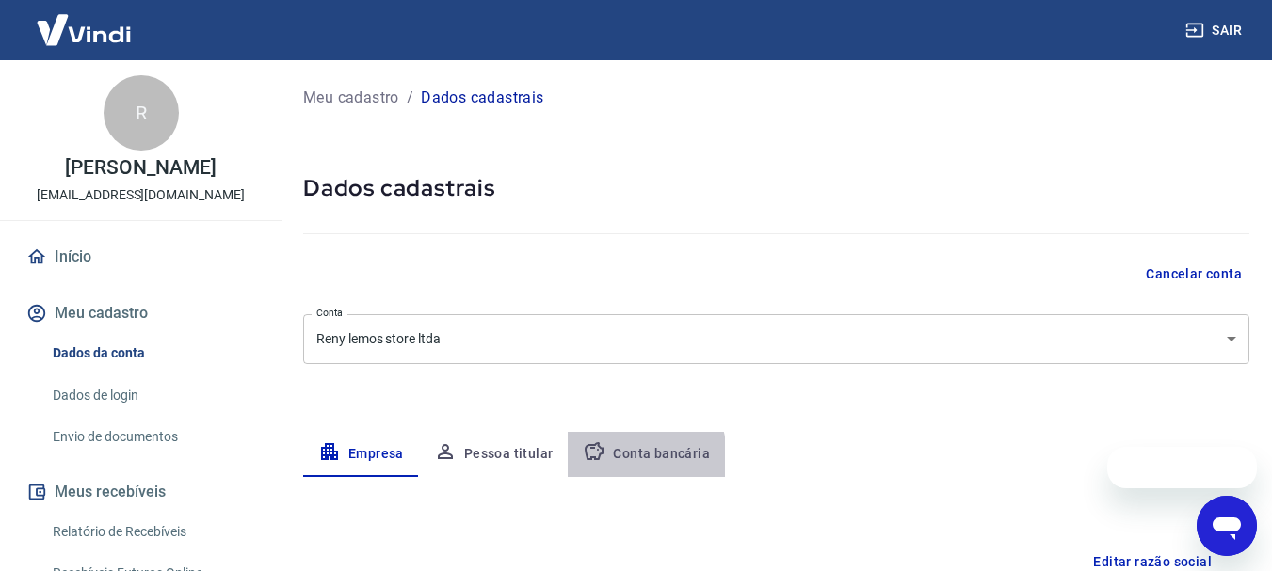
click at [616, 457] on button "Conta bancária" at bounding box center [646, 454] width 157 height 45
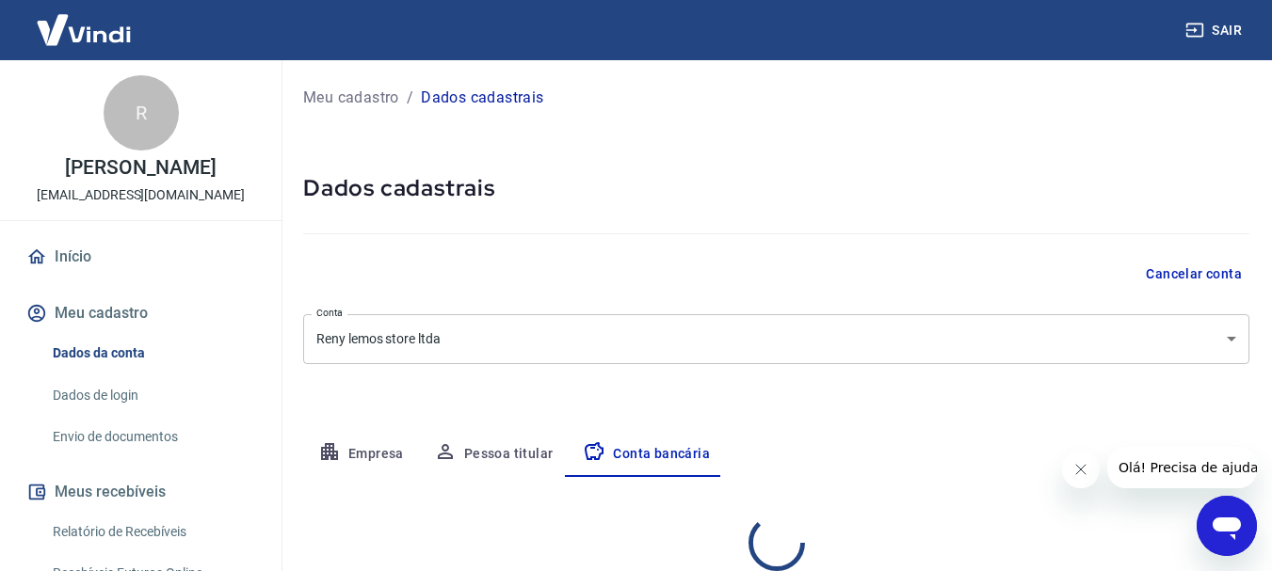
select select "1"
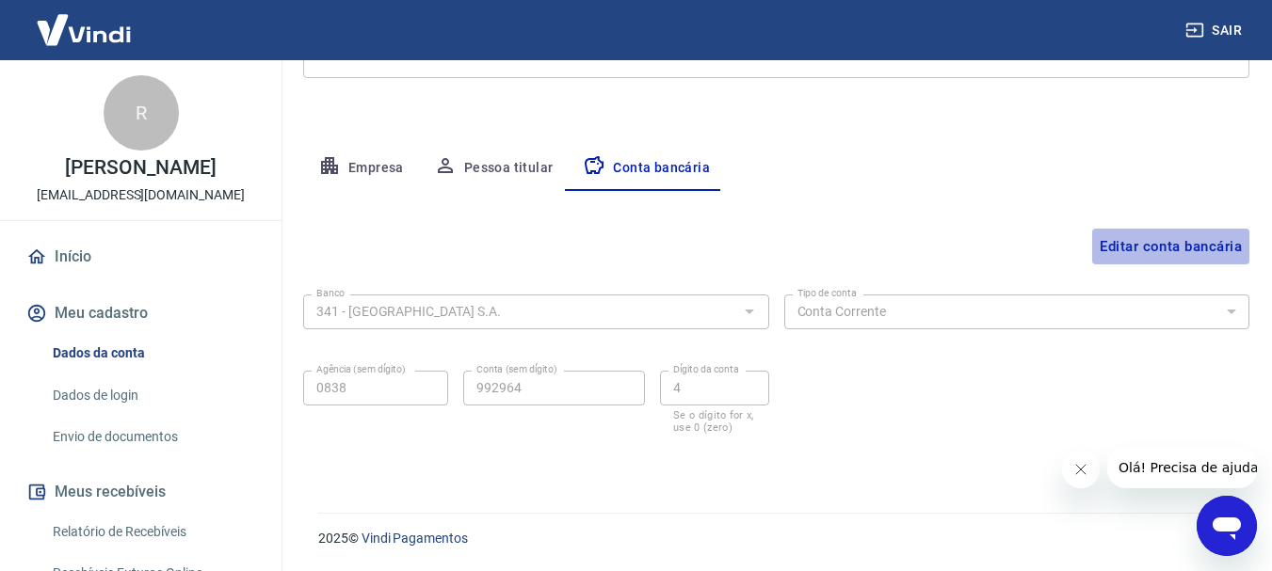
click at [1171, 246] on button "Editar conta bancária" at bounding box center [1170, 247] width 157 height 36
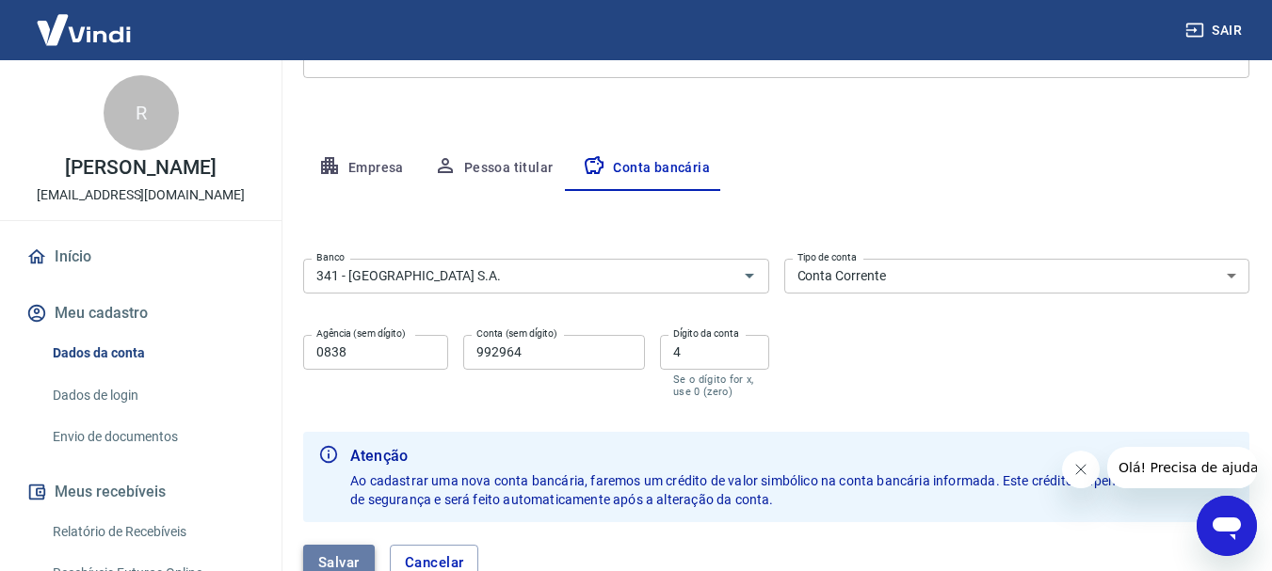
click at [324, 564] on button "Salvar" at bounding box center [339, 563] width 72 height 36
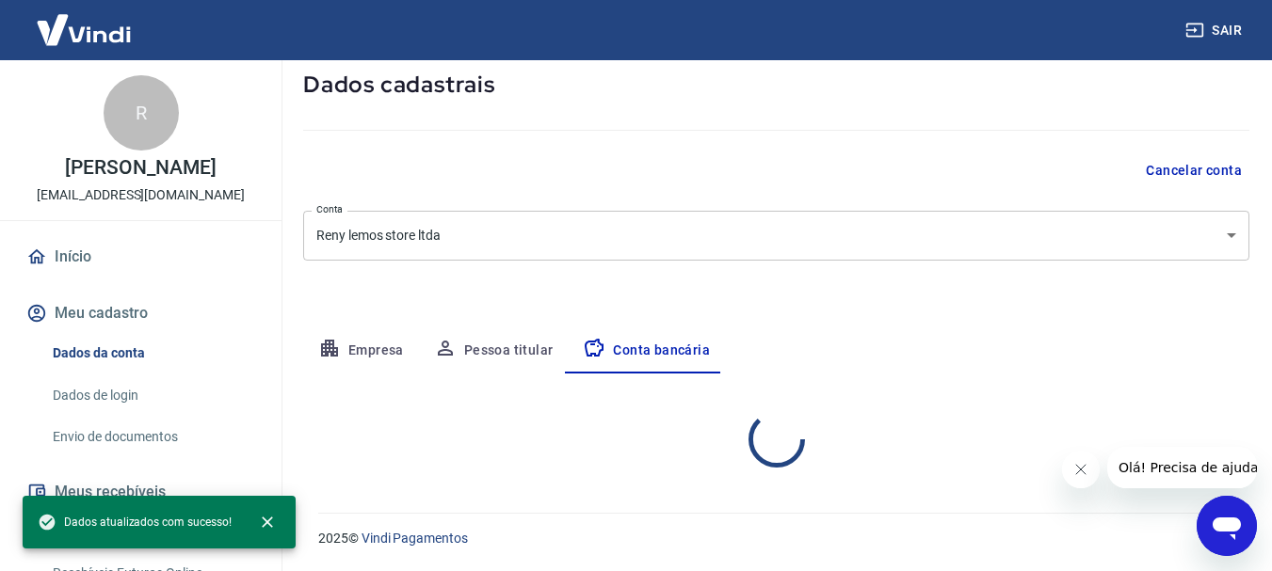
select select "1"
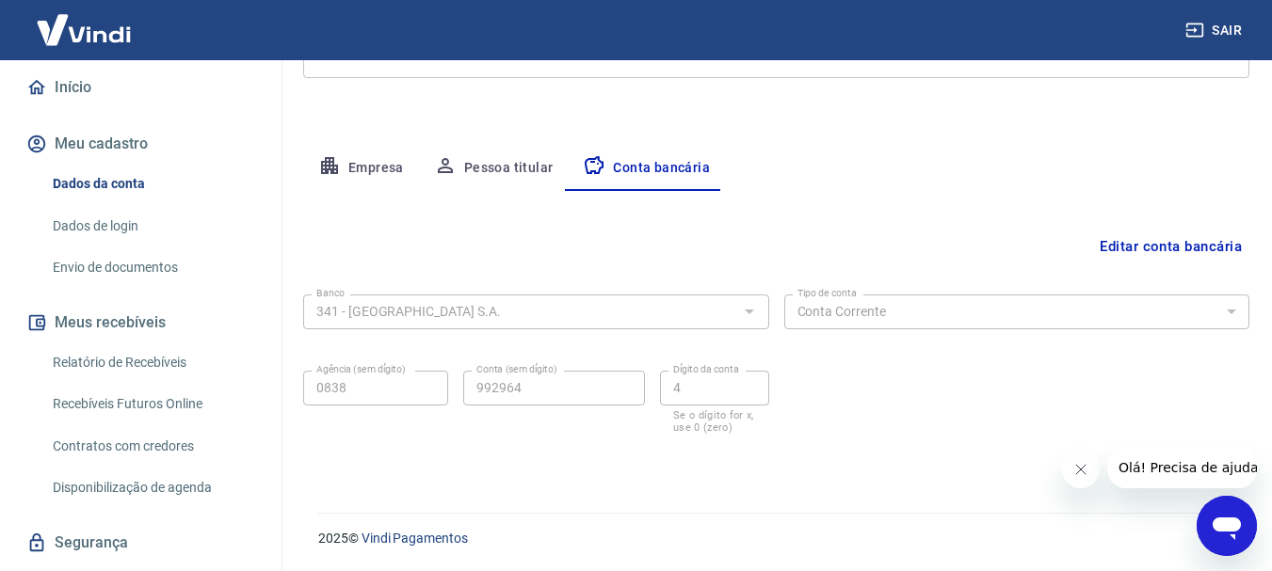
scroll to position [218, 0]
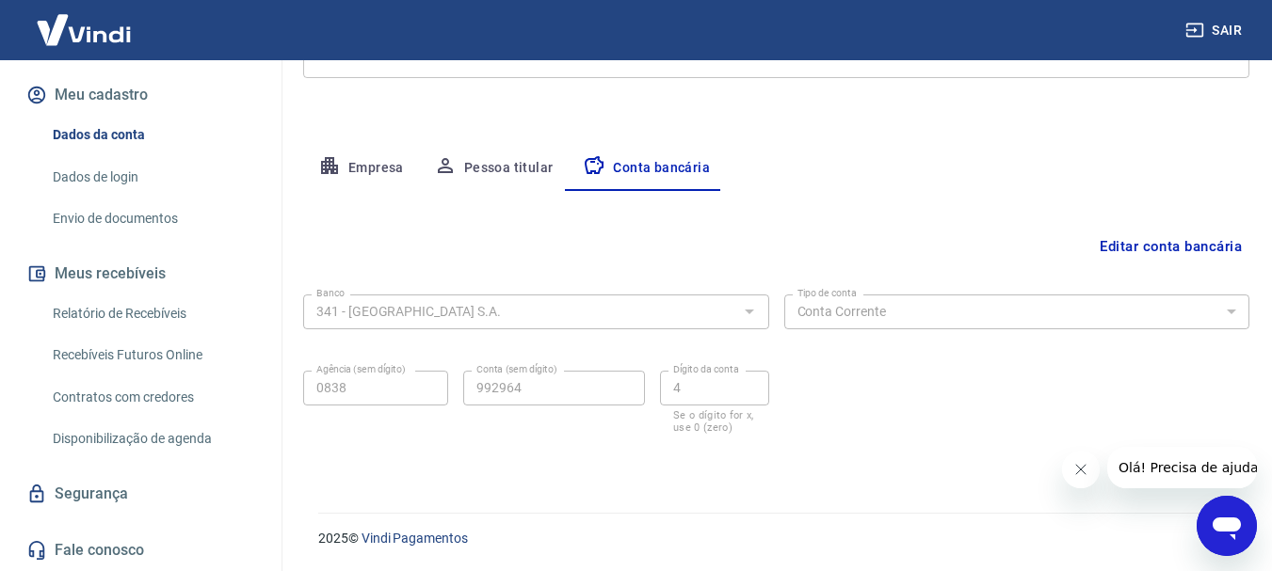
click at [71, 545] on link "Fale conosco" at bounding box center [141, 550] width 236 height 41
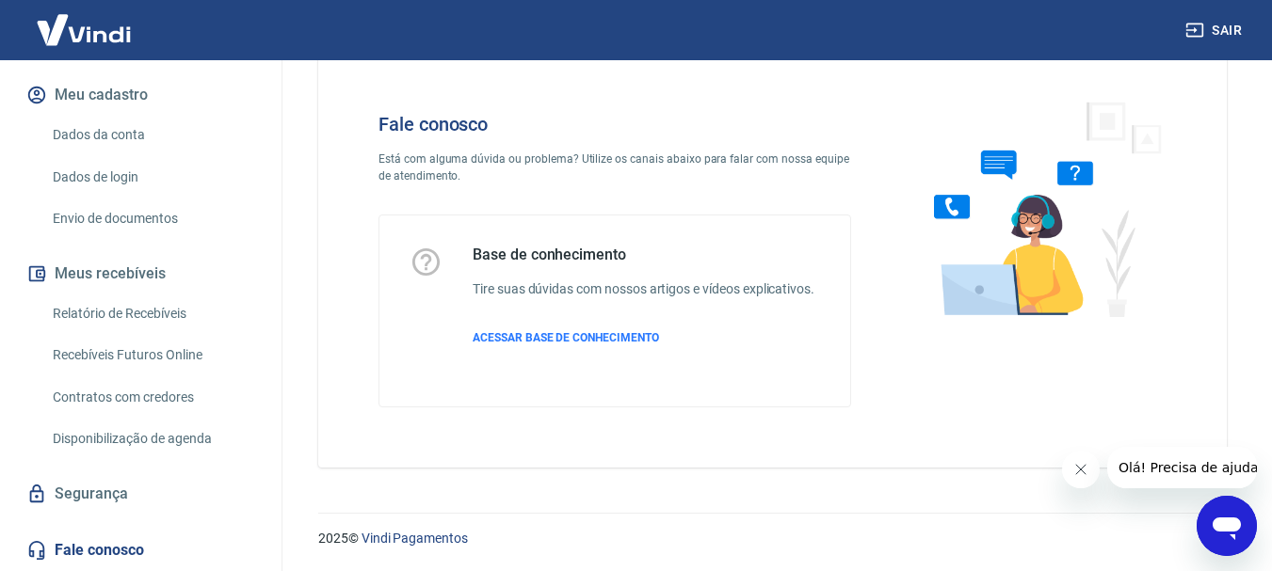
scroll to position [45, 0]
click at [562, 334] on span "ACESSAR BASE DE CONHECIMENTO" at bounding box center [565, 337] width 186 height 13
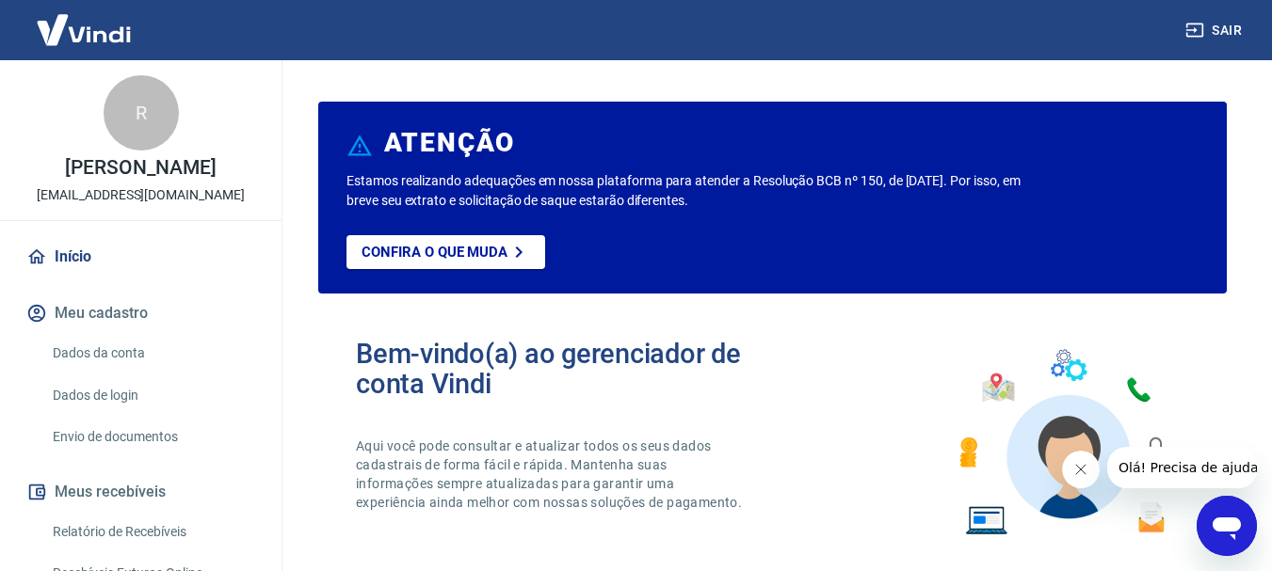
click at [1227, 524] on icon "Abrir janela de mensagens" at bounding box center [1226, 529] width 28 height 23
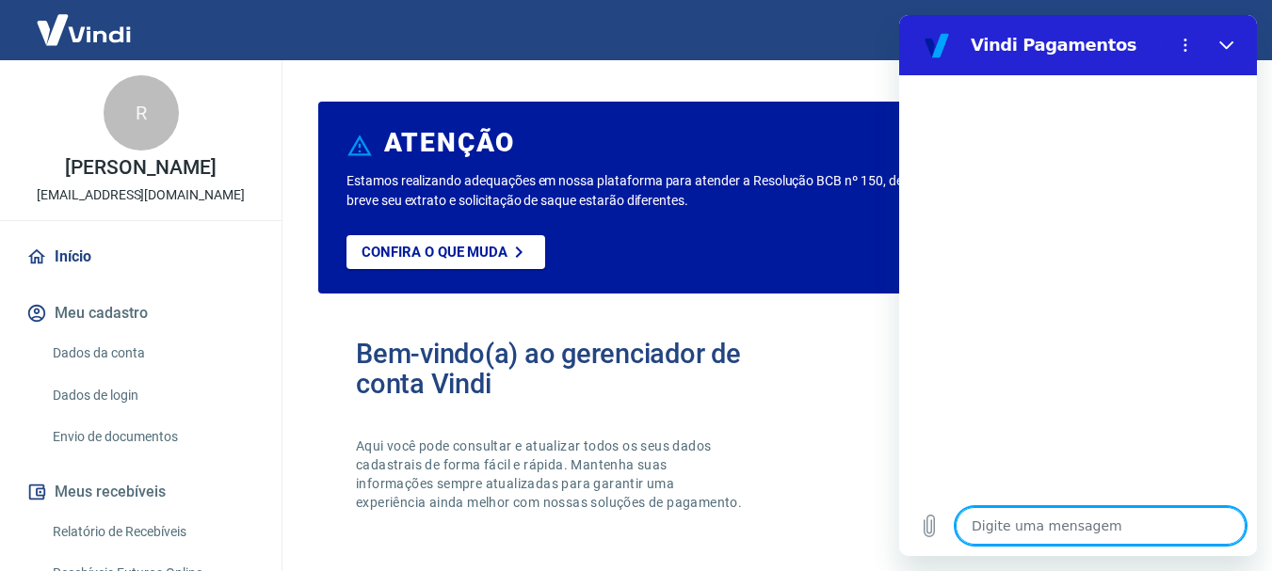
type textarea "b"
type textarea "x"
type textarea "bo"
type textarea "x"
type textarea "boa"
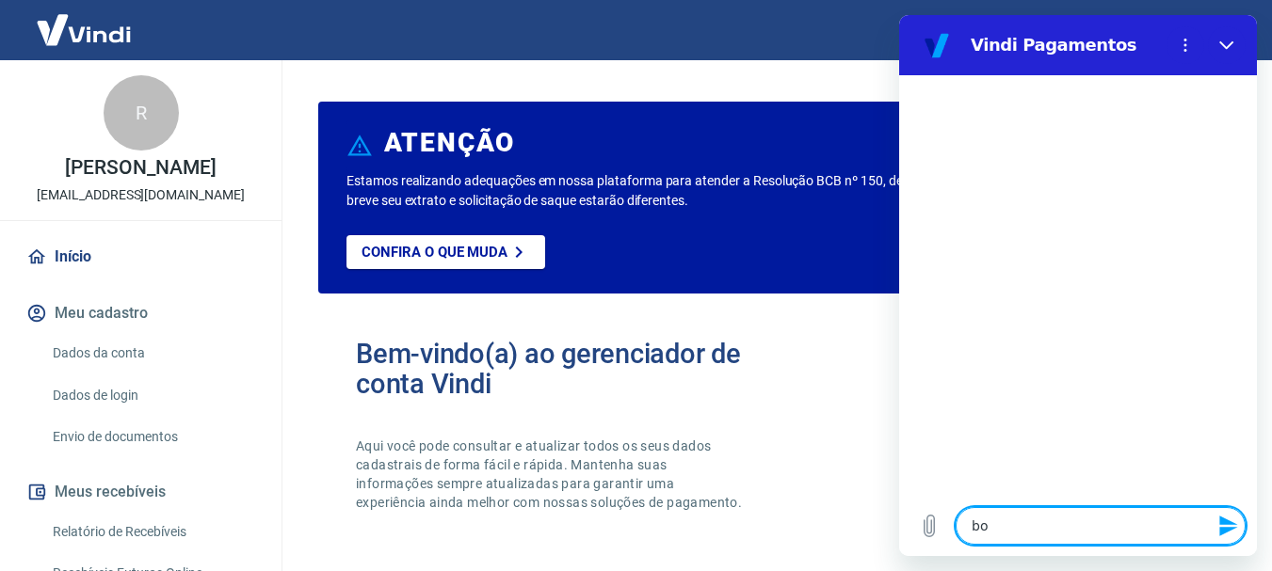
type textarea "x"
type textarea "boa"
type textarea "x"
type textarea "boa m"
type textarea "x"
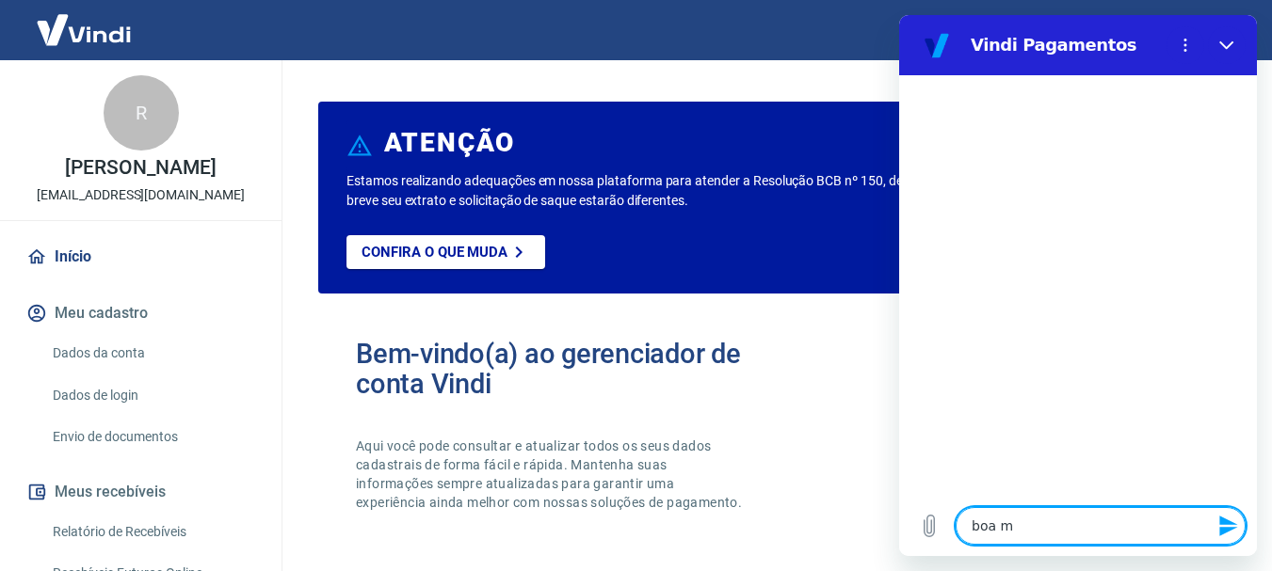
type textarea "boa"
type textarea "x"
type textarea "boa n"
type textarea "x"
type textarea "boa no"
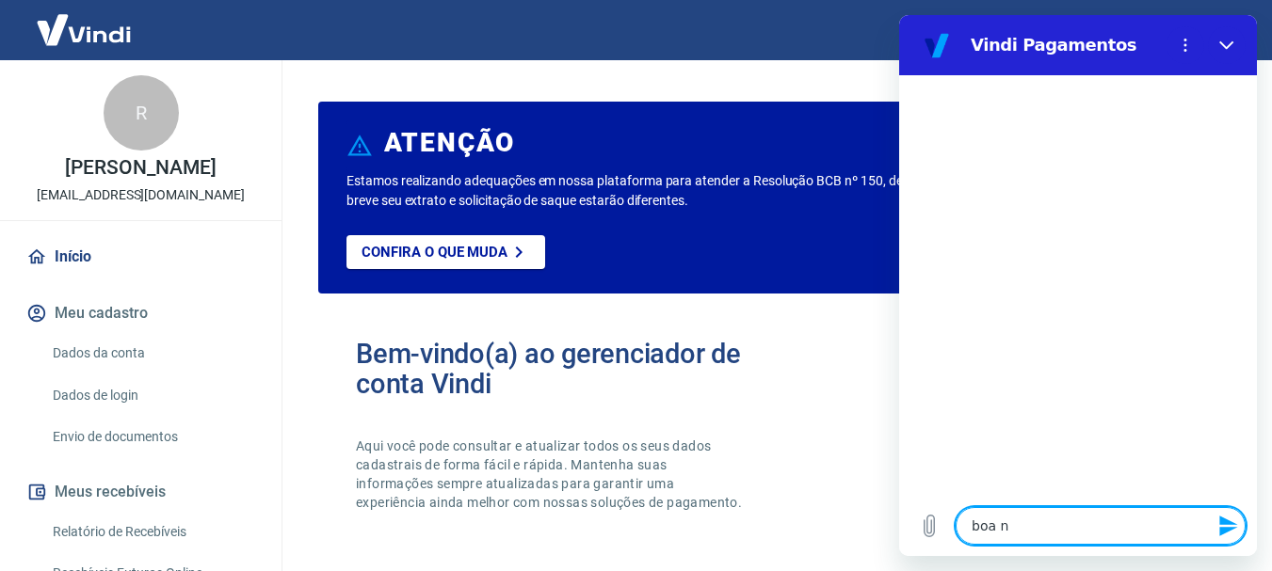
type textarea "x"
type textarea "boa noi"
type textarea "x"
type textarea "boa noit"
type textarea "x"
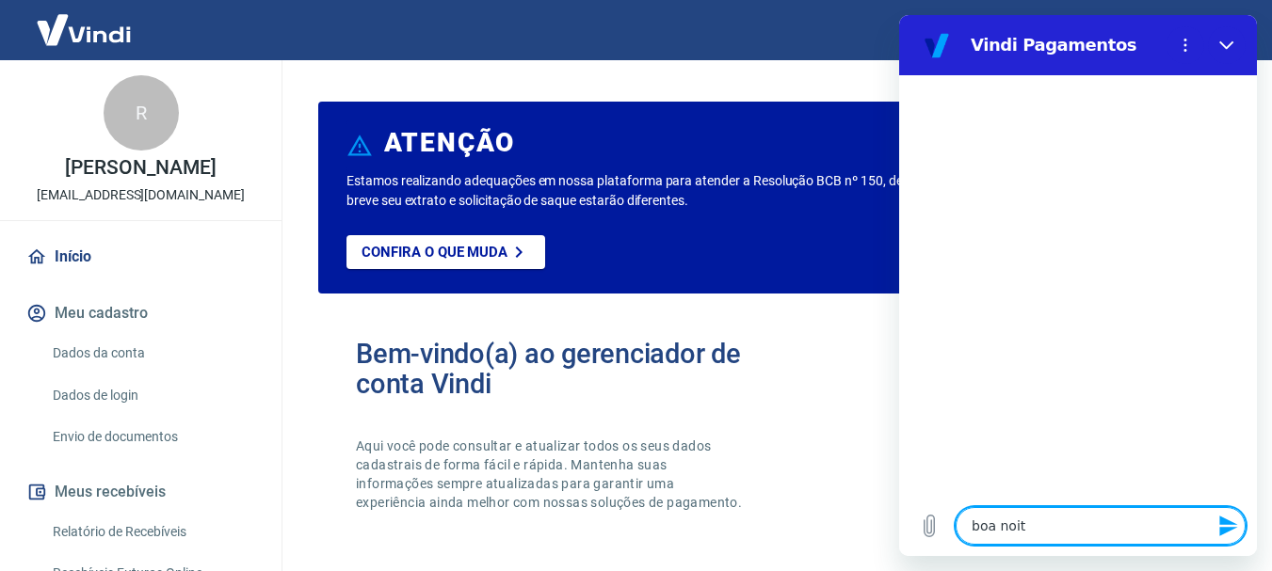
type textarea "boa noite"
type textarea "x"
type textarea "boa noite"
type textarea "x"
type textarea "boa noite e"
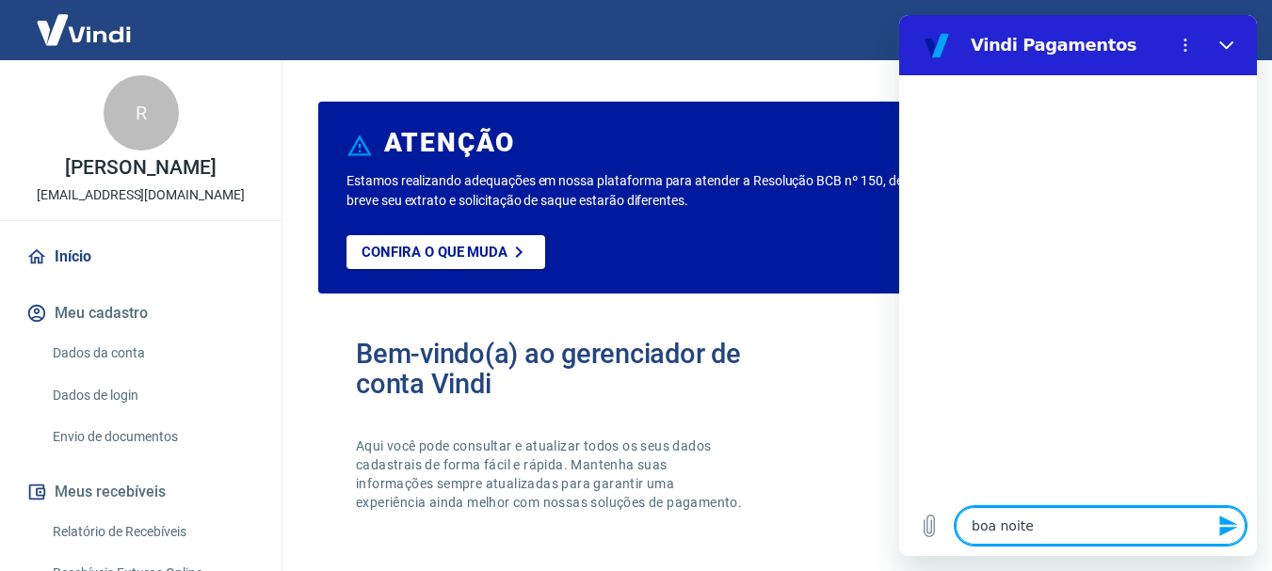
type textarea "x"
type textarea "boa noite es"
type textarea "x"
type textarea "boa noite est"
type textarea "x"
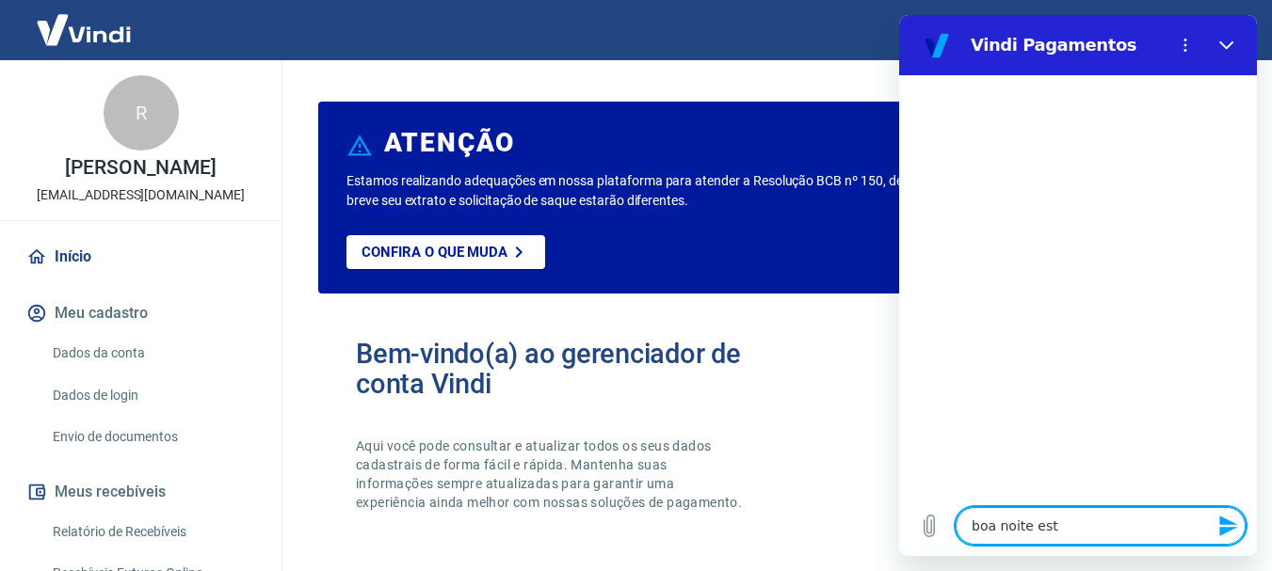
type textarea "boa noite esto"
type textarea "x"
type textarea "boa noite estou"
type textarea "x"
type textarea "boa noite estou"
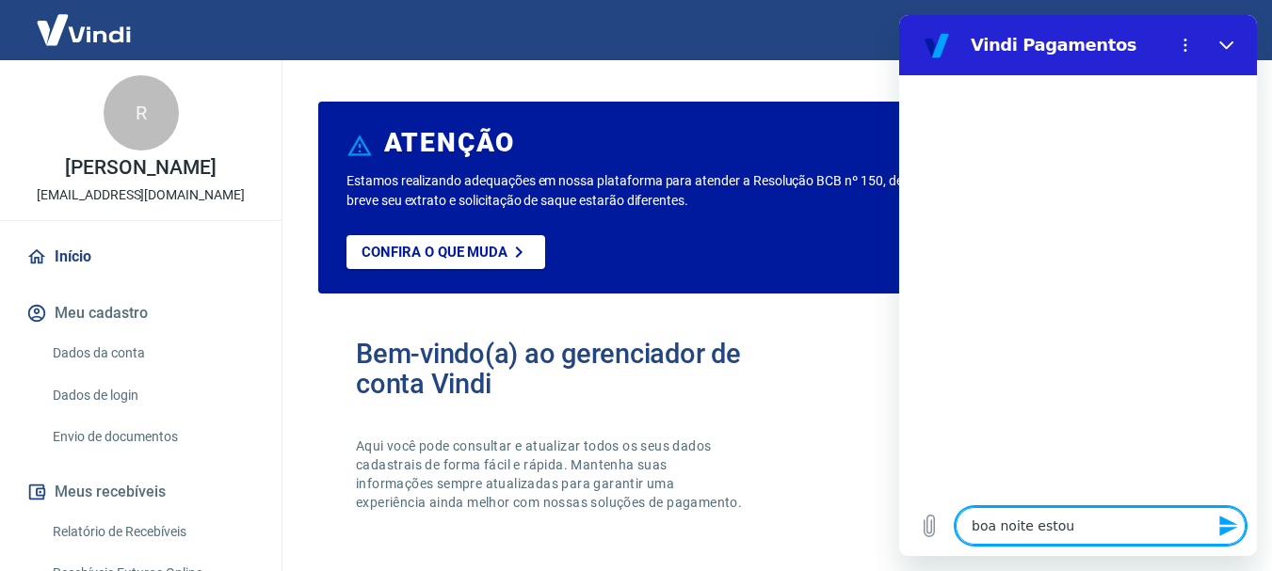
type textarea "x"
type textarea "boa noite estou t"
type textarea "x"
type textarea "boa noite estou te"
type textarea "x"
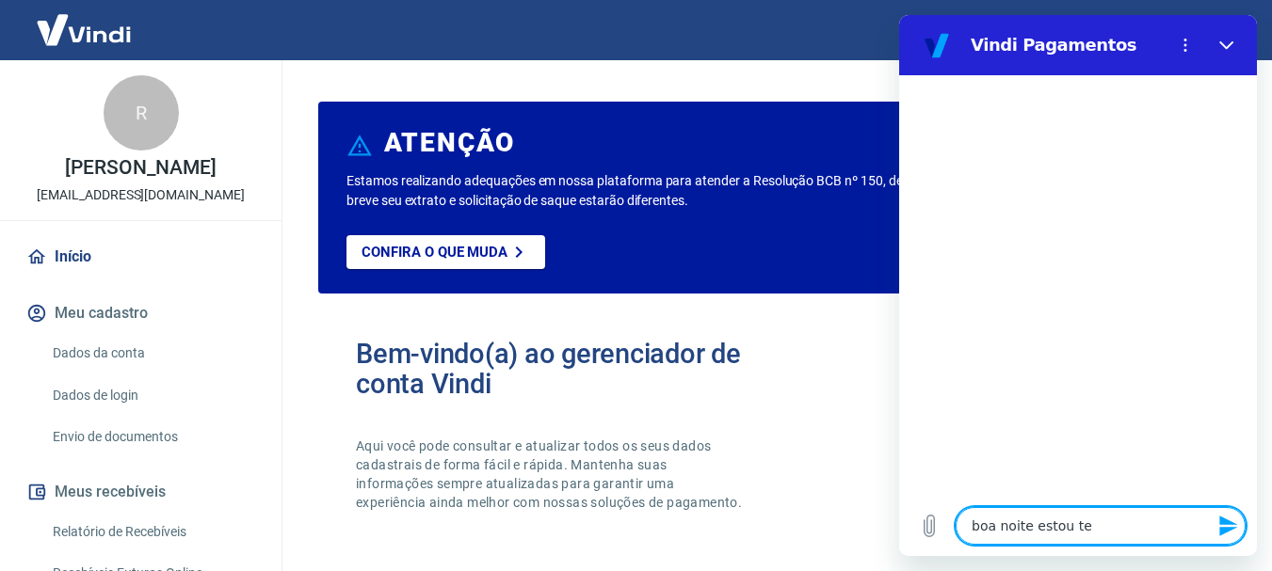
type textarea "boa noite estou ten"
type textarea "x"
type textarea "boa noite estou tend"
type textarea "x"
type textarea "boa noite estou tendo"
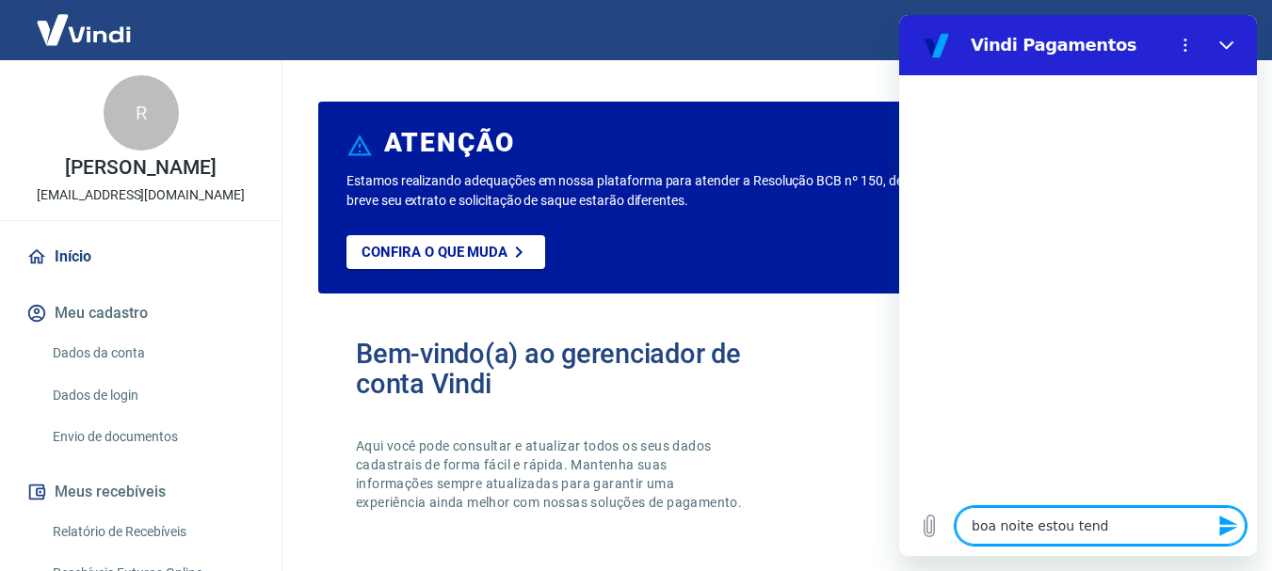
type textarea "x"
type textarea "boa noite estou tendo"
type textarea "x"
type textarea "boa noite estou tendo u"
type textarea "x"
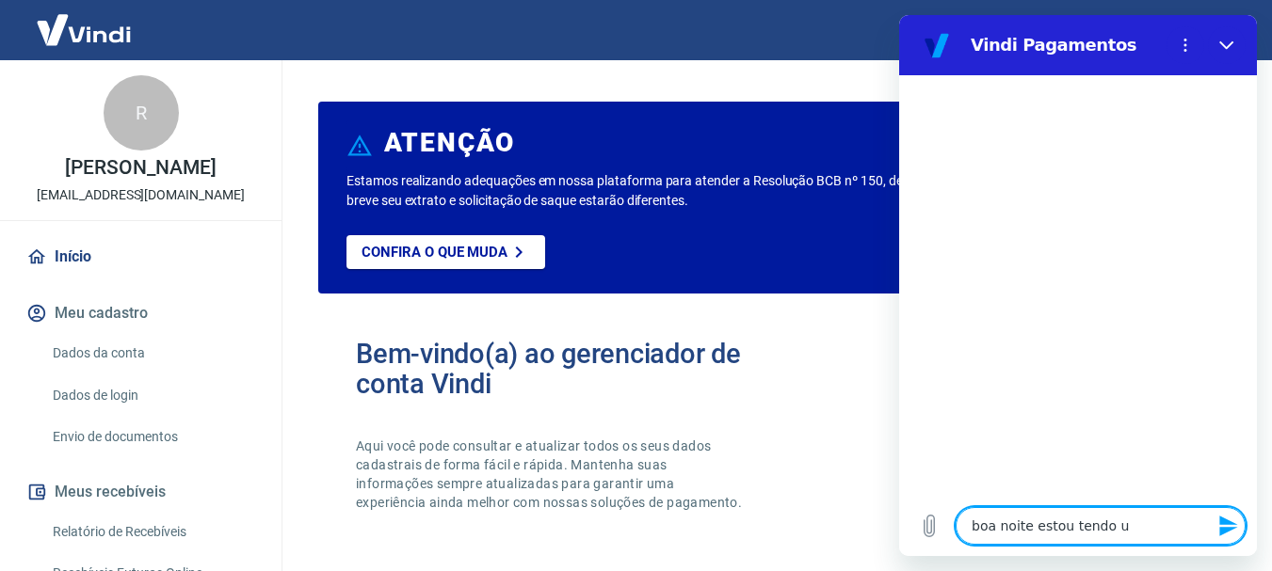
type textarea "boa noite estou tendo um"
type textarea "x"
type textarea "boa noite estou tendo um"
type textarea "x"
type textarea "boa noite estou tendo um p"
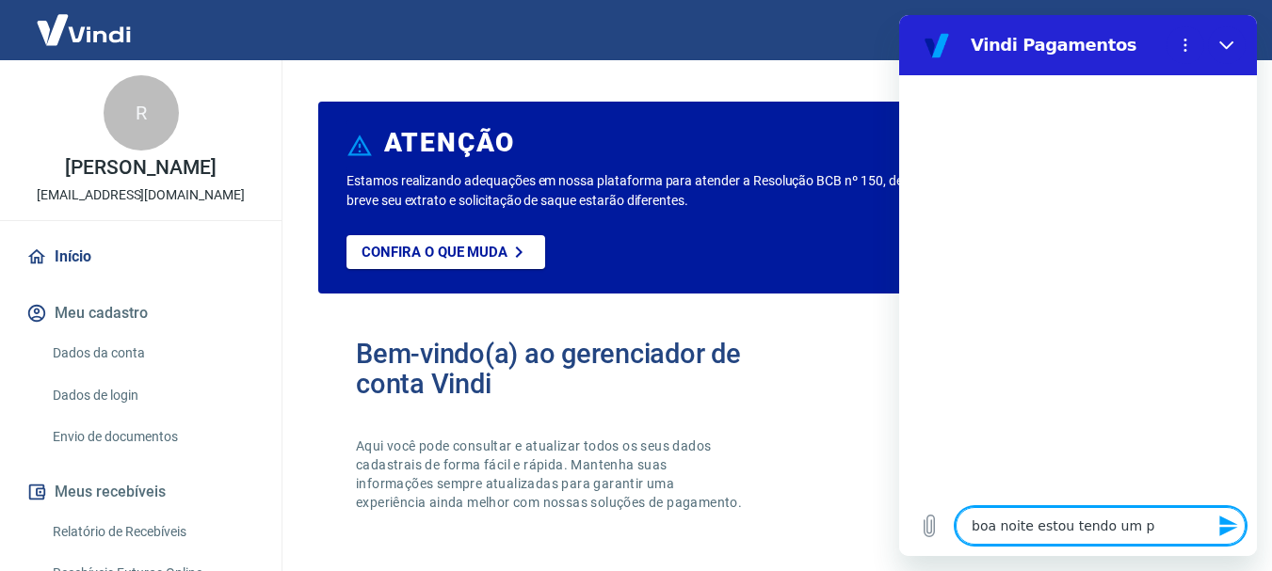
type textarea "x"
type textarea "boa noite estou tendo um pr"
type textarea "x"
type textarea "boa noite estou tendo um pro"
type textarea "x"
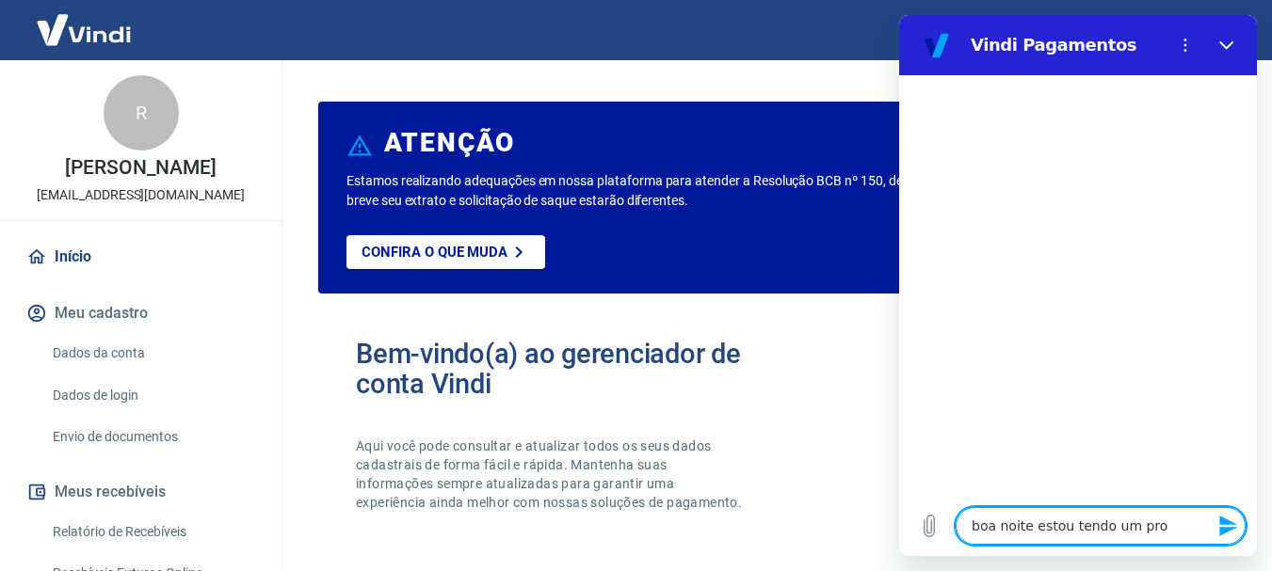
type textarea "boa noite estou tendo um pron"
type textarea "x"
type textarea "boa noite estou tendo um pro"
type textarea "x"
type textarea "boa noite estou tendo um prob"
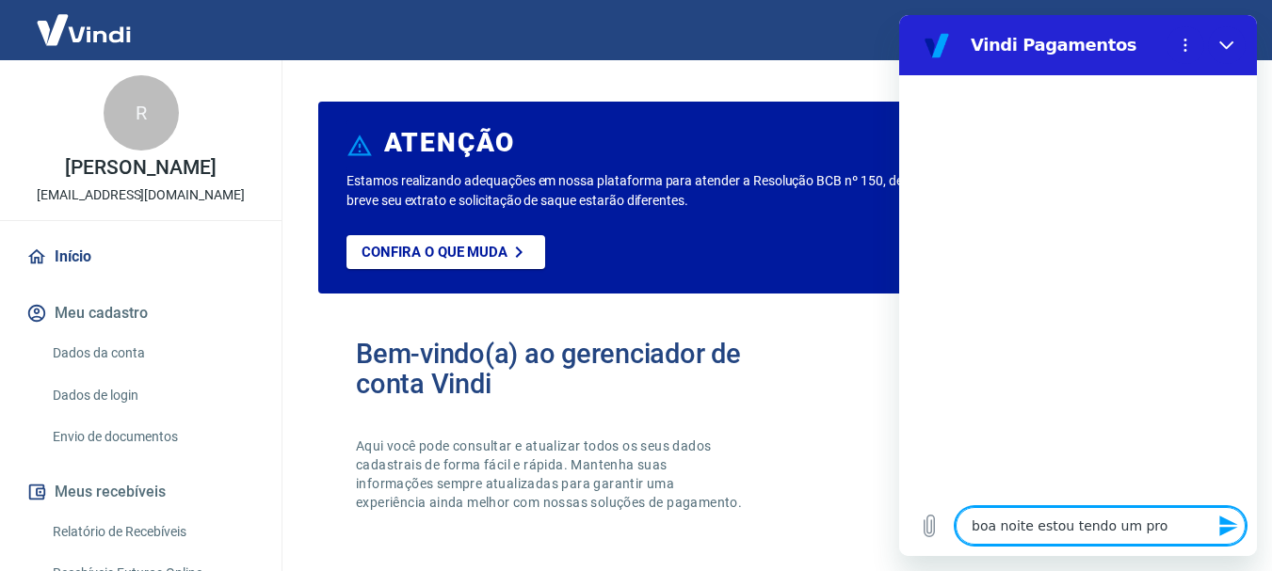
type textarea "x"
type textarea "boa noite estou tendo um probl"
type textarea "x"
type textarea "boa noite estou tendo um proble"
type textarea "x"
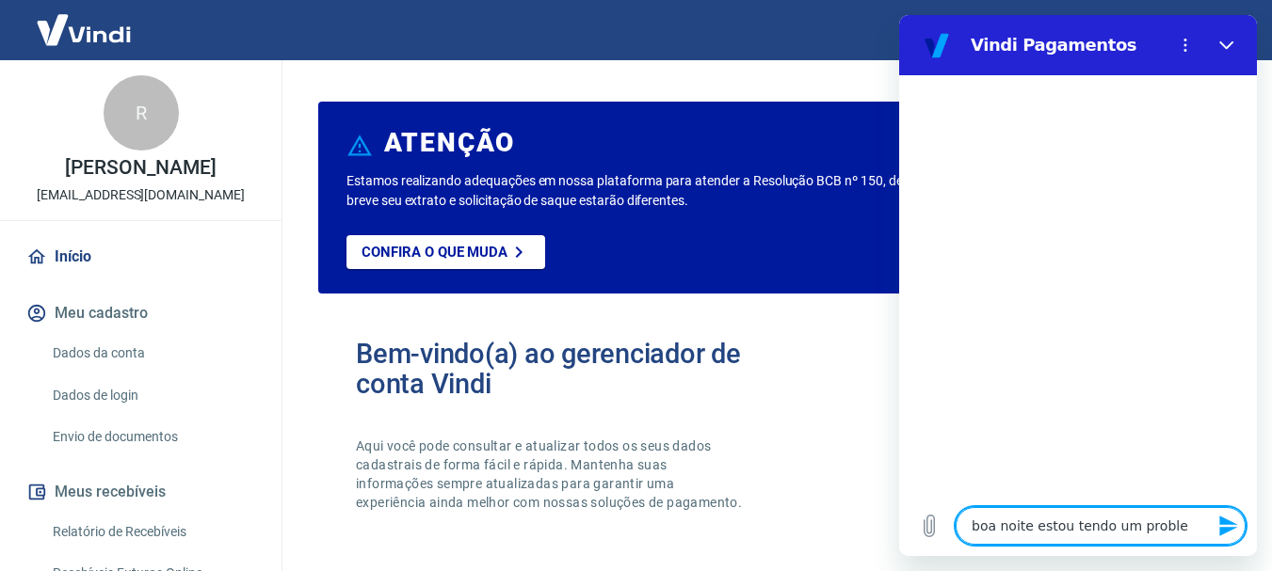
type textarea "boa noite estou tendo um problem"
type textarea "x"
type textarea "boa noite estou tendo um problema"
type textarea "x"
type textarea "boa noite estou tendo um problema"
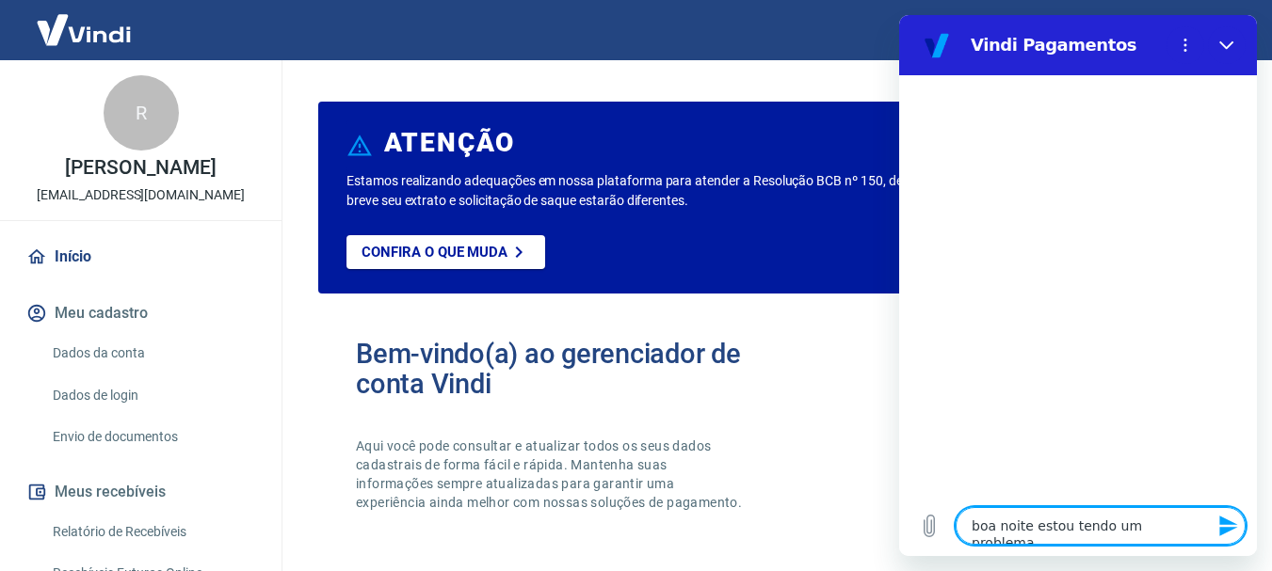
type textarea "x"
type textarea "boa noite estou tendo um problema d"
type textarea "x"
type textarea "boa noite estou tendo um problema de"
type textarea "x"
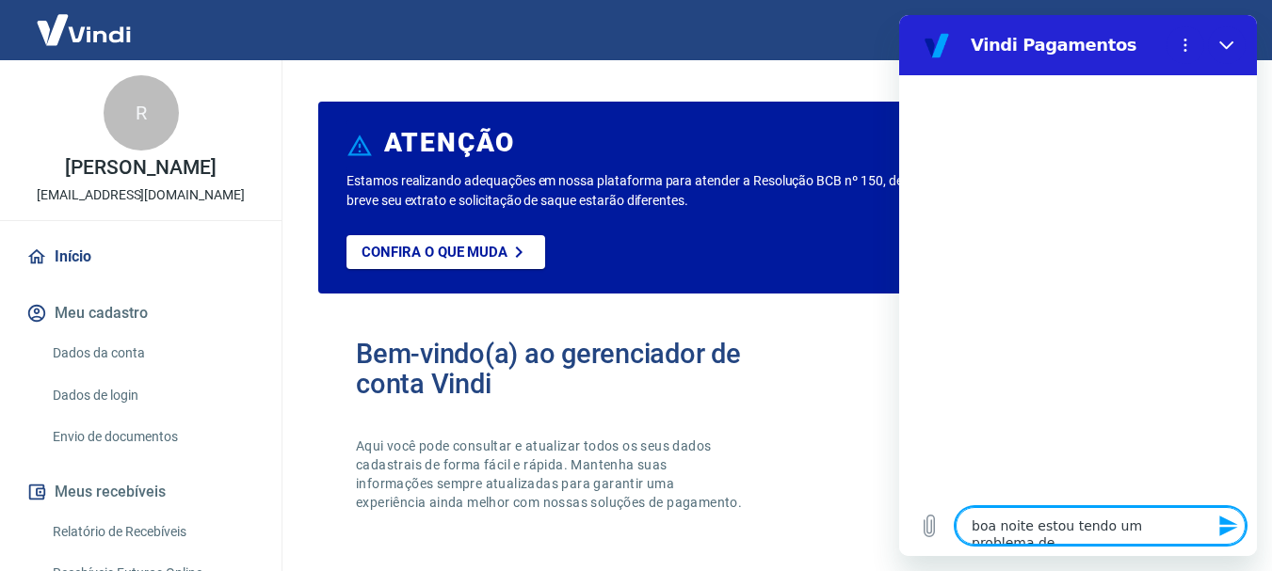
type textarea "boa noite estou tendo um problema de"
type textarea "x"
type textarea "boa noite estou tendo um problema de r"
type textarea "x"
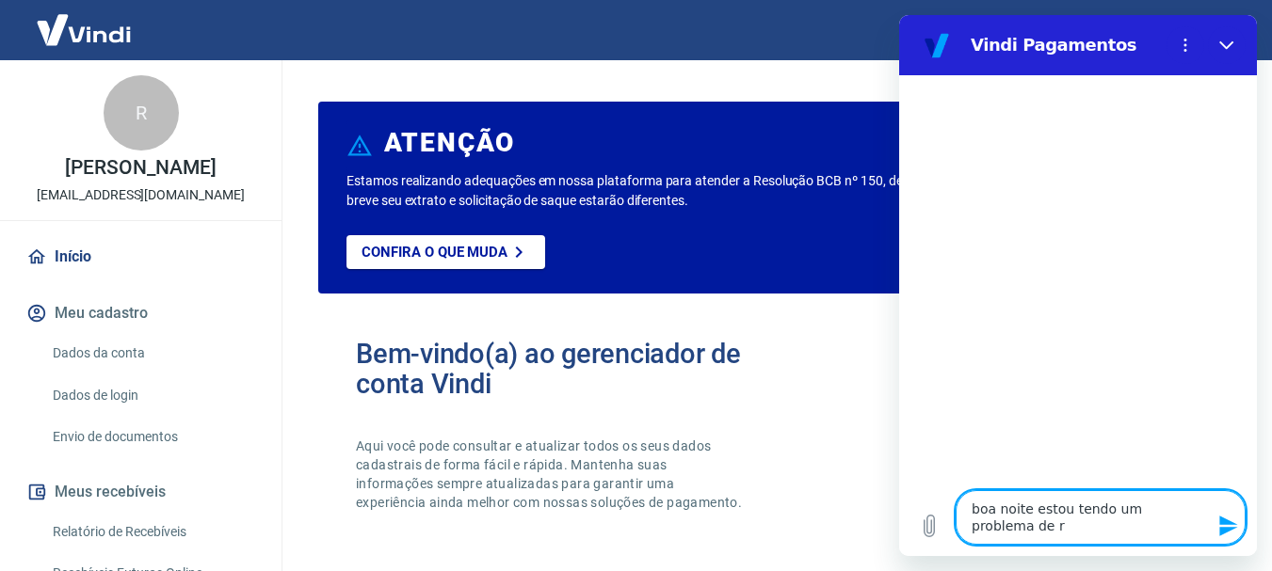
type textarea "boa noite estou tendo um problema de rr"
type textarea "x"
type textarea "boa noite estou tendo um problema de rro"
type textarea "x"
type textarea "boa noite estou tendo um problema de rro"
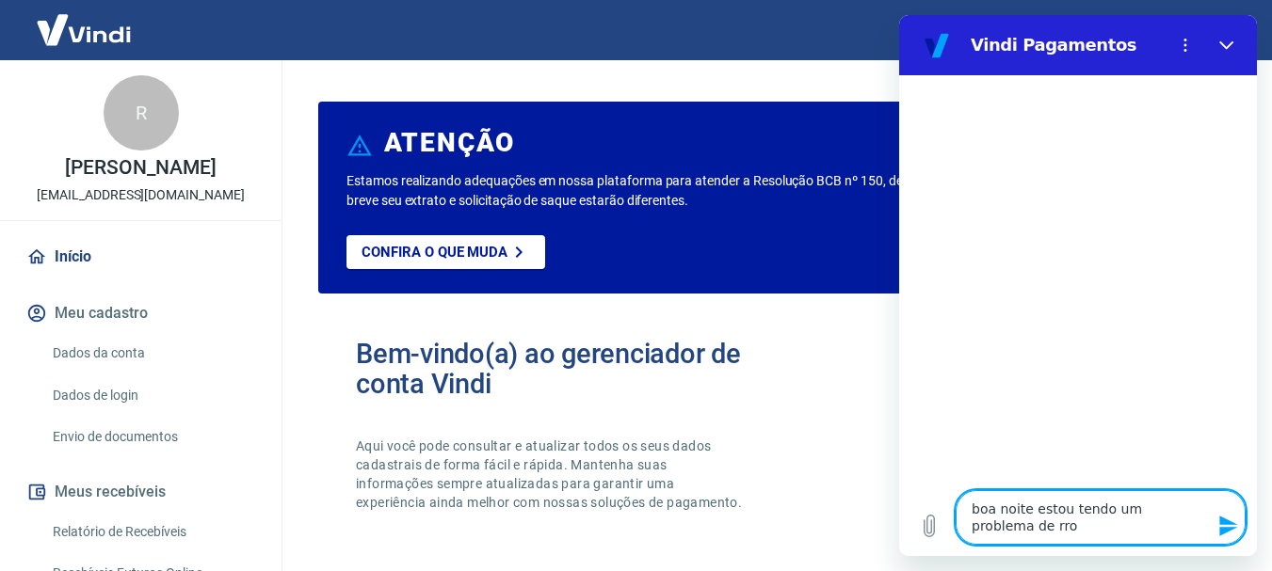
type textarea "x"
type textarea "boa noite estou tendo um problema de rro"
type textarea "x"
type textarea "boa noite estou tendo um problema de rr"
type textarea "x"
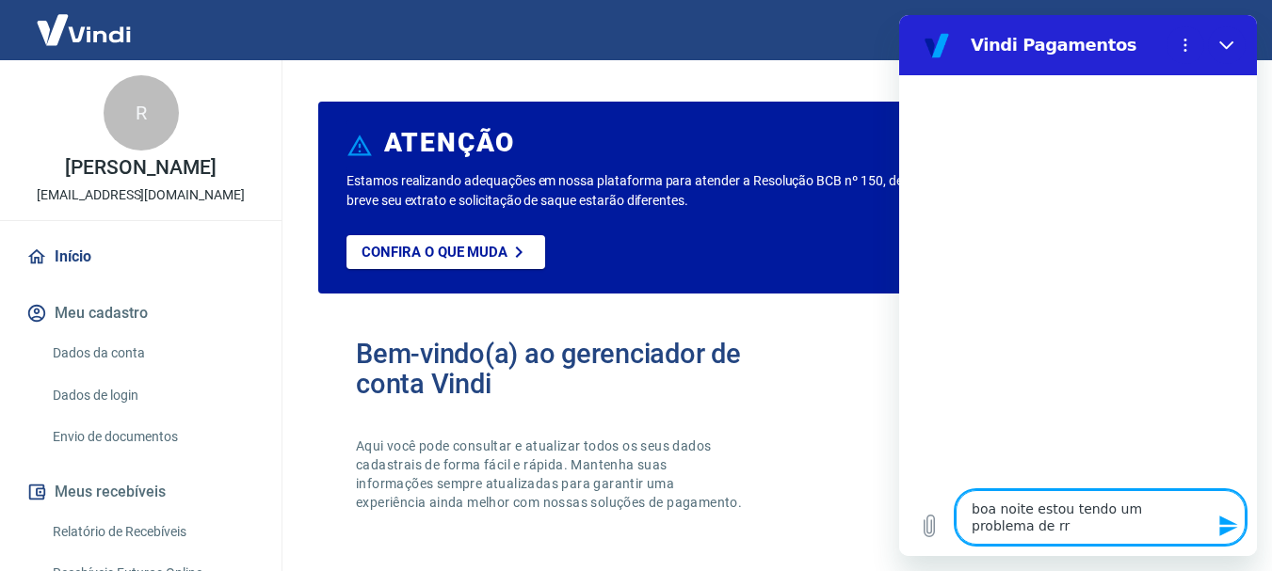
type textarea "boa noite estou tendo um problema de r"
type textarea "x"
type textarea "boa noite estou tendo um problema de"
type textarea "x"
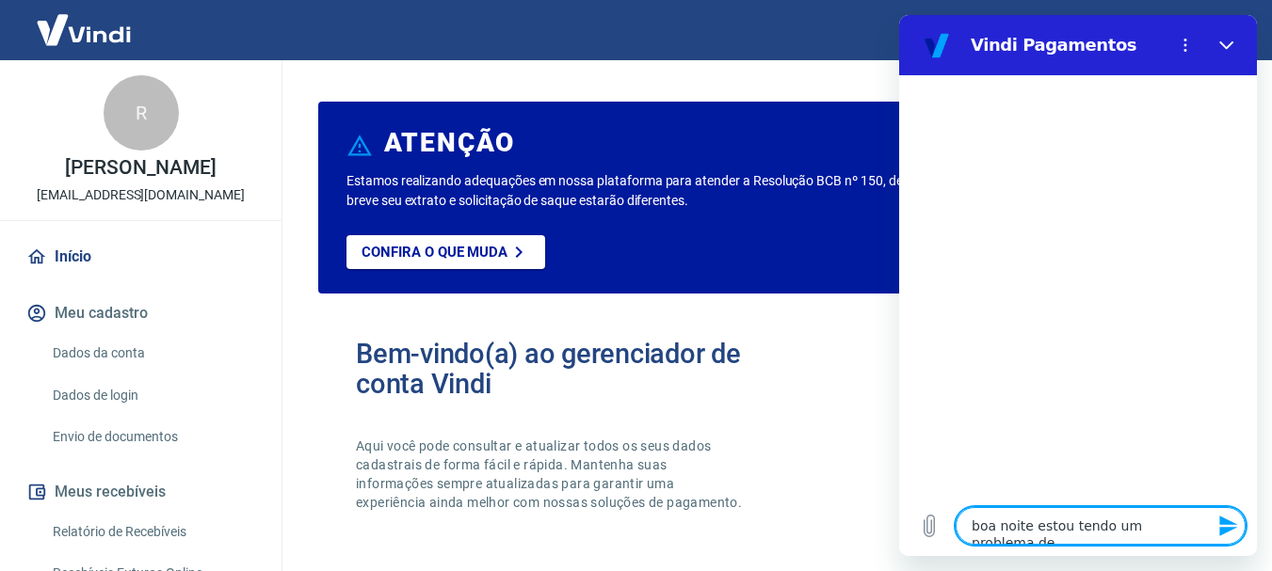
type textarea "boa noite estou tendo um problema de e"
type textarea "x"
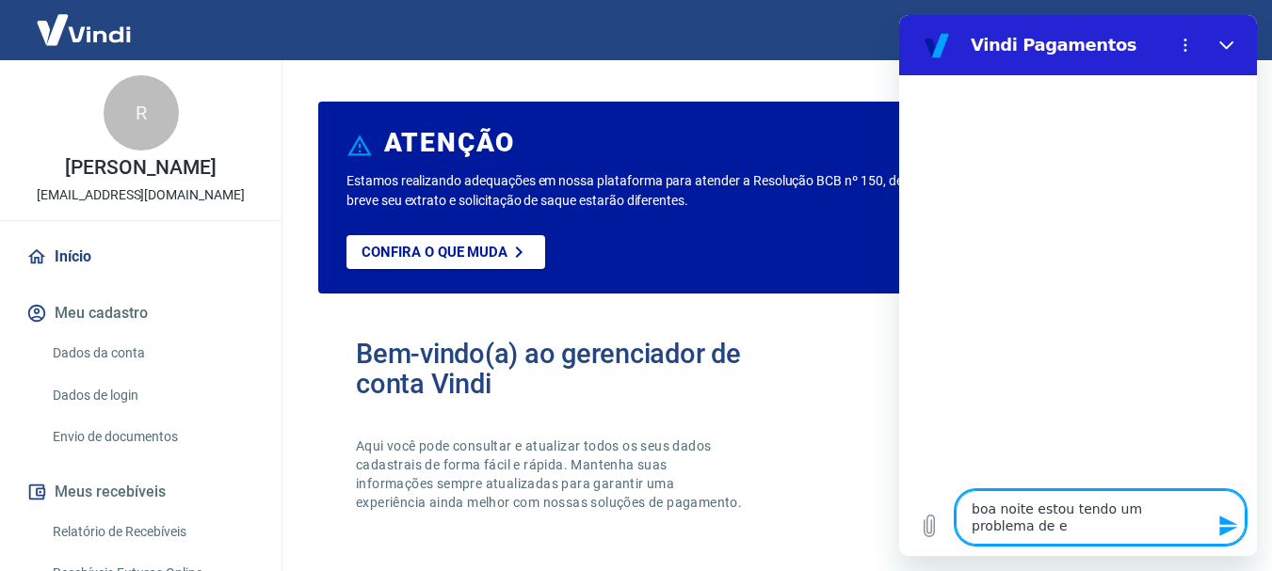
type textarea "boa noite estou tendo um problema de er"
type textarea "x"
type textarea "boa noite estou tendo um problema de err"
type textarea "x"
type textarea "boa noite estou tendo um problema de erro"
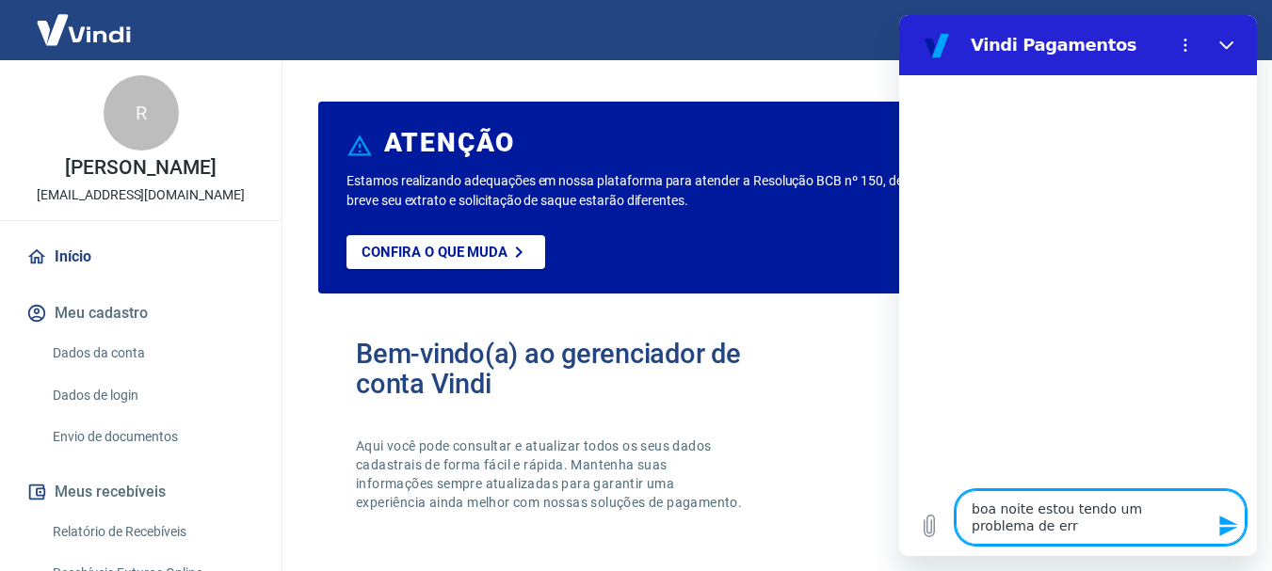
type textarea "x"
type textarea "boa noite estou tendo um problema de erro"
type textarea "x"
type textarea "boa noite estou tendo um problema de erro c"
type textarea "x"
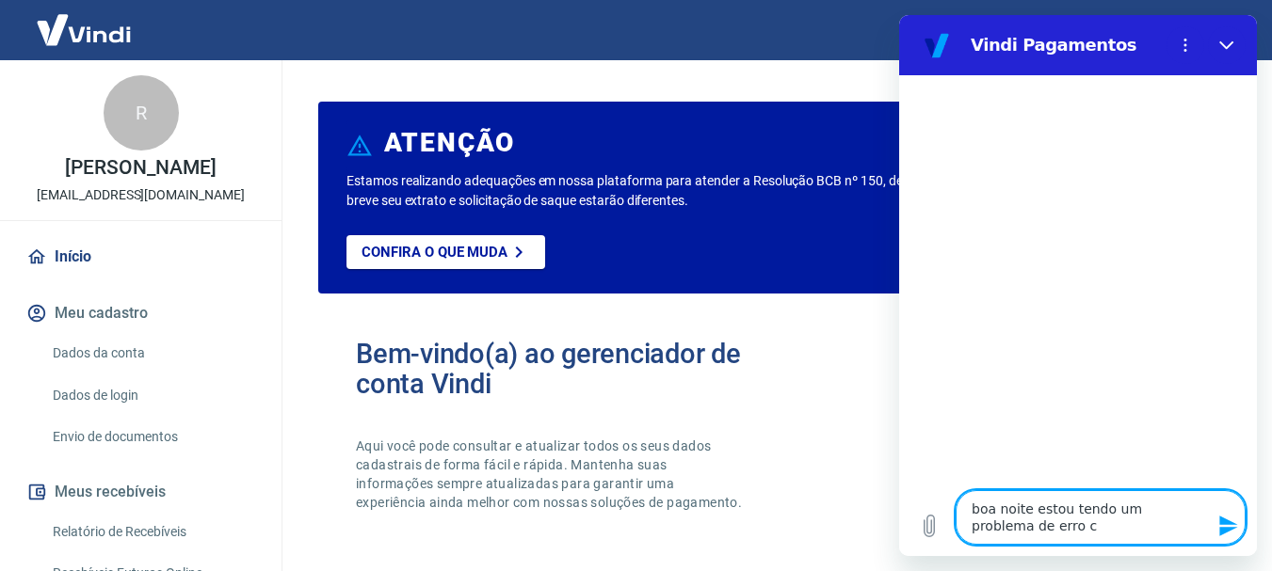
type textarea "boa noite estou tendo um problema de erro co"
type textarea "x"
type textarea "boa noite estou tendo um problema de erro com"
type textarea "x"
type textarea "boa noite estou tendo um problema de erro com"
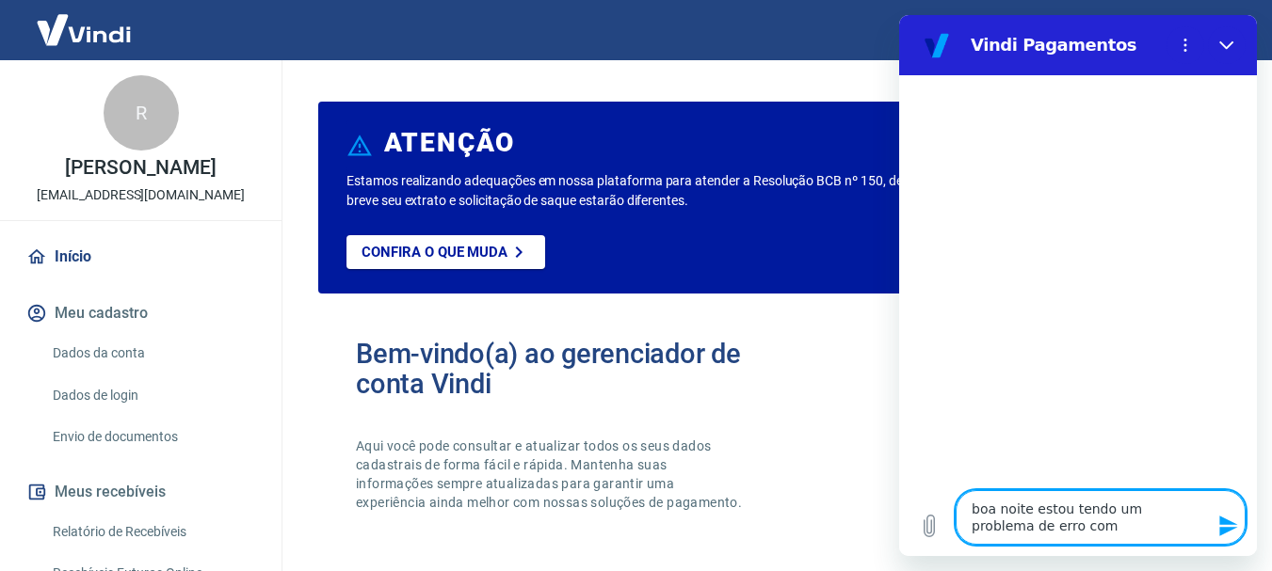
type textarea "x"
type textarea "boa noite estou tendo um problema de erro com a"
type textarea "x"
type textarea "boa noite estou tendo um problema de erro com a"
type textarea "x"
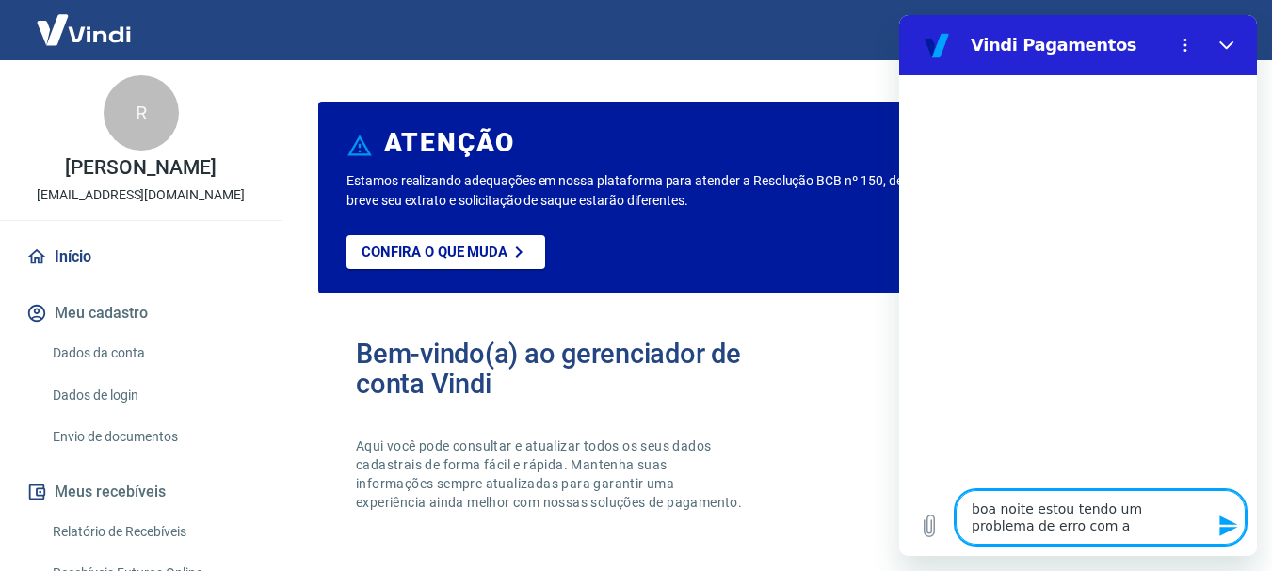
type textarea "boa noite estou tendo um problema de erro com a c"
type textarea "x"
type textarea "boa noite estou tendo um problema de erro com a co"
type textarea "x"
type textarea "boa noite estou tendo um problema de erro com a con"
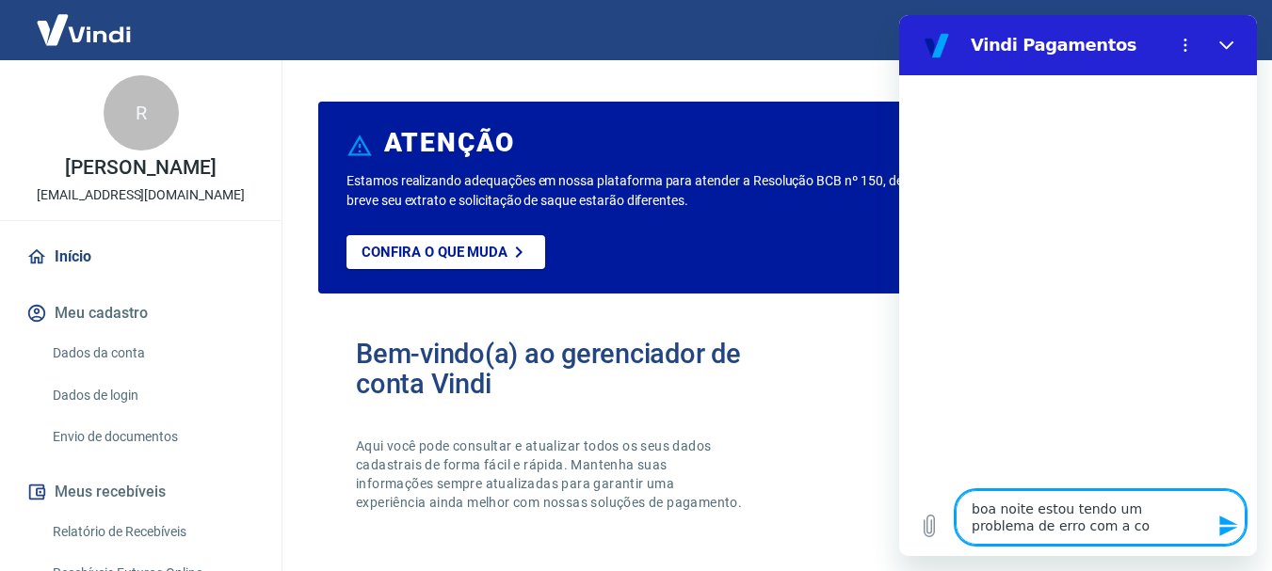
type textarea "x"
type textarea "boa noite estou tendo um problema de erro com a cont"
type textarea "x"
type textarea "boa noite estou tendo um problema de erro com a conta"
type textarea "x"
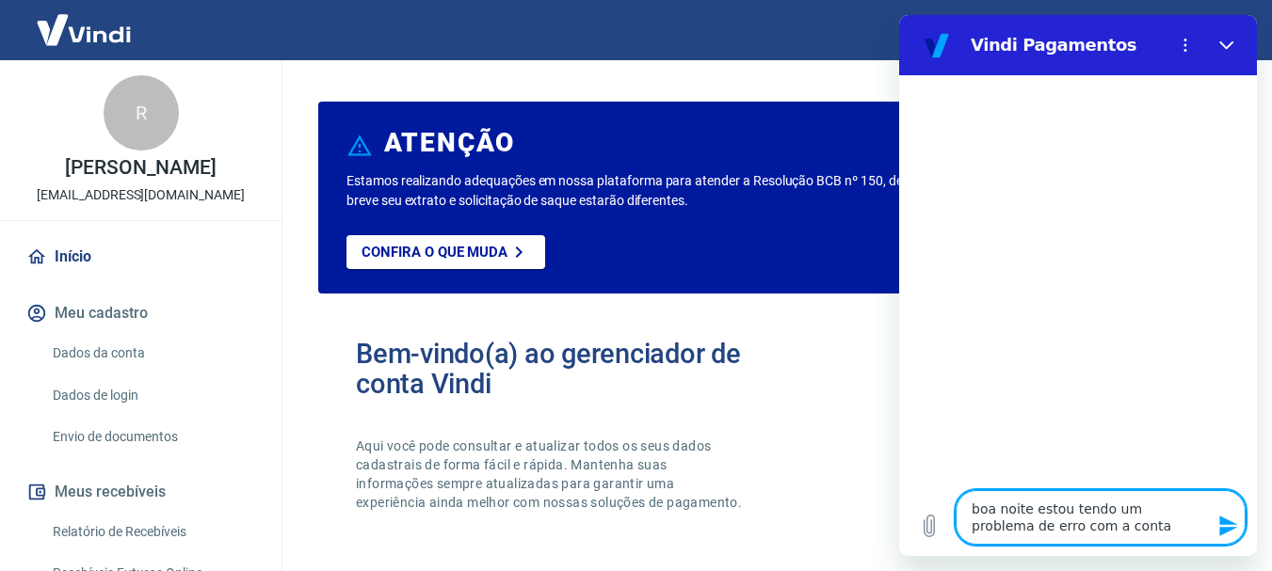
type textarea "boa noite estou tendo um problema de erro com a conta"
type textarea "x"
type textarea "boa noite estou tendo um problema de erro com a conta b"
type textarea "x"
type textarea "boa noite estou tendo um problema de erro com a conta ba"
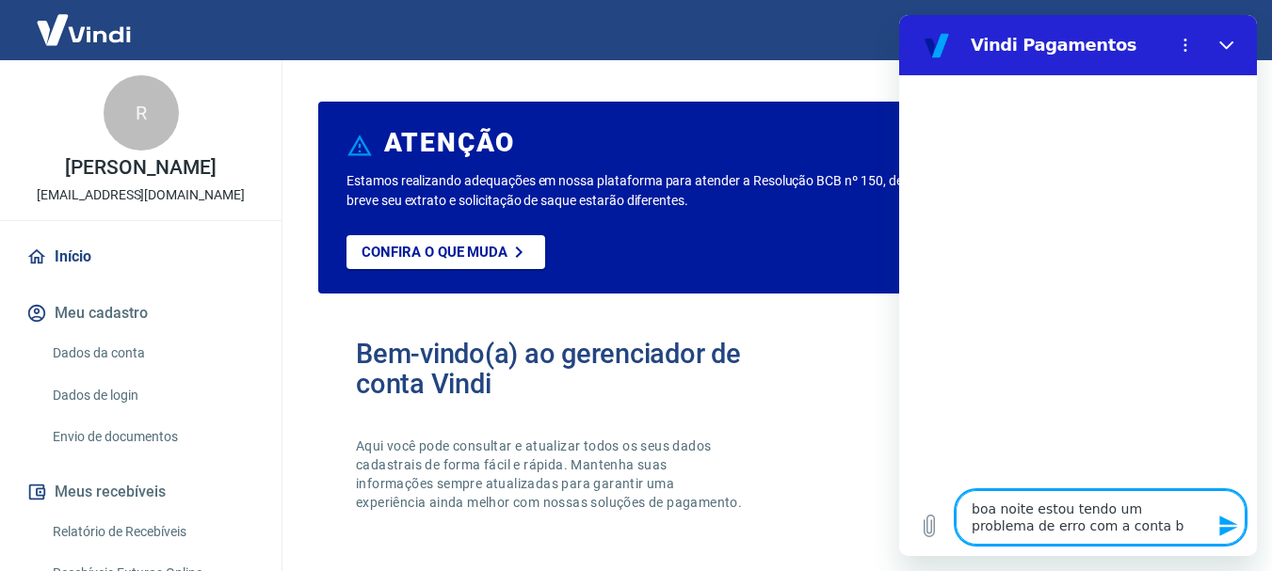
type textarea "x"
type textarea "boa noite estou tendo um problema de erro com a conta ban"
type textarea "x"
type textarea "boa noite estou tendo um problema de erro com a conta banc"
type textarea "x"
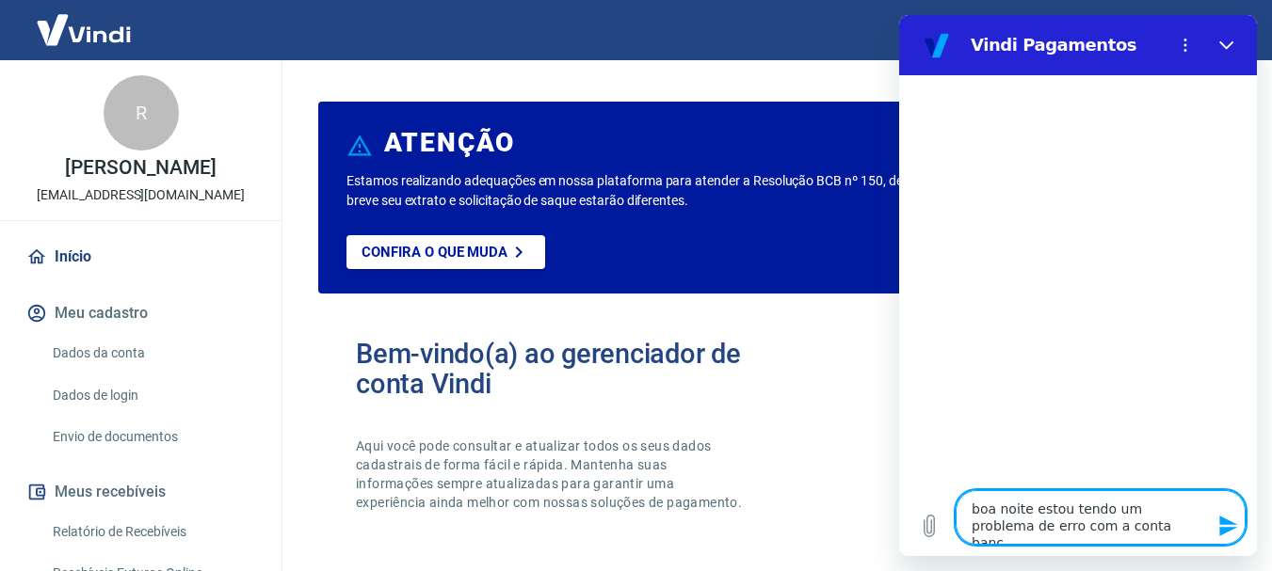
type textarea "boa noite estou tendo um problema de erro com a conta banca"
type textarea "x"
type textarea "boa noite estou tendo um problema de erro com a conta bancar"
type textarea "x"
type textarea "boa noite estou tendo um problema de erro com a conta bancari"
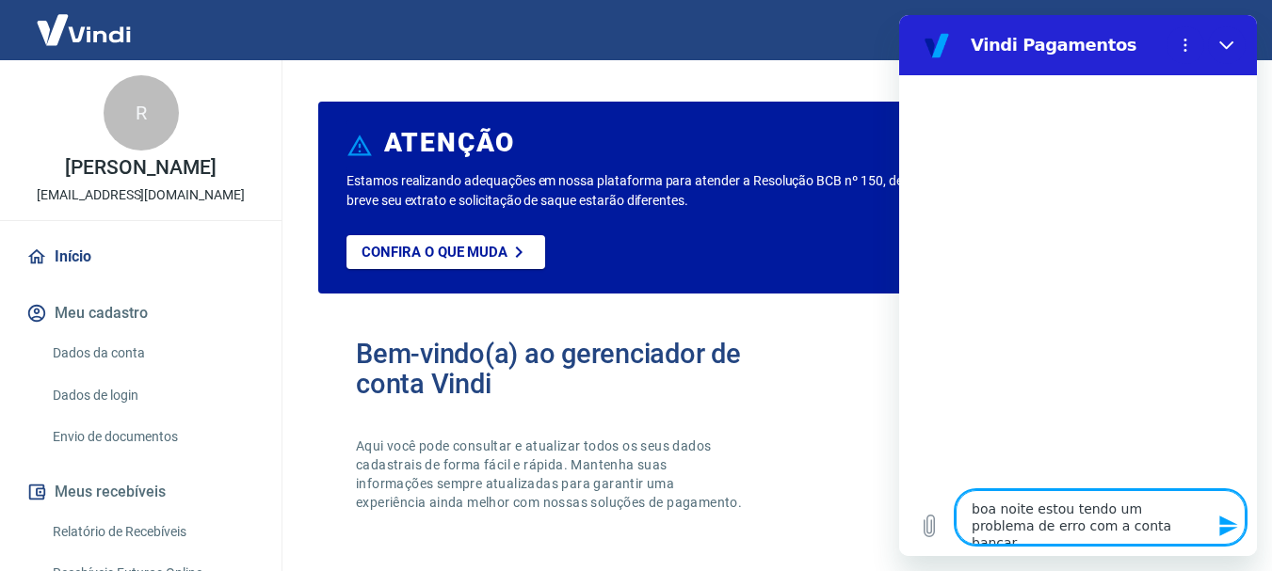
type textarea "x"
type textarea "boa noite estou tendo um problema de erro com a conta bancaria"
type textarea "x"
type textarea "boa noite estou tendo um problema de erro com a conta bancaria"
type textarea "x"
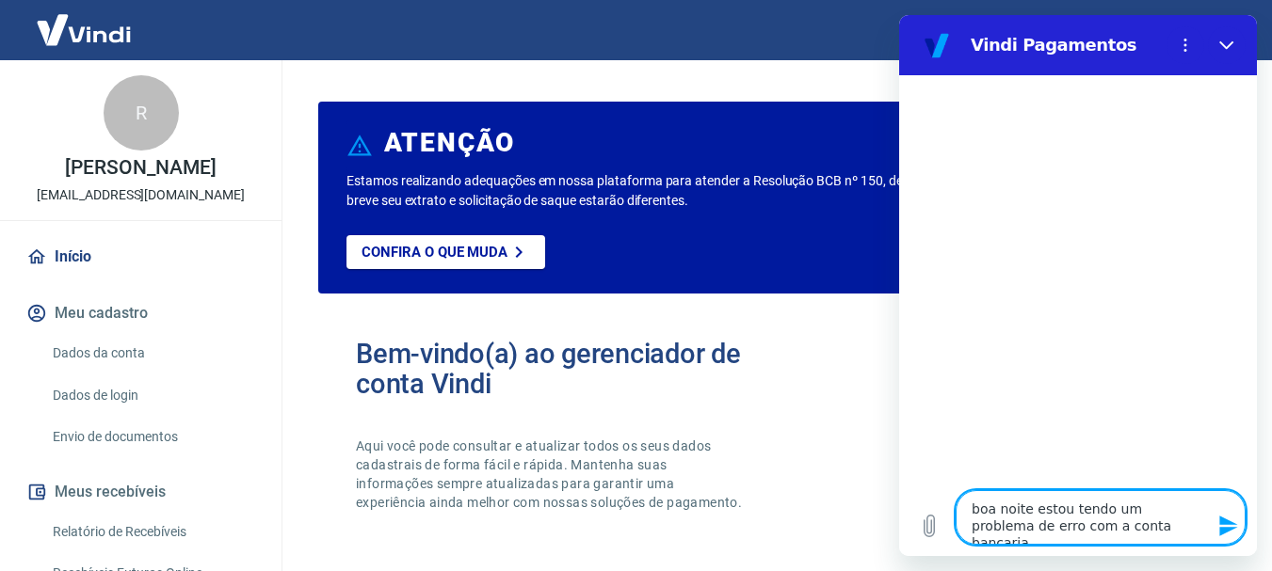
type textarea "boa noite estou tendo um problema de erro com a conta bancaria p"
type textarea "x"
type textarea "boa noite estou tendo um problema de erro com a conta bancaria pa"
type textarea "x"
type textarea "boa noite estou tendo um problema de erro com a conta bancaria par"
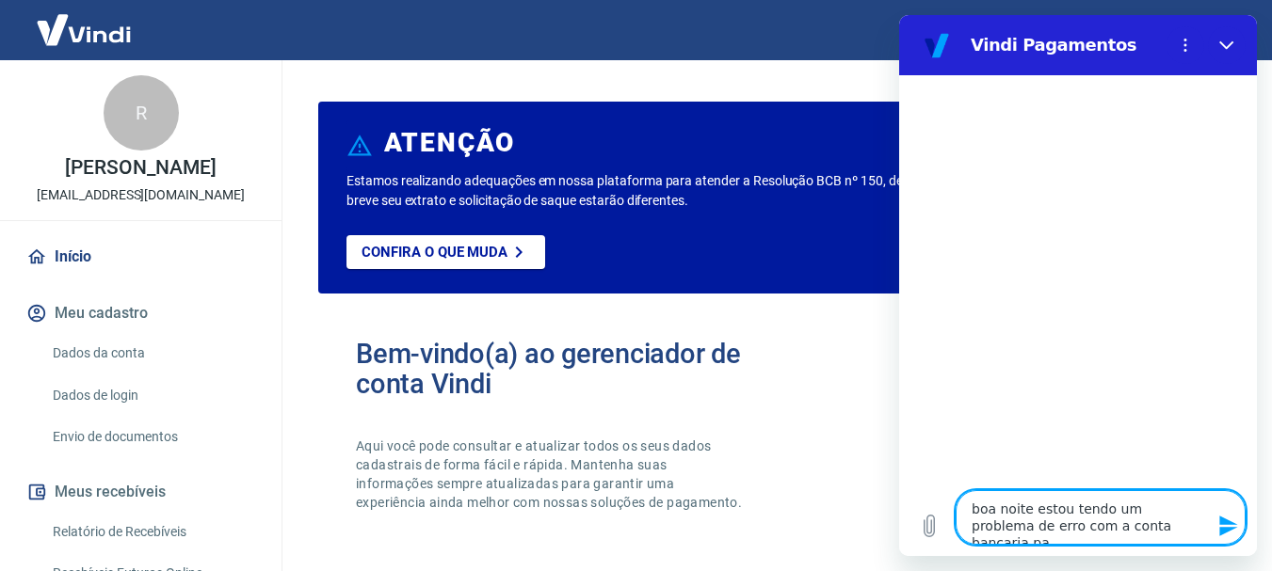
type textarea "x"
type textarea "boa noite estou tendo um problema de erro com a conta bancaria para"
type textarea "x"
type textarea "boa noite estou tendo um problema de erro com a conta bancaria para"
type textarea "x"
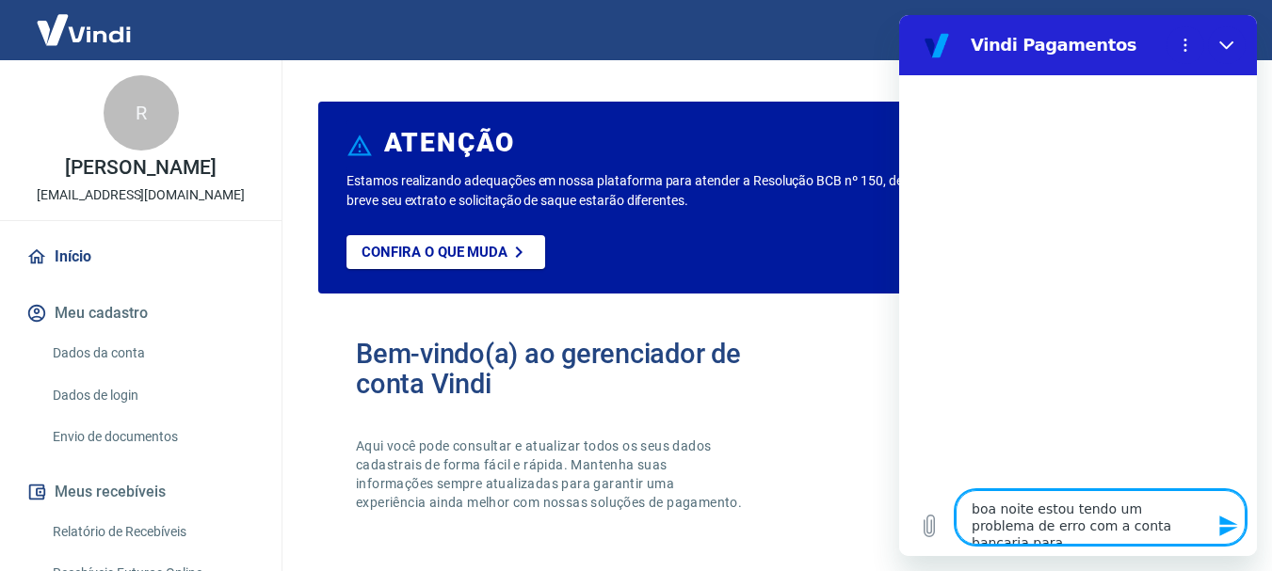
type textarea "boa noite estou tendo um problema de erro com a conta bancaria para r"
type textarea "x"
type textarea "boa noite estou tendo um problema de erro com a conta bancaria para re"
type textarea "x"
type textarea "boa noite estou tendo um problema de erro com a conta bancaria para rec"
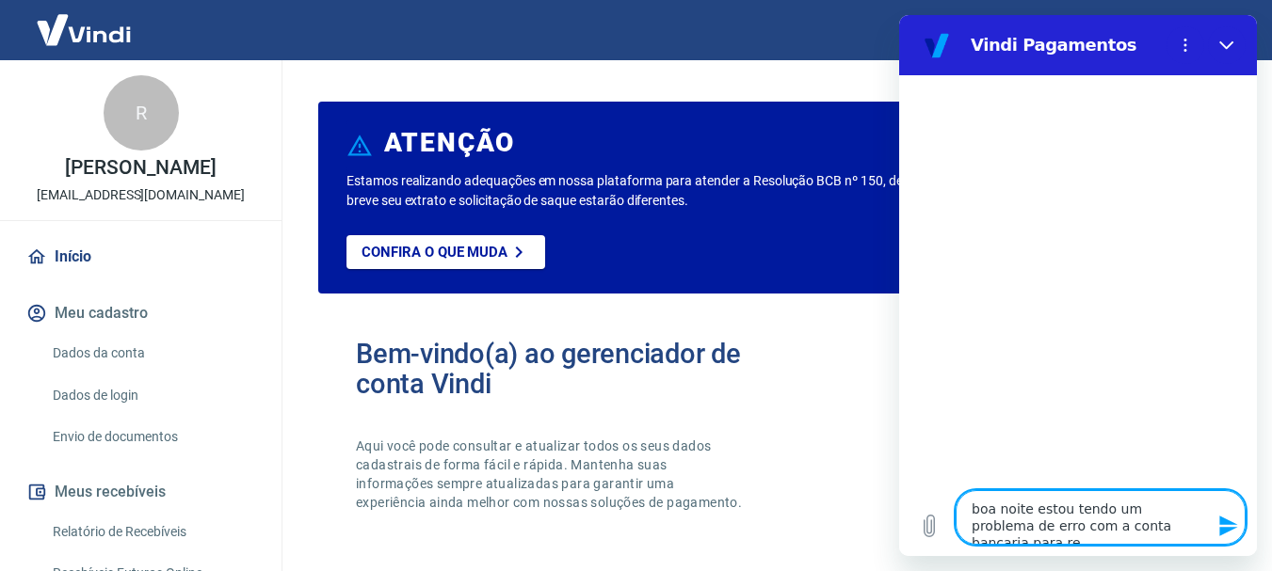
type textarea "x"
type textarea "boa noite estou tendo um problema de erro com a conta bancaria para rece"
type textarea "x"
type textarea "boa noite estou tendo um problema de erro com a conta bancaria para receb"
type textarea "x"
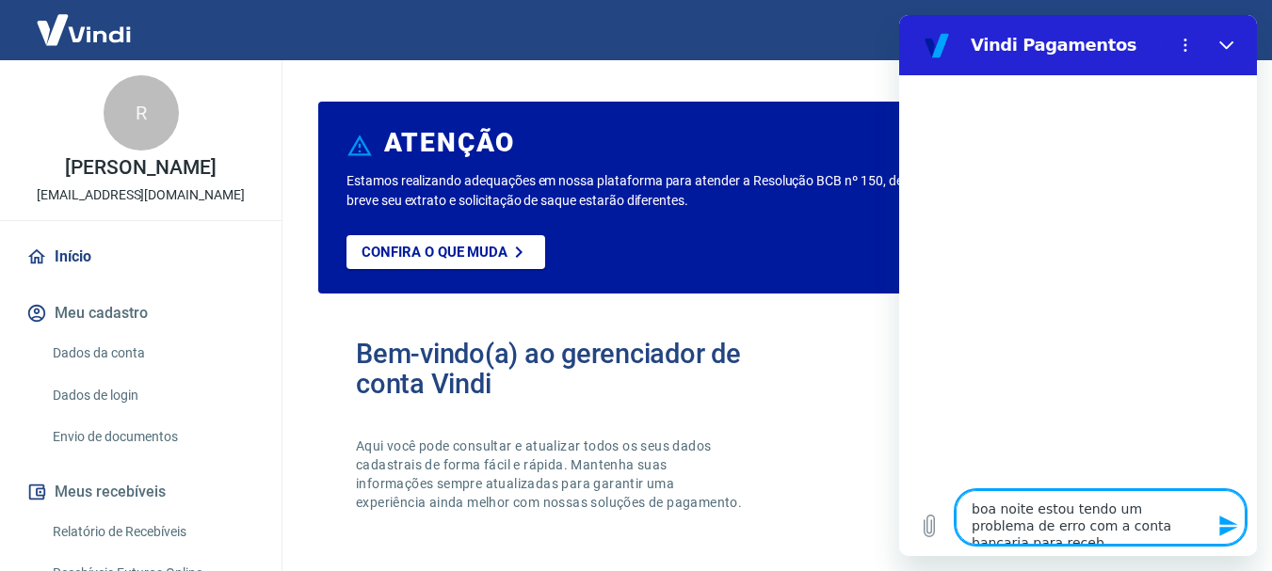
type textarea "boa noite estou tendo um problema de erro com a conta bancaria para recebe"
type textarea "x"
type textarea "boa noite estou tendo um problema de erro com a conta bancaria para receber"
type textarea "x"
type textarea "boa noite estou tendo um problema de erro com a conta bancaria para receber"
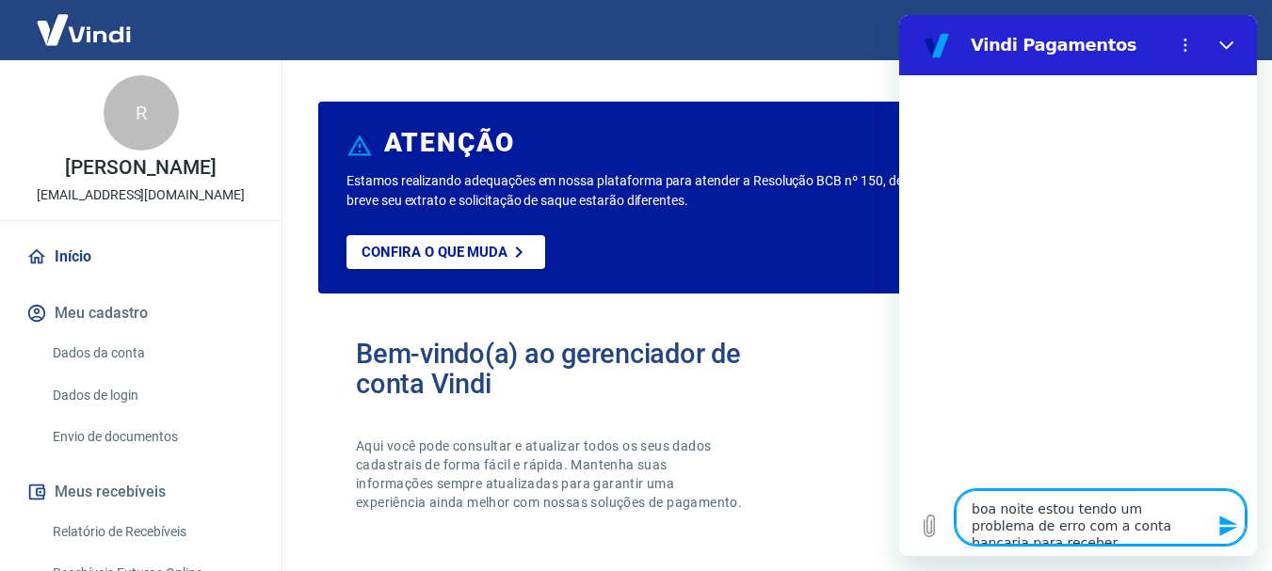
type textarea "x"
type textarea "boa noite estou tendo um problema de erro com a conta bancaria para receber p"
type textarea "x"
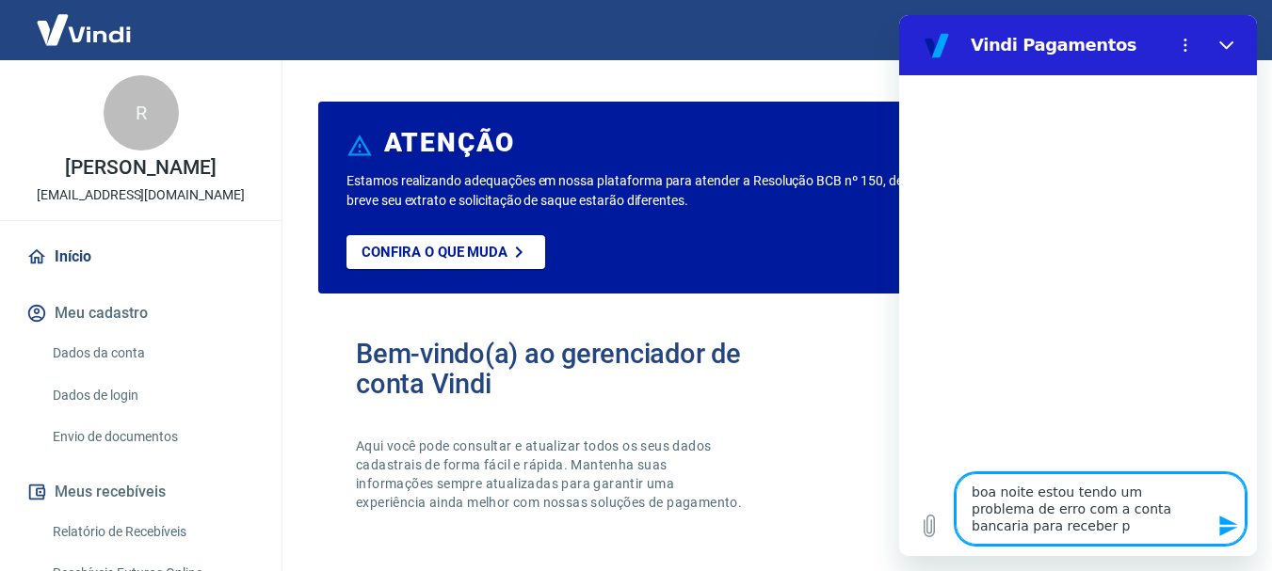
type textarea "boa noite estou tendo um problema de erro com a conta bancaria para receber pa"
type textarea "x"
type textarea "boa noite estou tendo um problema de erro com a conta bancaria para receber p"
type textarea "x"
type textarea "boa noite estou tendo um problema de erro com a conta bancaria para receber"
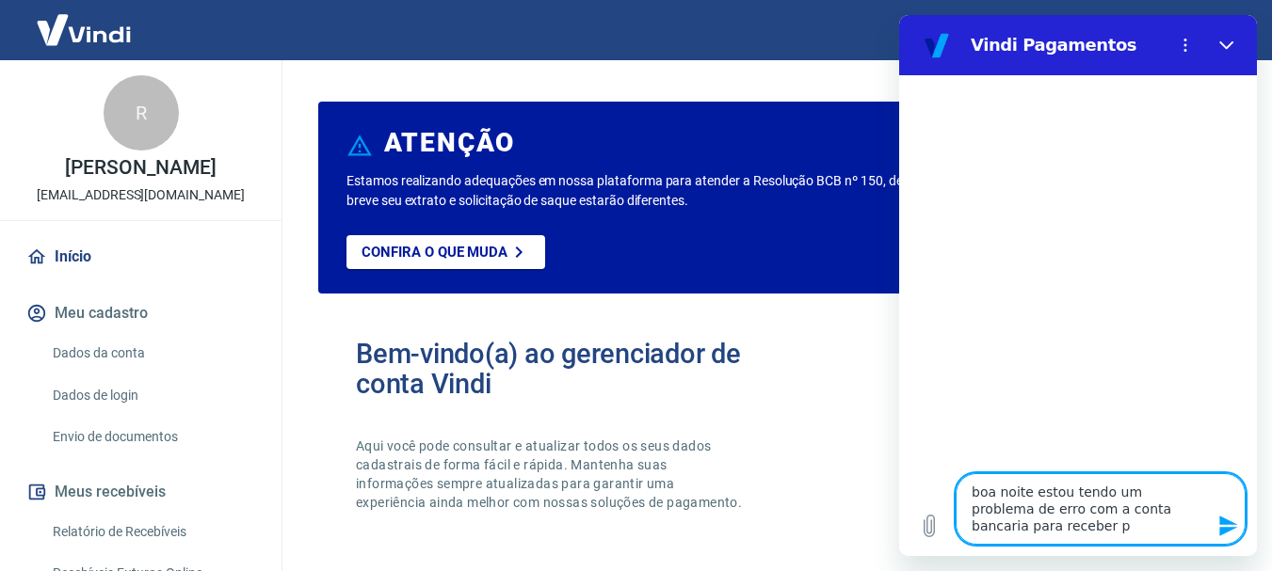
type textarea "x"
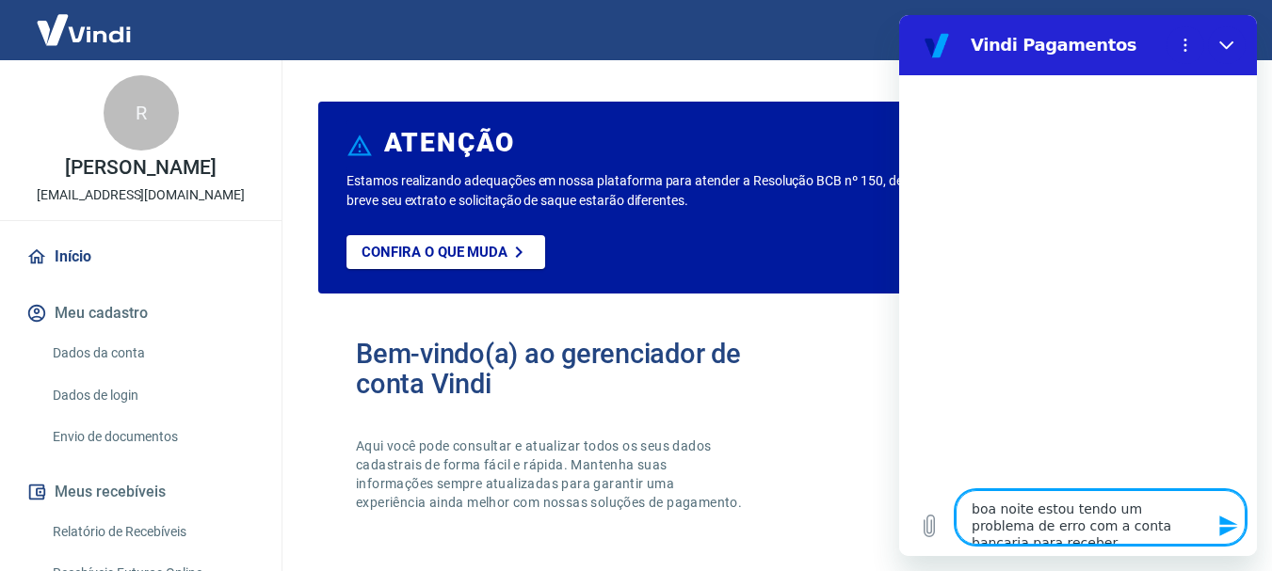
type textarea "boa noite estou tendo um problema de erro com a conta bancaria para receber a"
type textarea "x"
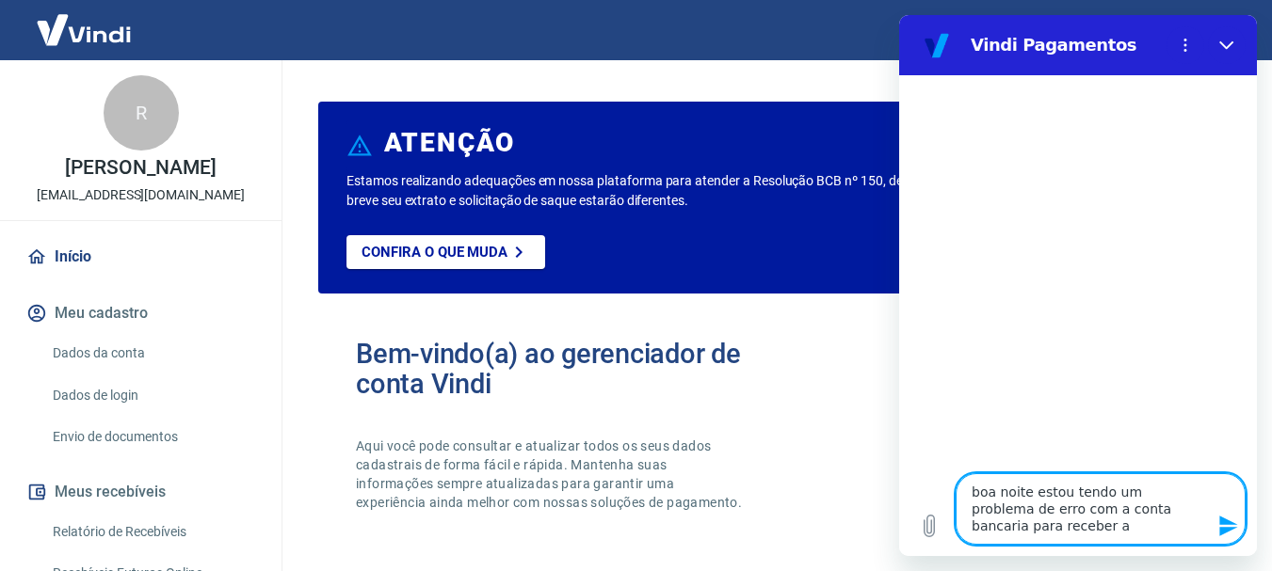
type textarea "boa noite estou tendo um problema de erro com a conta bancaria para receber as"
type textarea "x"
type textarea "boa noite estou tendo um problema de erro com a conta bancaria para receber as"
type textarea "x"
type textarea "boa noite estou tendo um problema de erro com a conta bancaria para receber as v"
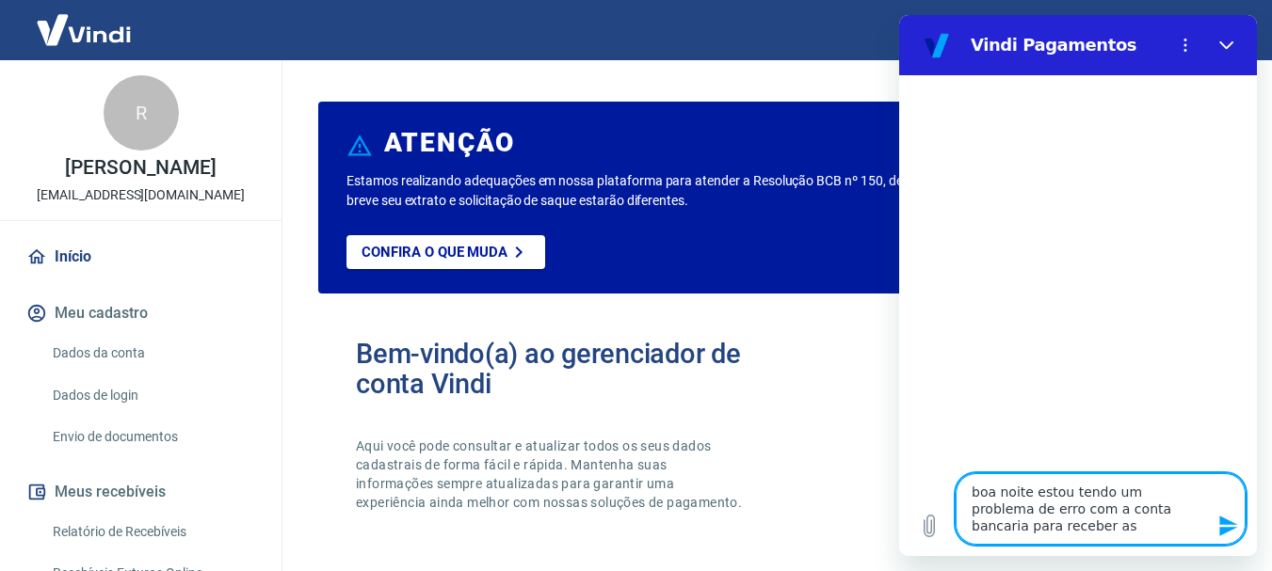
type textarea "x"
type textarea "boa noite estou tendo um problema de erro com a conta bancaria para receber as …"
type textarea "x"
type textarea "boa noite estou tendo um problema de erro com a conta bancaria para receber as …"
type textarea "x"
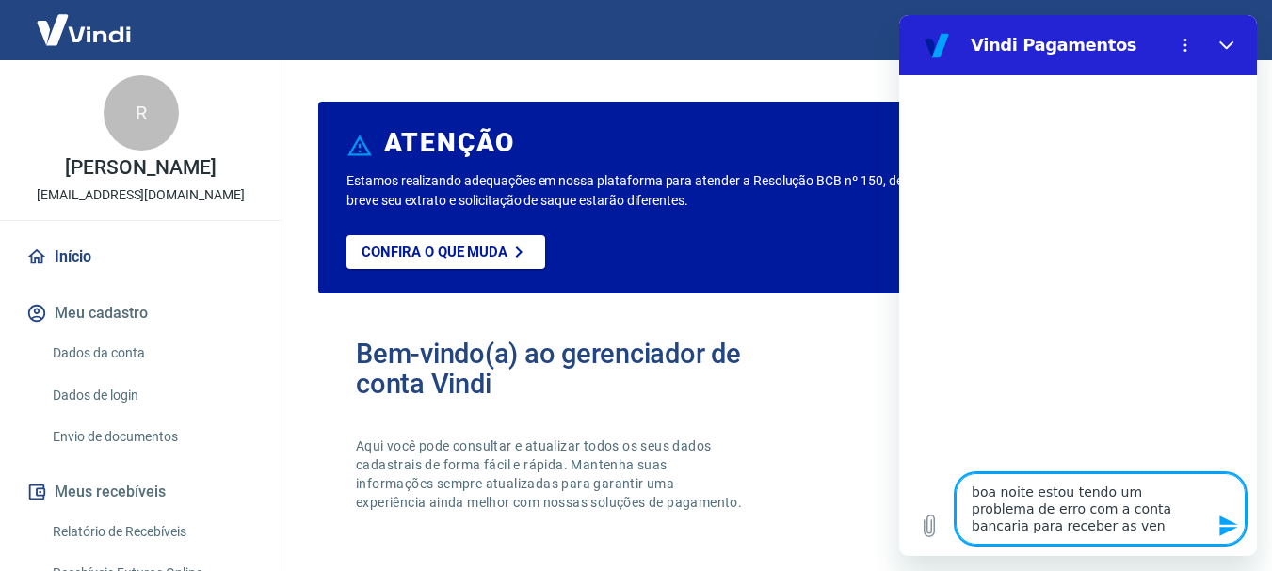
type textarea "boa noite estou tendo um problema de erro com a conta bancaria para receber as …"
type textarea "x"
type textarea "boa noite estou tendo um problema de erro com a conta bancaria para receber as …"
type textarea "x"
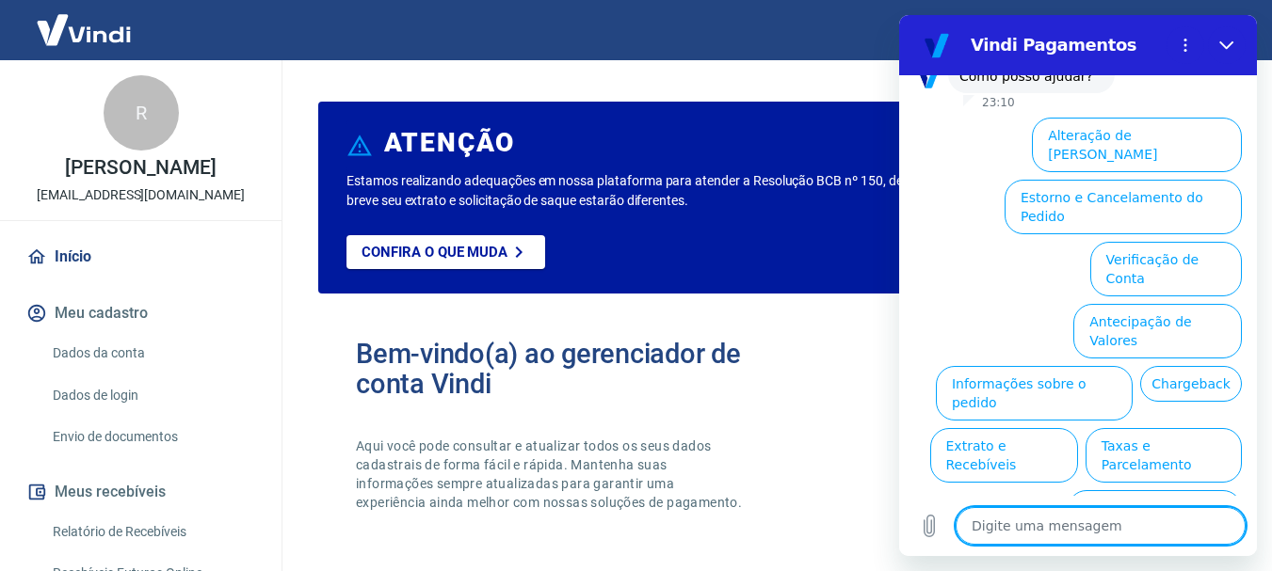
scroll to position [200, 0]
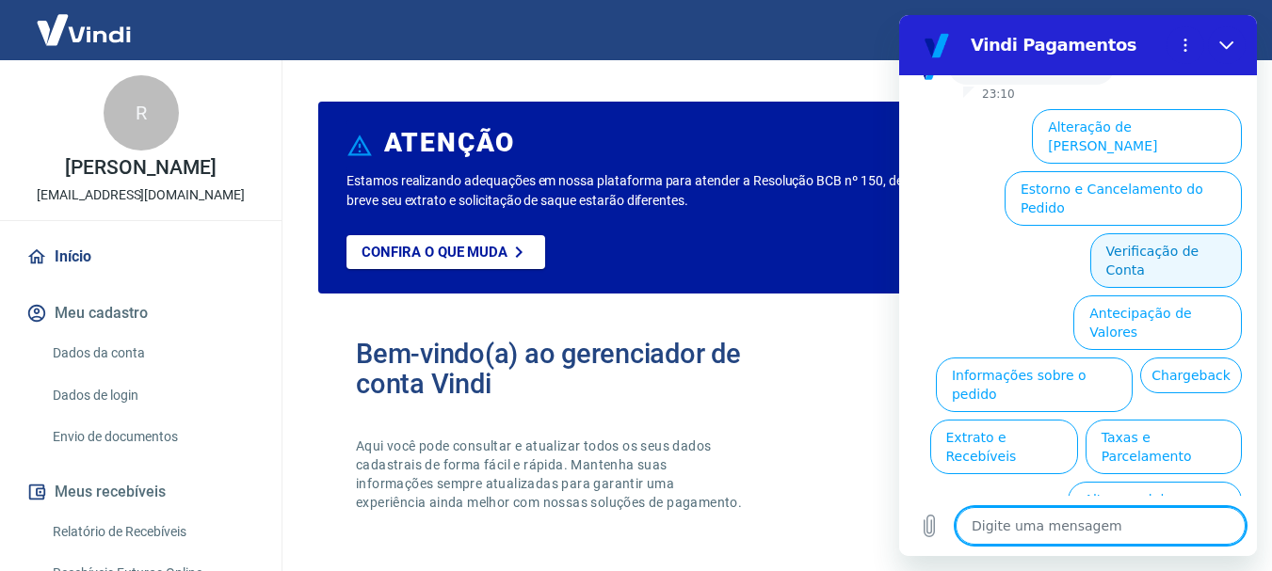
click at [1130, 233] on button "Verificação de Conta" at bounding box center [1166, 260] width 152 height 55
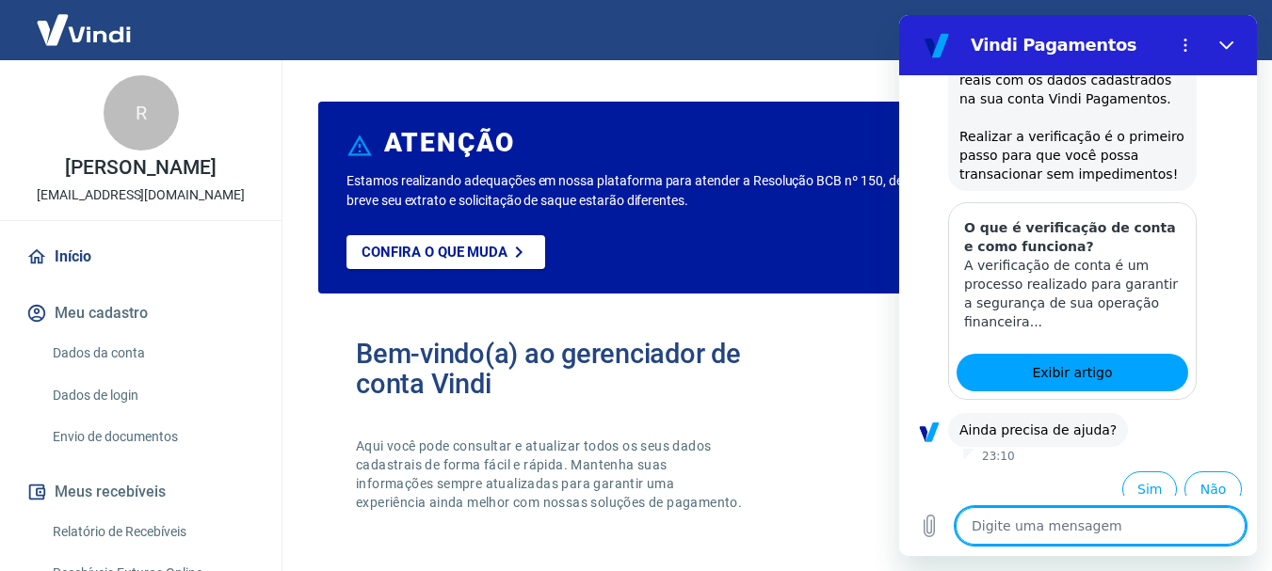
scroll to position [386, 0]
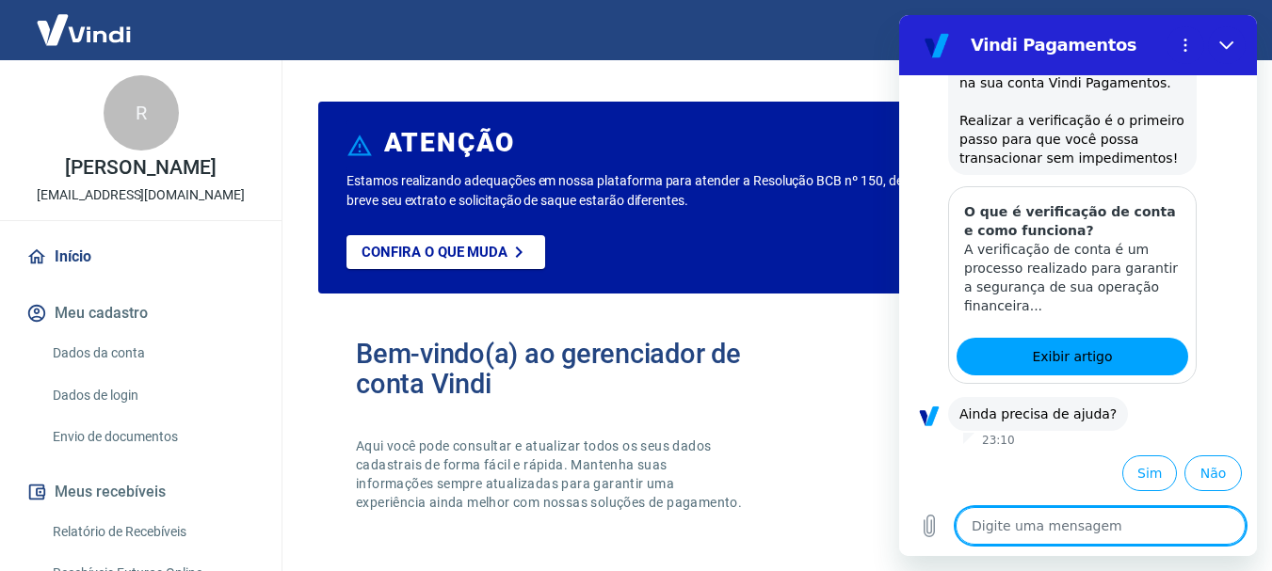
click at [1118, 490] on li "Sim" at bounding box center [1145, 469] width 62 height 43
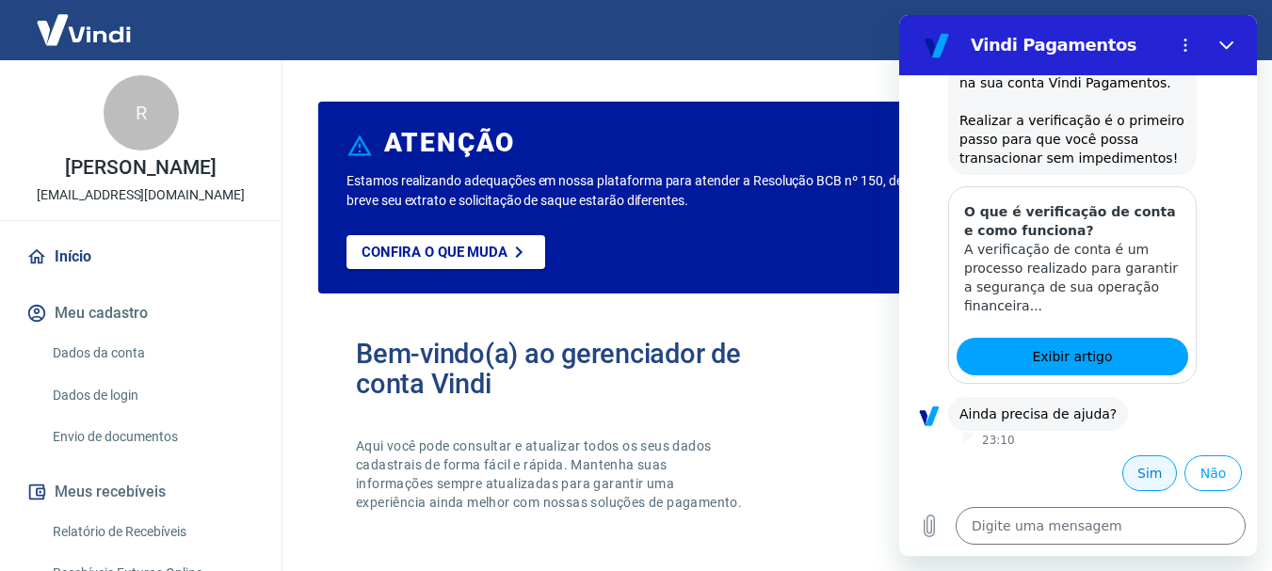
click at [1122, 478] on button "Sim" at bounding box center [1149, 474] width 55 height 36
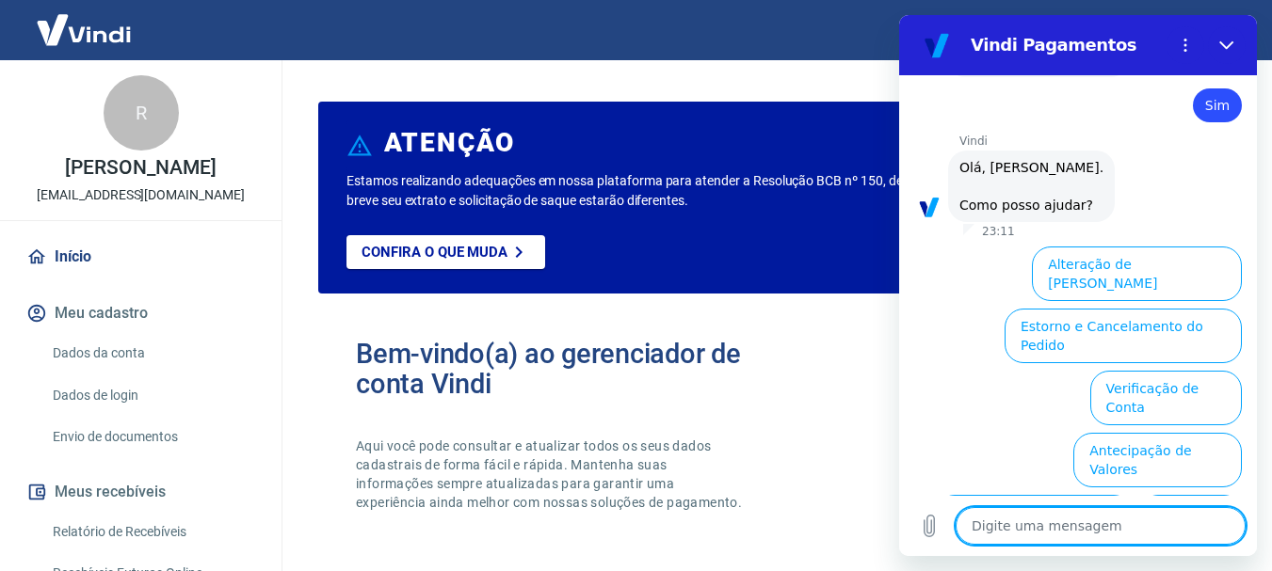
scroll to position [877, 0]
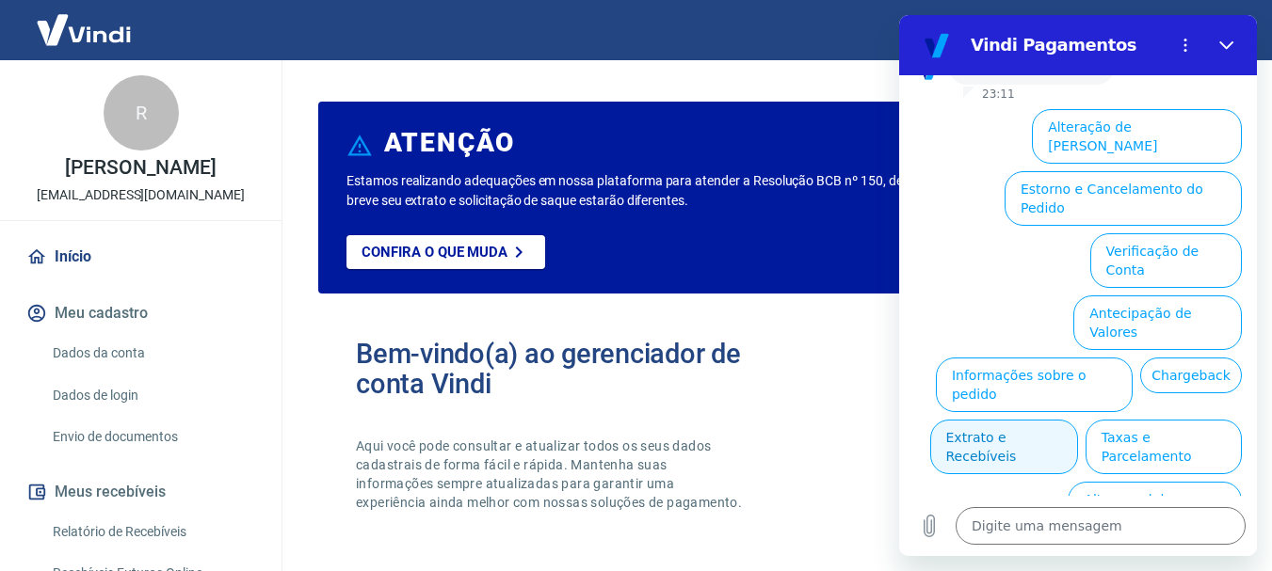
click at [1078, 420] on button "Extrato e Recebíveis" at bounding box center [1004, 447] width 148 height 55
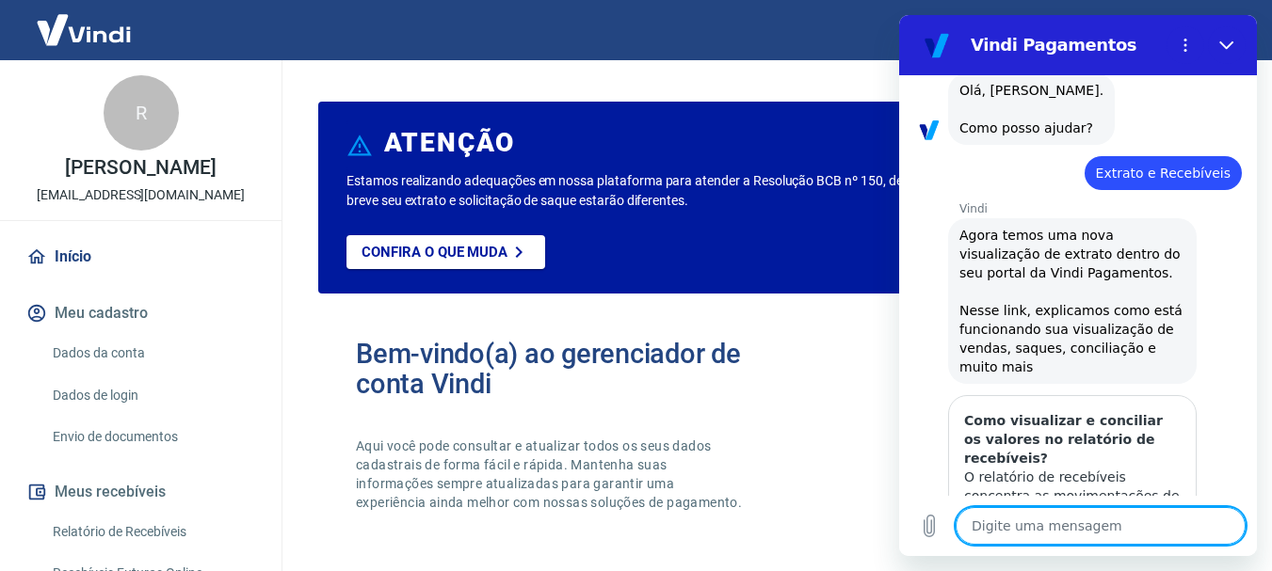
scroll to position [809, 0]
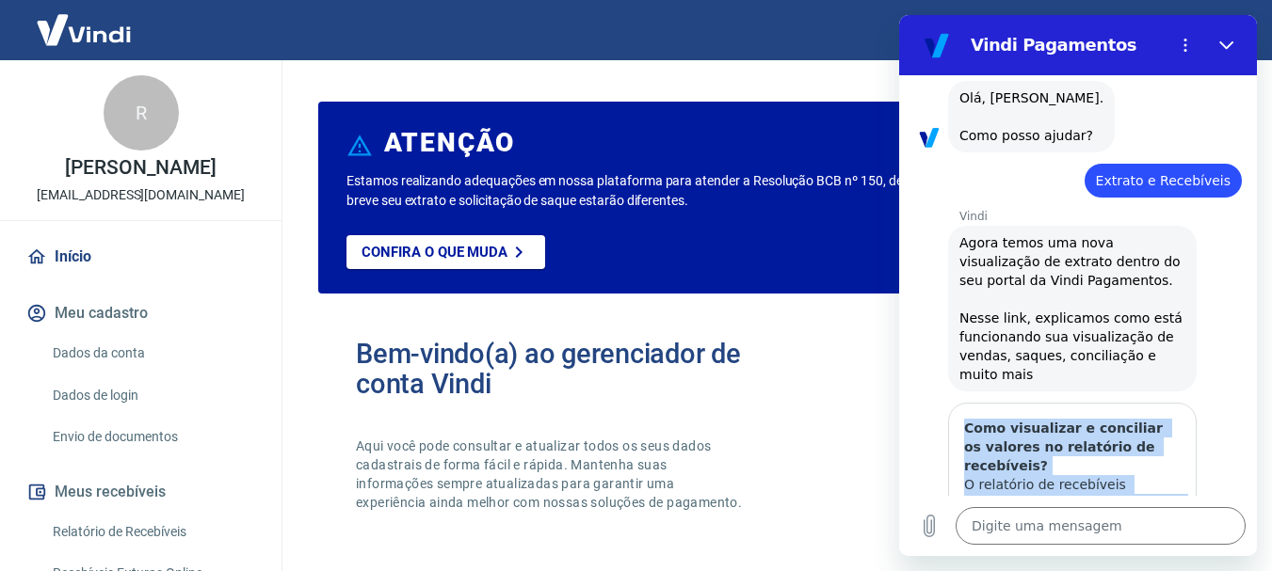
drag, startPoint x: 1238, startPoint y: 370, endPoint x: 1238, endPoint y: 394, distance: 24.5
click at [1238, 394] on div "23:10 diz: boa noite estou tendo um problema de erro com a conta bancaria para …" at bounding box center [1078, 285] width 358 height 421
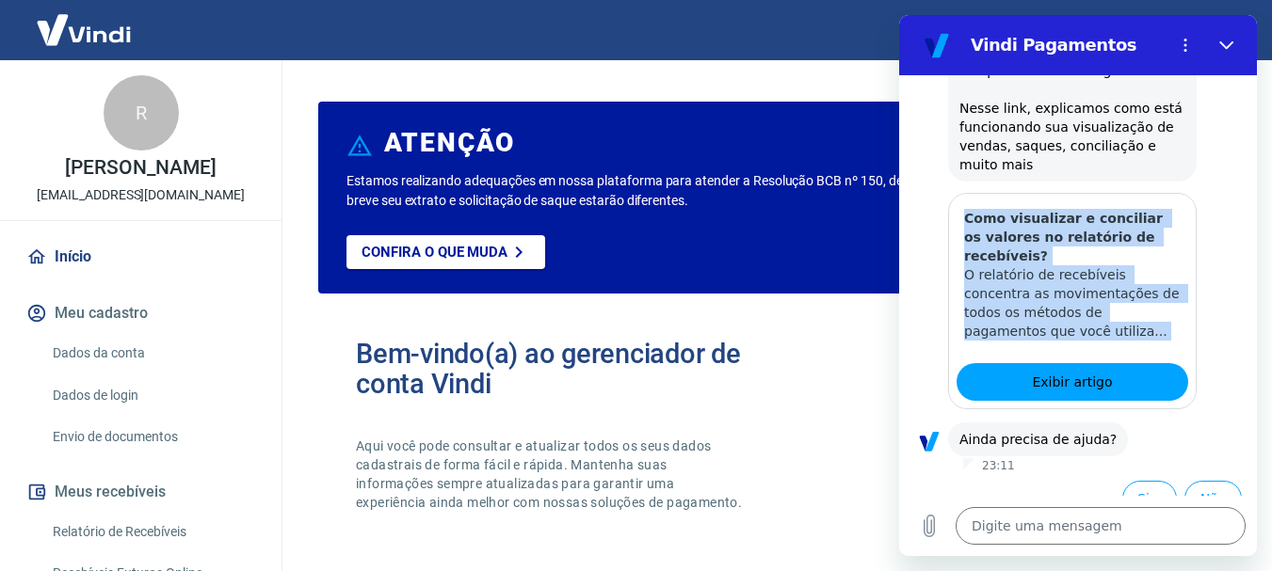
scroll to position [1045, 0]
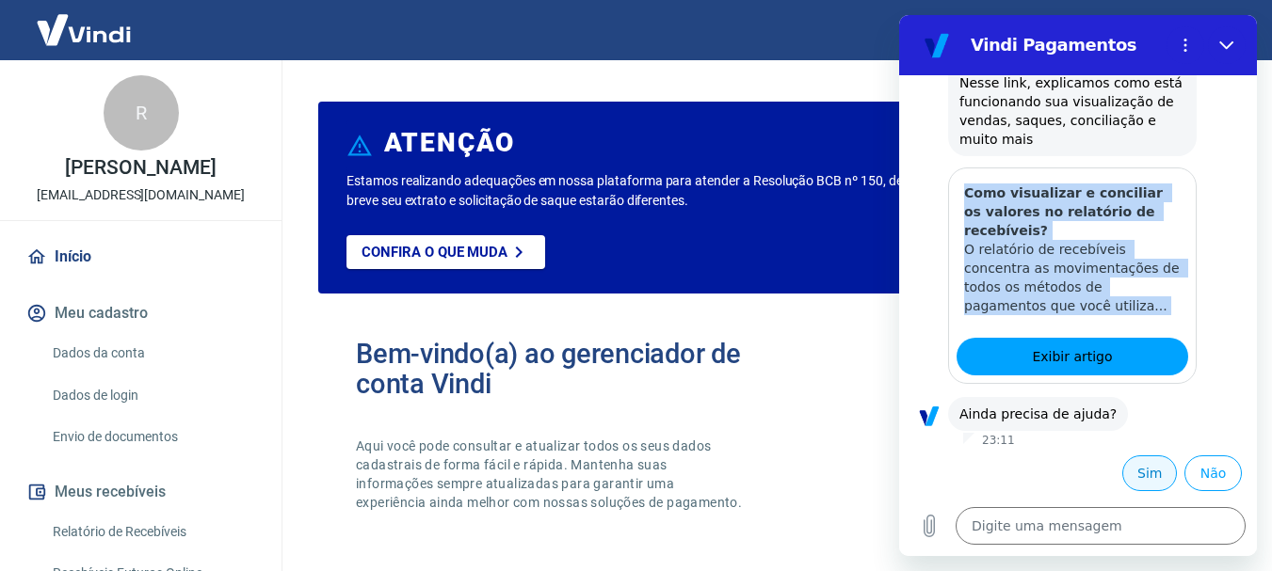
click at [1122, 479] on button "Sim" at bounding box center [1149, 474] width 55 height 36
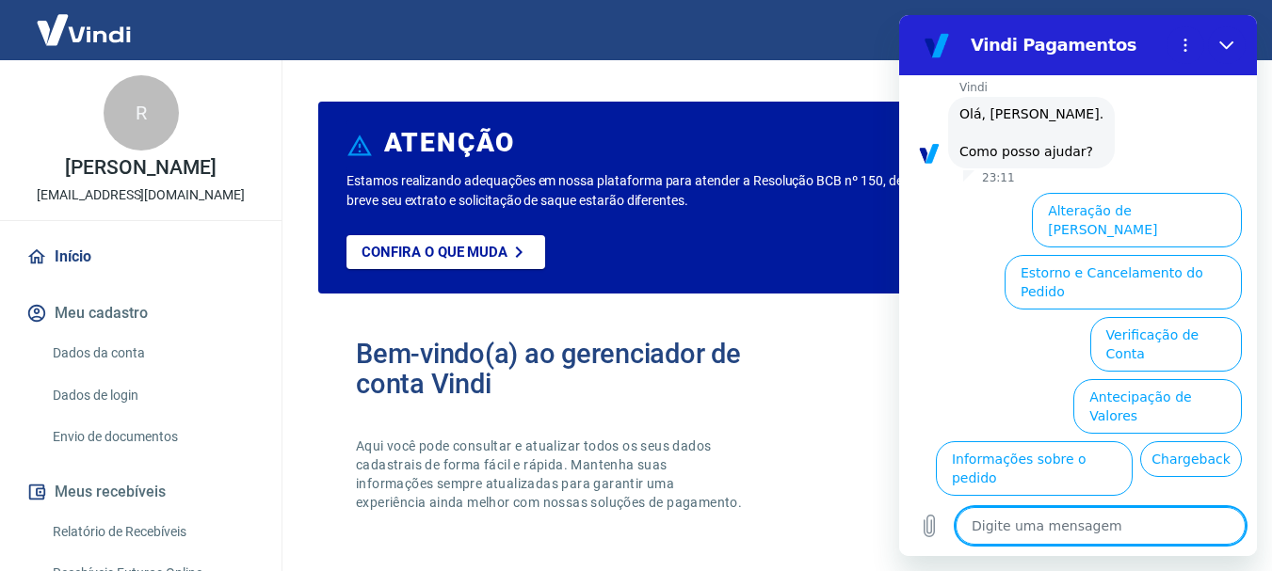
scroll to position [1536, 0]
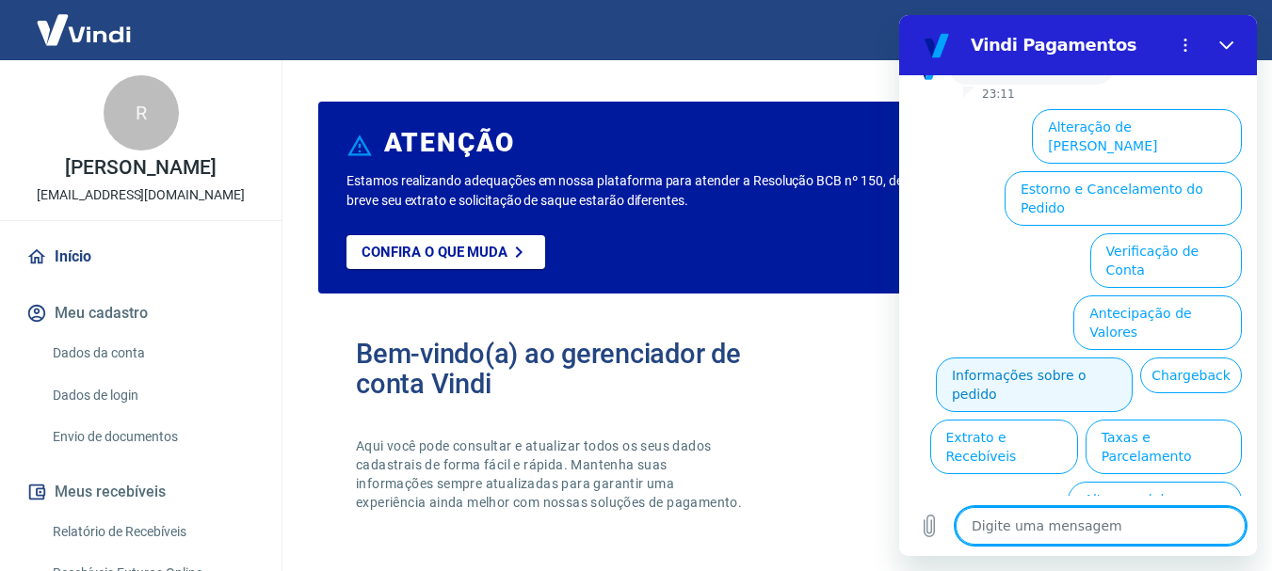
click at [1132, 358] on button "Informações sobre o pedido" at bounding box center [1034, 385] width 197 height 55
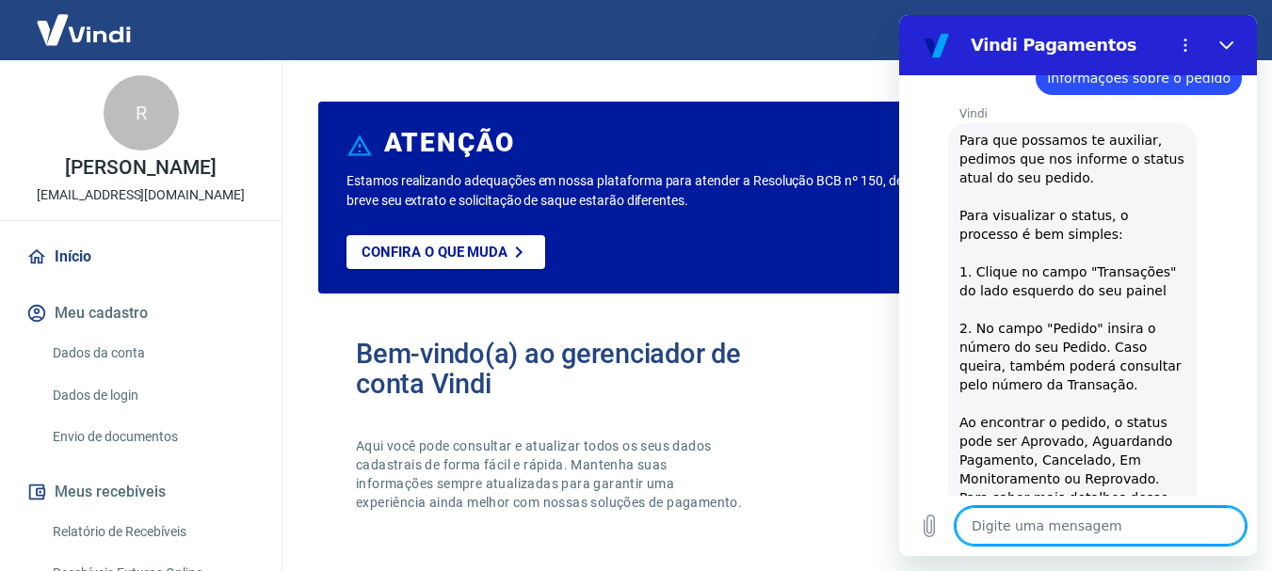
scroll to position [1860, 0]
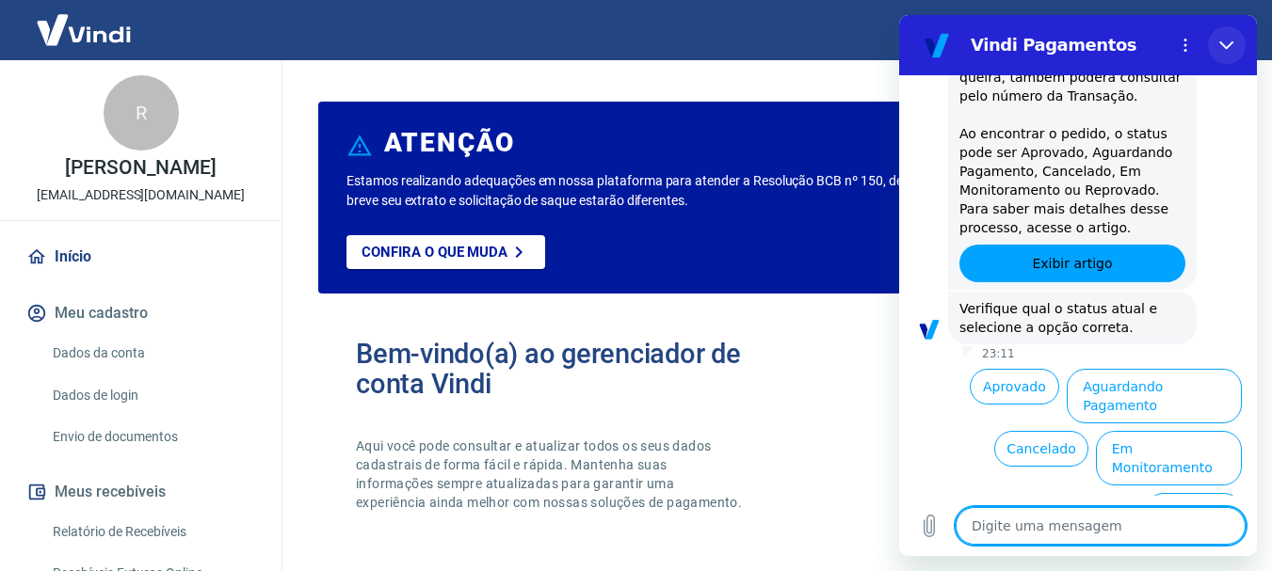
click at [1224, 39] on icon "Fechar" at bounding box center [1226, 45] width 15 height 15
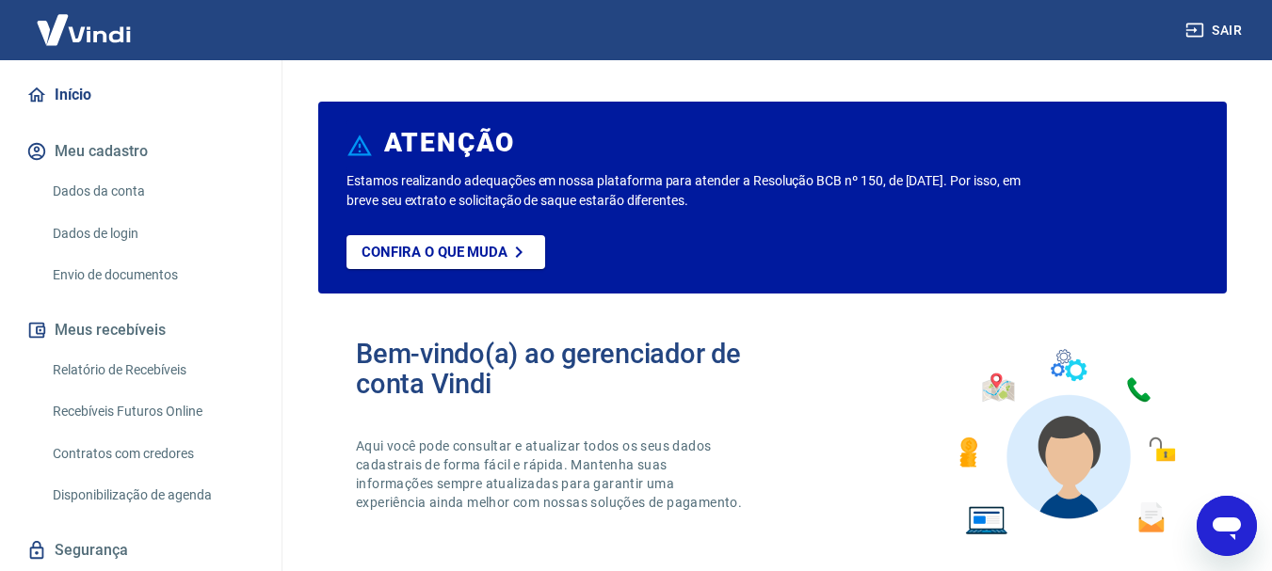
scroll to position [218, 0]
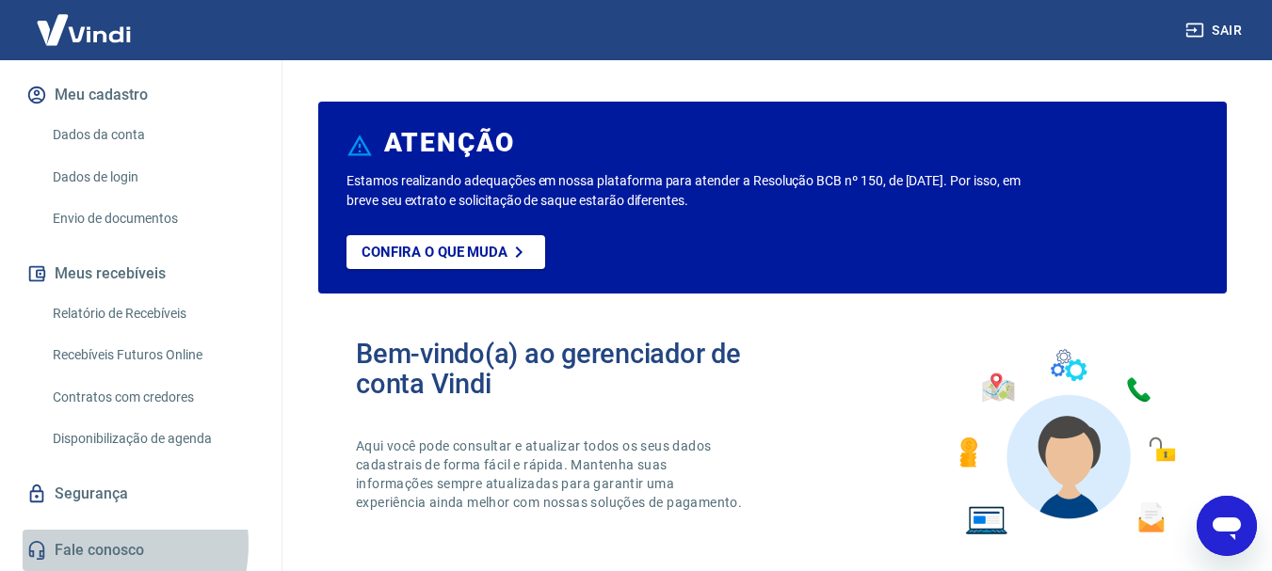
click at [93, 544] on link "Fale conosco" at bounding box center [141, 550] width 236 height 41
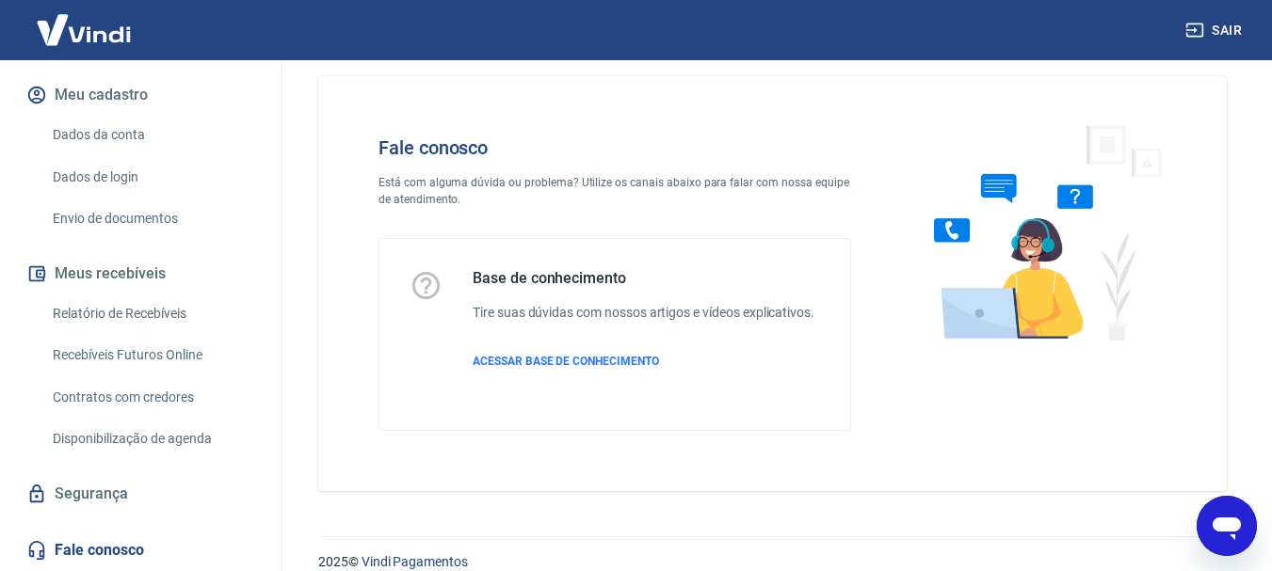
scroll to position [45, 0]
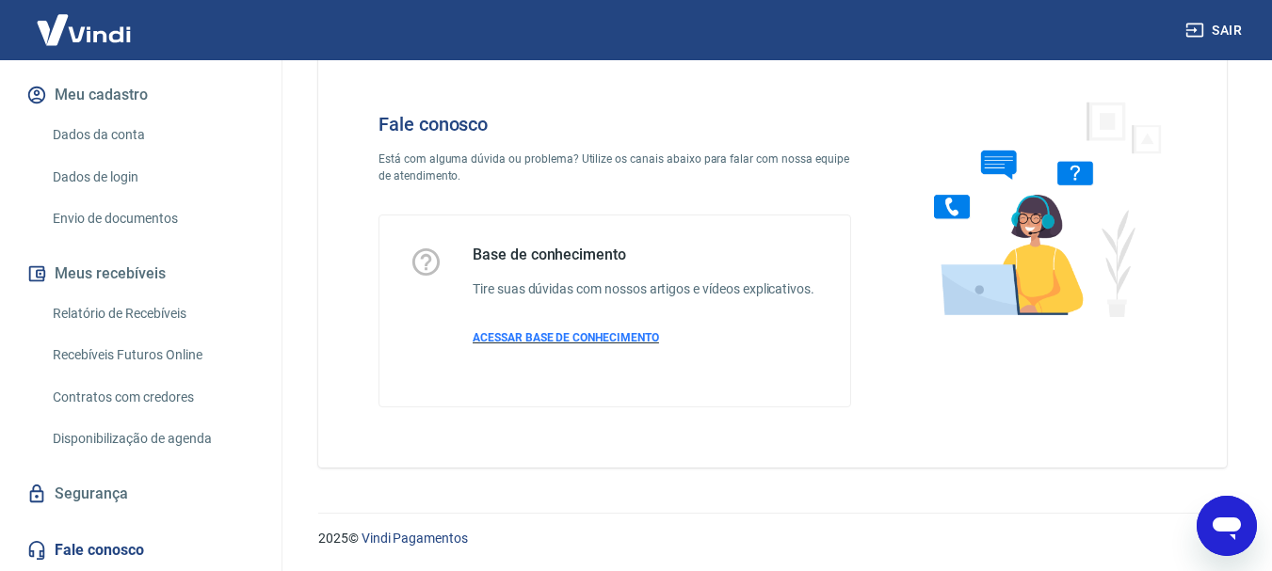
click at [648, 335] on span "ACESSAR BASE DE CONHECIMENTO" at bounding box center [565, 337] width 186 height 13
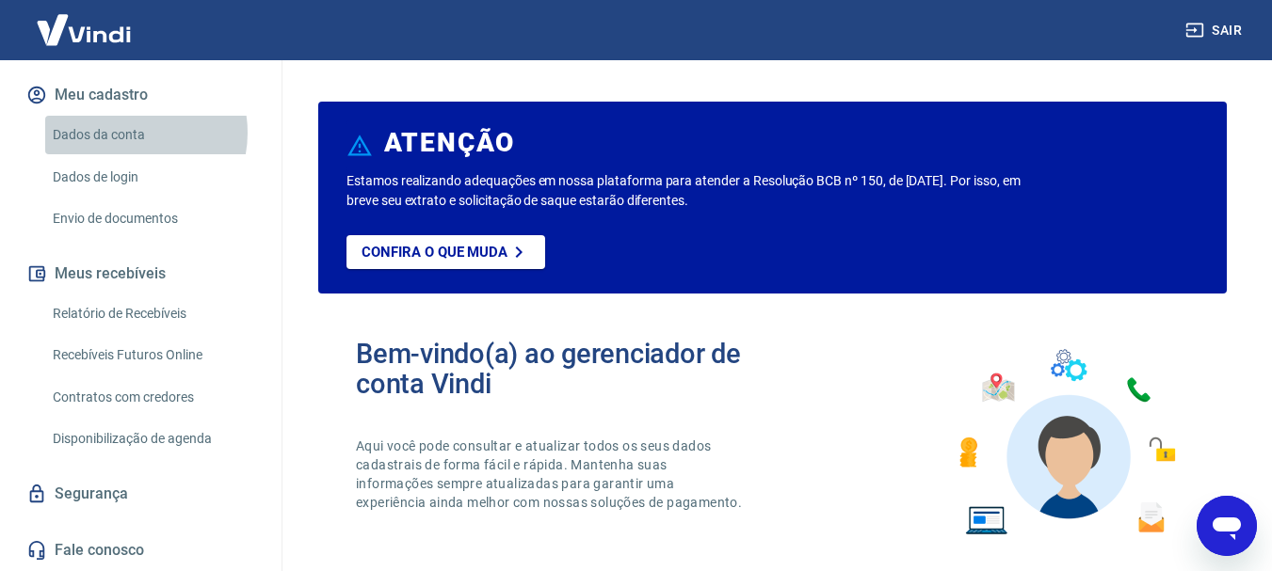
click at [126, 133] on link "Dados da conta" at bounding box center [152, 135] width 214 height 39
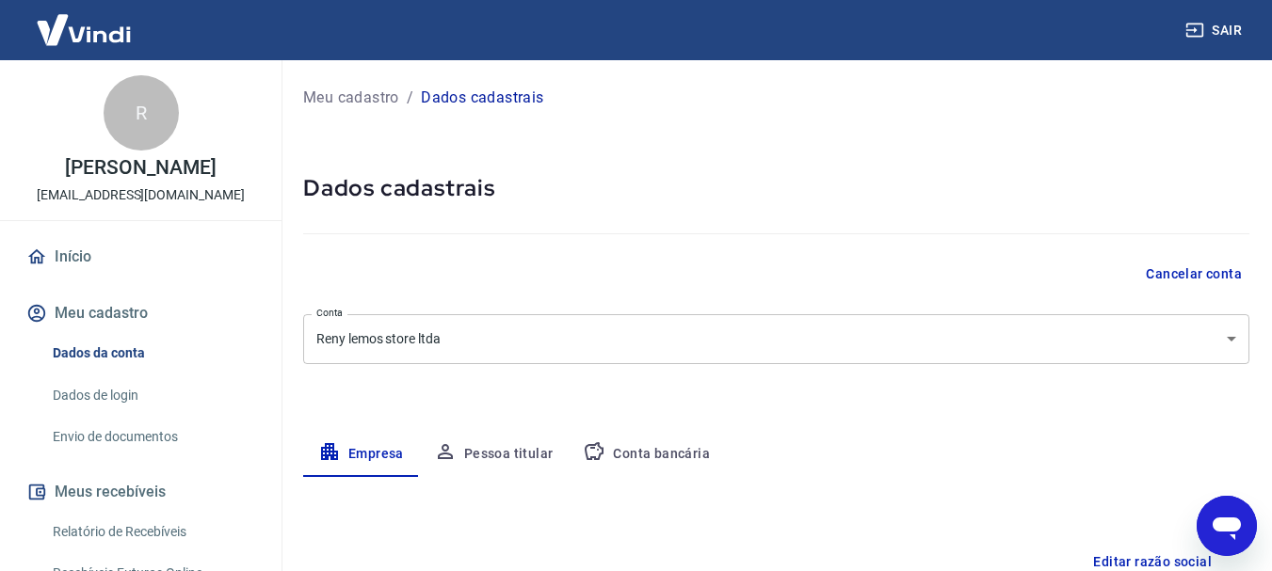
click at [106, 196] on p "[EMAIL_ADDRESS][DOMAIN_NAME]" at bounding box center [141, 195] width 208 height 20
drag, startPoint x: 106, startPoint y: 196, endPoint x: 64, endPoint y: 267, distance: 83.1
click at [106, 197] on p "[EMAIL_ADDRESS][DOMAIN_NAME]" at bounding box center [141, 195] width 208 height 20
click at [62, 259] on link "Início" at bounding box center [141, 256] width 236 height 41
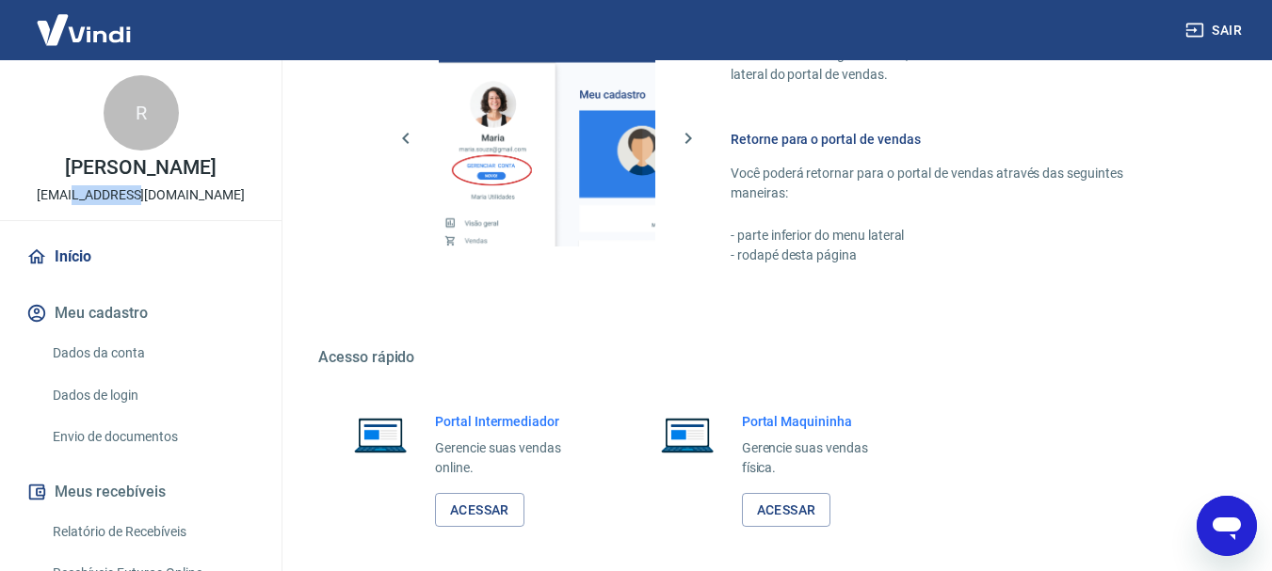
scroll to position [1168, 0]
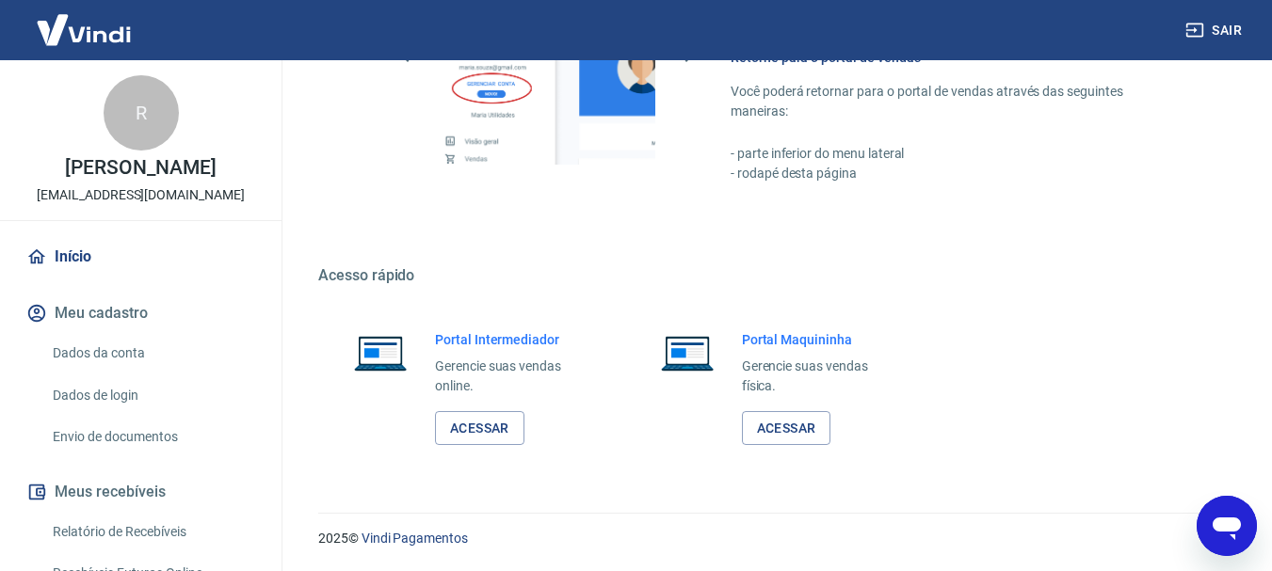
drag, startPoint x: 261, startPoint y: 256, endPoint x: 267, endPoint y: 312, distance: 55.9
click at [239, 358] on div "Início Meu cadastro Dados da conta Dados de login Envio de documentos Meus rece…" at bounding box center [140, 512] width 281 height 553
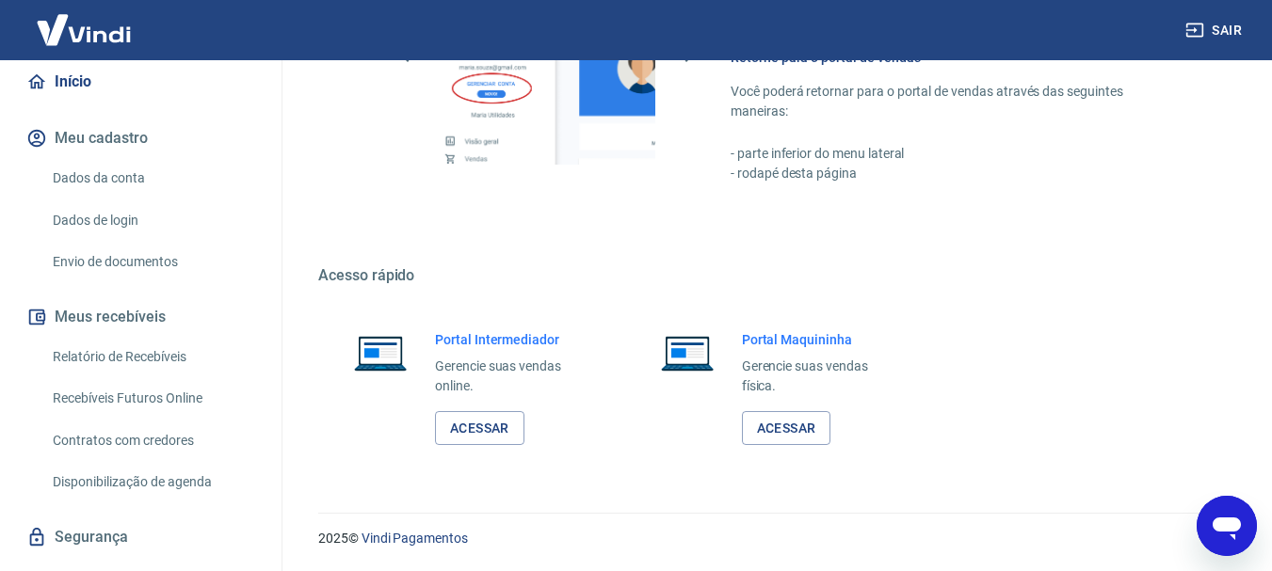
scroll to position [218, 0]
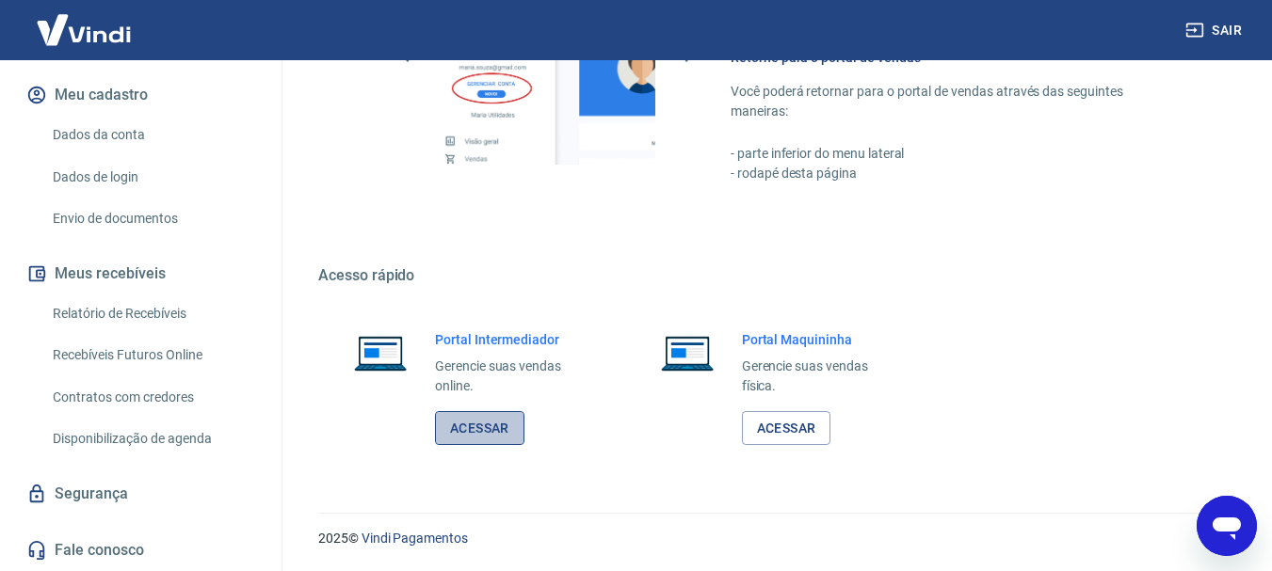
click at [480, 430] on link "Acessar" at bounding box center [479, 428] width 89 height 35
